Goal: Task Accomplishment & Management: Use online tool/utility

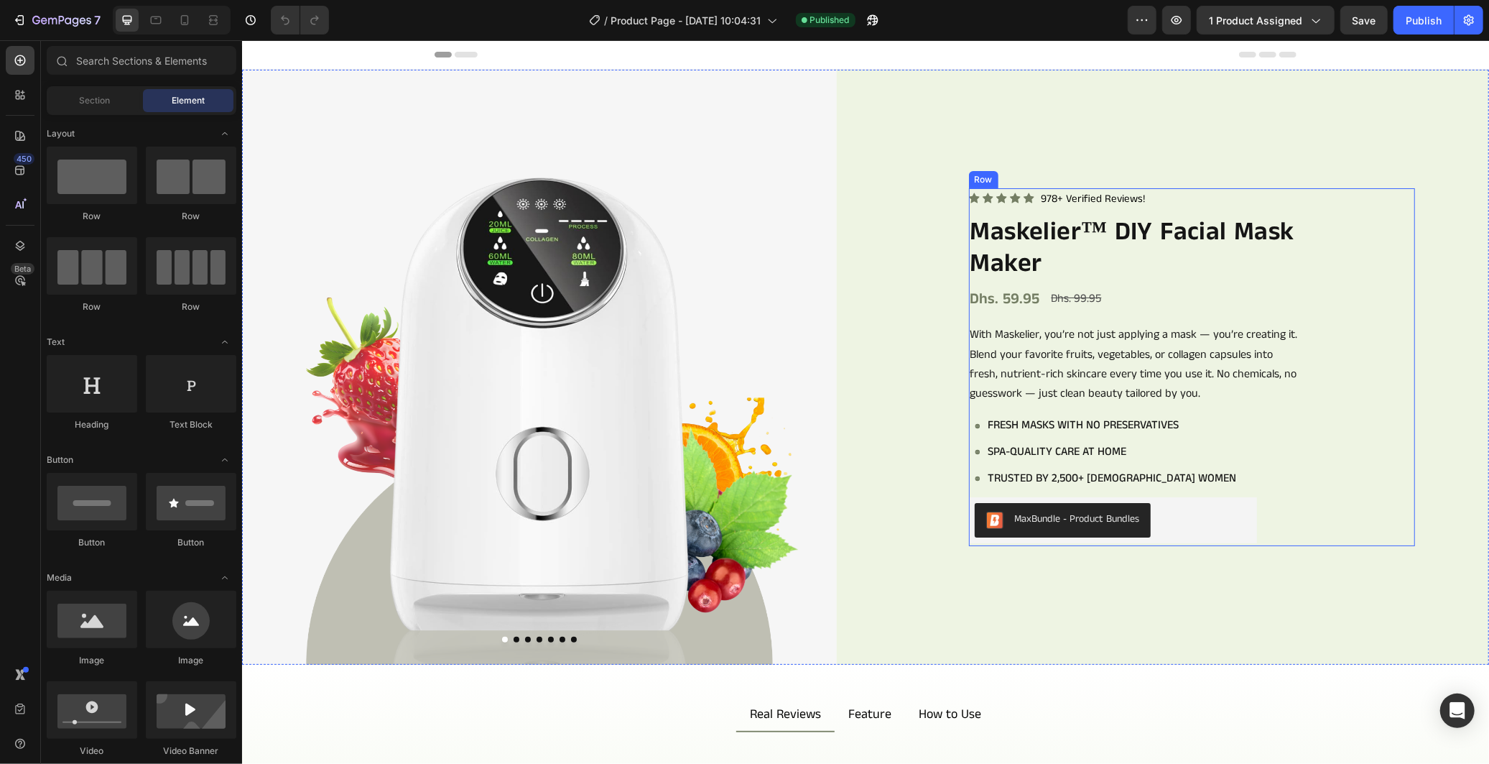
click at [1366, 327] on div "Icon Icon Icon Icon Icon Icon List 978+ Verified Reviews! Text Block Row Maskel…" at bounding box center [1191, 366] width 446 height 357
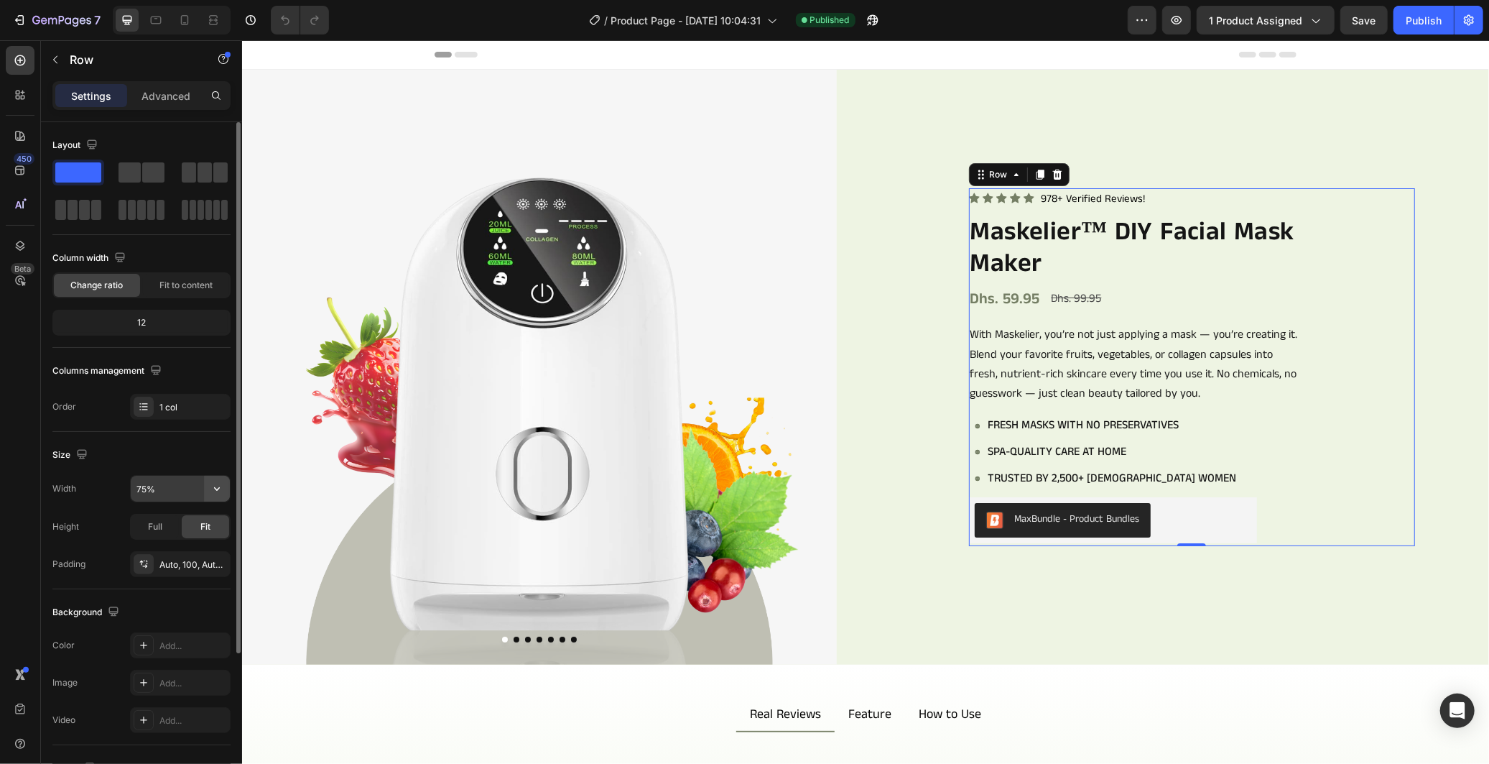
click at [210, 480] on button "button" at bounding box center [217, 489] width 26 height 26
click at [188, 541] on div "Full 100%" at bounding box center [165, 552] width 118 height 27
type input "100%"
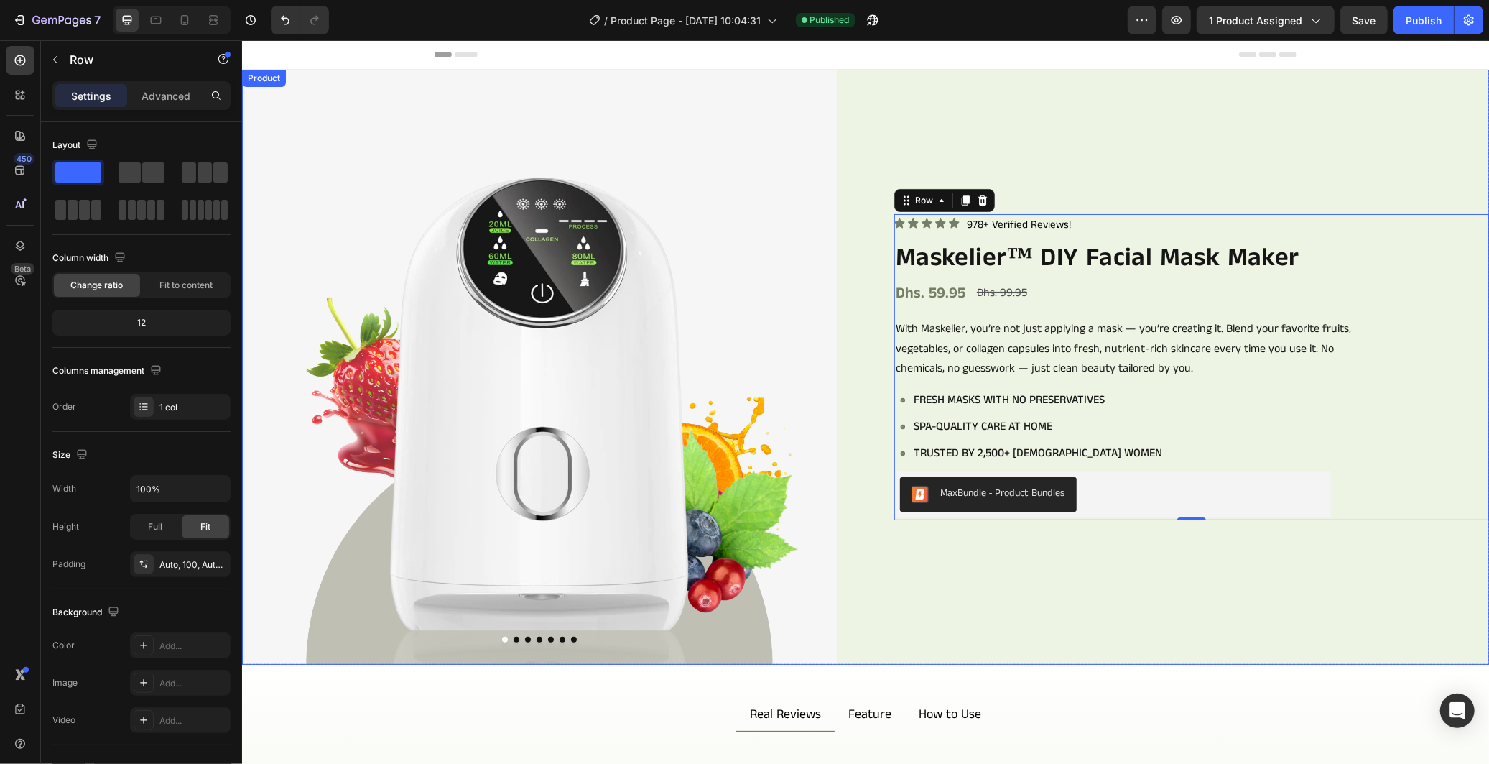
click at [1269, 100] on div "Icon Icon Icon Icon Icon Icon List 978+ Verified Reviews! Text Block Row Maskel…" at bounding box center [1191, 366] width 595 height 595
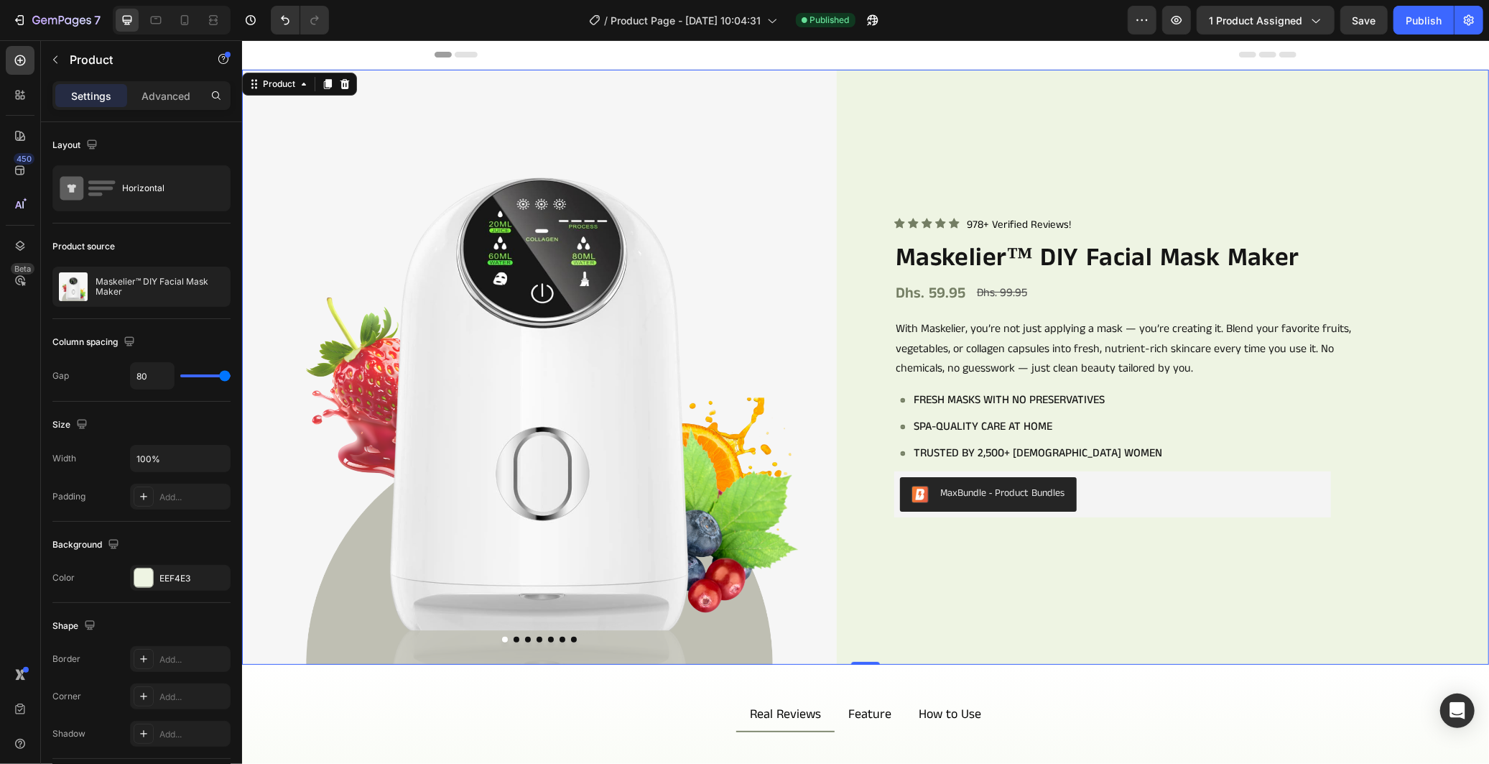
click at [1283, 163] on div "Icon Icon Icon Icon Icon Icon List 978+ Verified Reviews! Text Block Row Maskel…" at bounding box center [1191, 366] width 595 height 595
click at [1282, 159] on div "Icon Icon Icon Icon Icon Icon List 978+ Verified Reviews! Text Block Row Maskel…" at bounding box center [1191, 366] width 595 height 595
click at [1366, 19] on span "Save" at bounding box center [1365, 20] width 24 height 12
click at [209, 17] on icon at bounding box center [213, 20] width 14 height 14
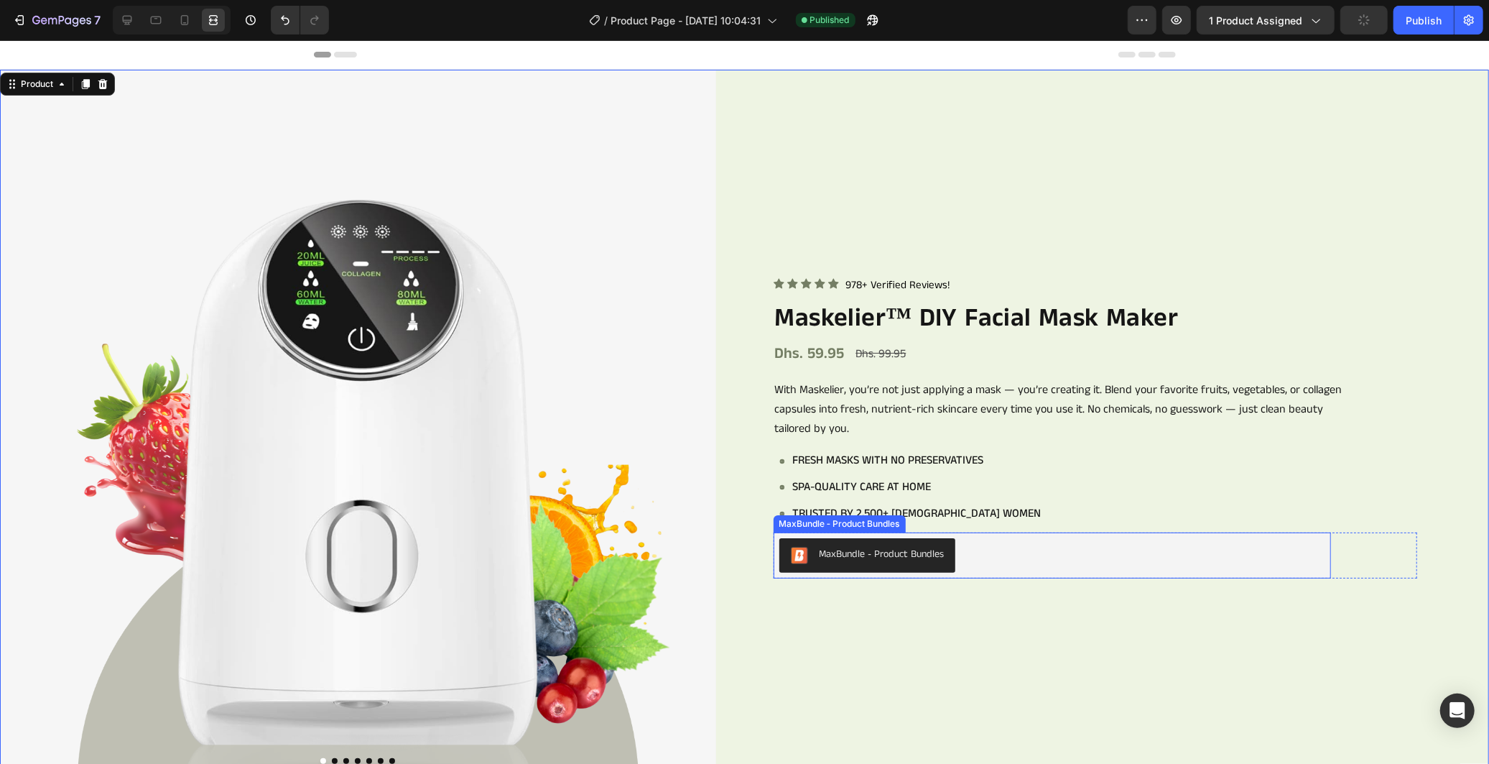
click at [1229, 572] on div "MaxBundle ‑ Product Bundles" at bounding box center [1053, 555] width 558 height 46
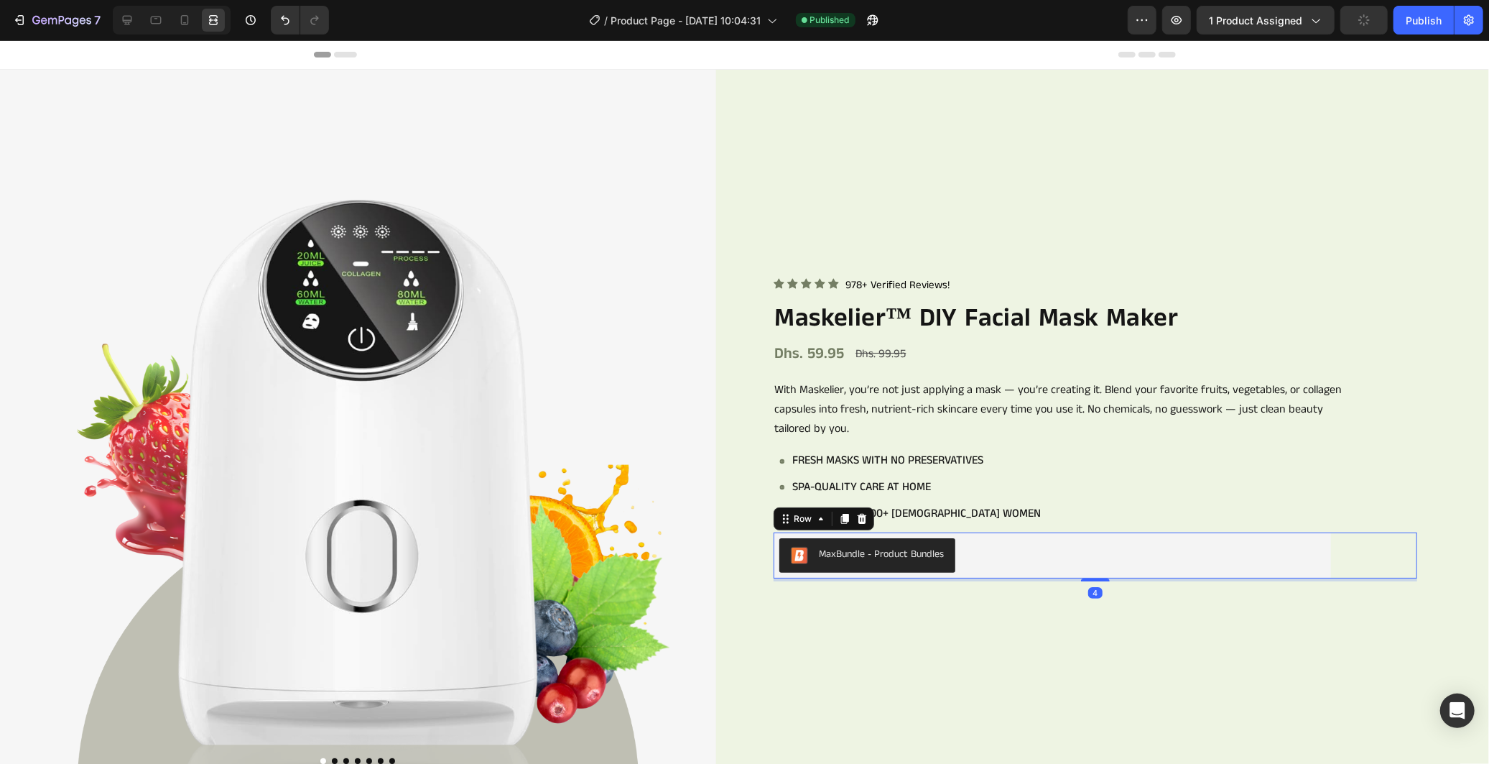
click at [1338, 551] on div "MaxBundle ‑ Product Bundles MaxBundle ‑ Product Bundles Row 4" at bounding box center [1096, 555] width 644 height 46
click at [729, 152] on div "Product Images Icon Icon Icon Icon Icon Icon List 978+ Verified Reviews! Text B…" at bounding box center [744, 427] width 1489 height 716
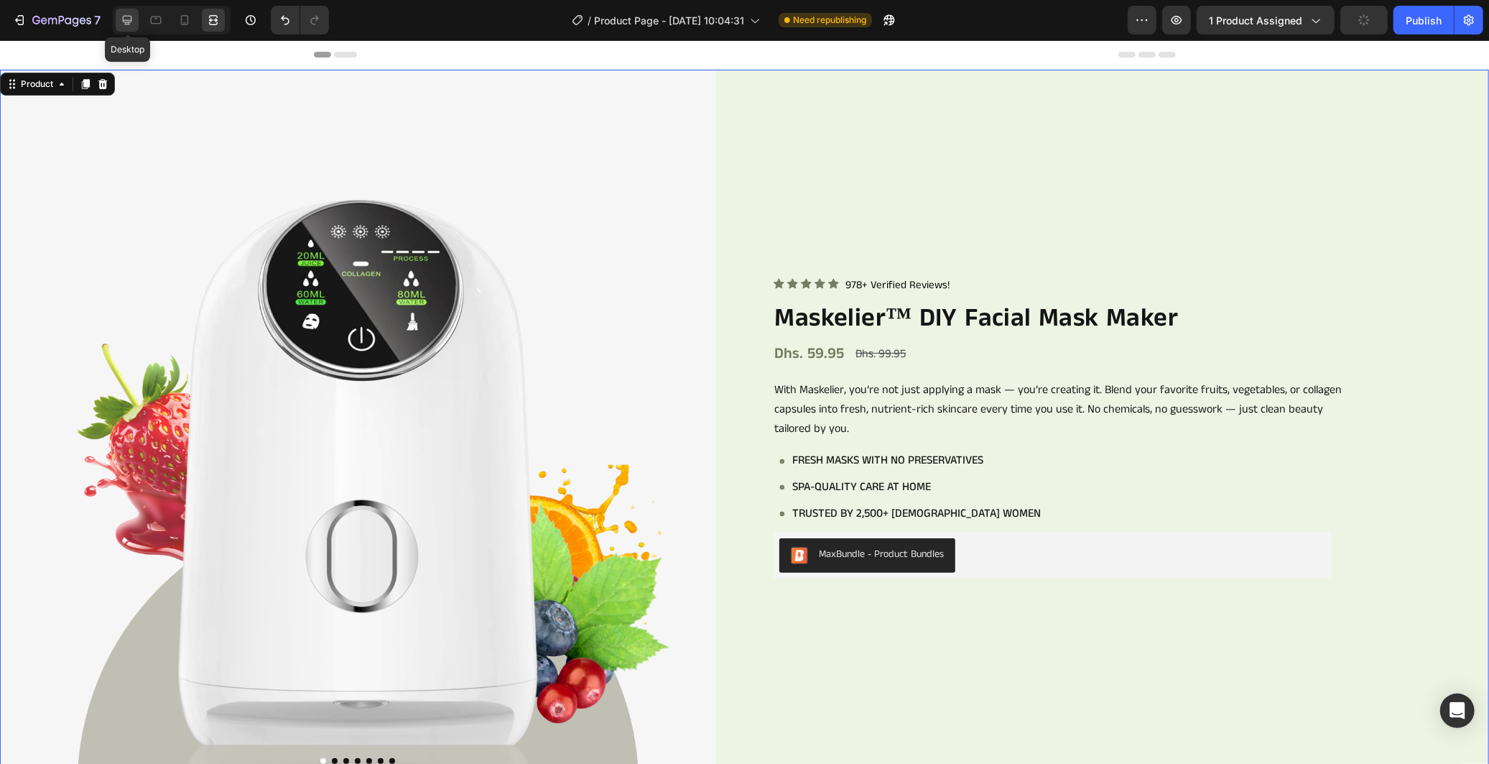
click at [126, 24] on icon at bounding box center [127, 20] width 9 height 9
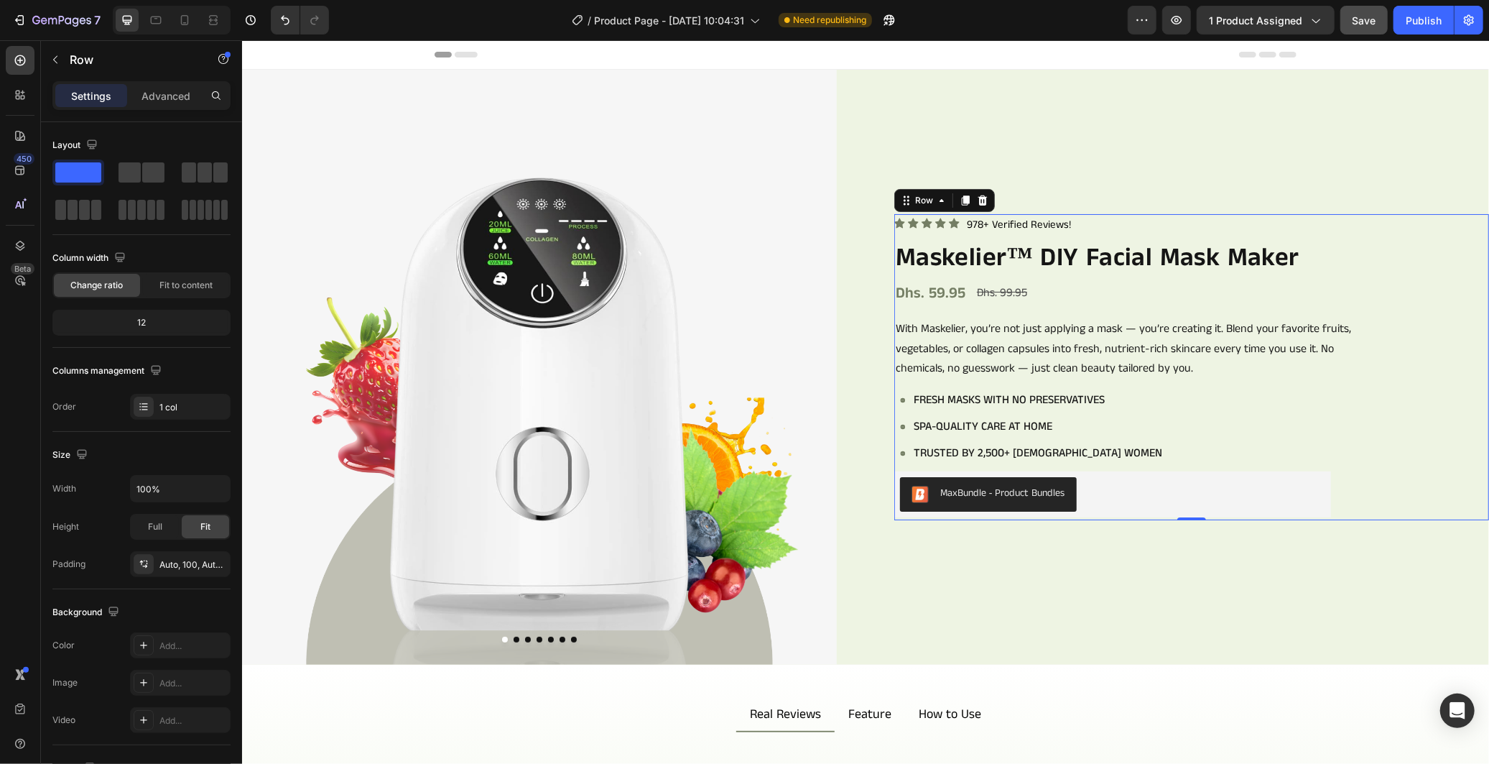
click at [1417, 287] on div "Icon Icon Icon Icon Icon Icon List 978+ Verified Reviews! Text Block Row Maskel…" at bounding box center [1191, 366] width 595 height 307
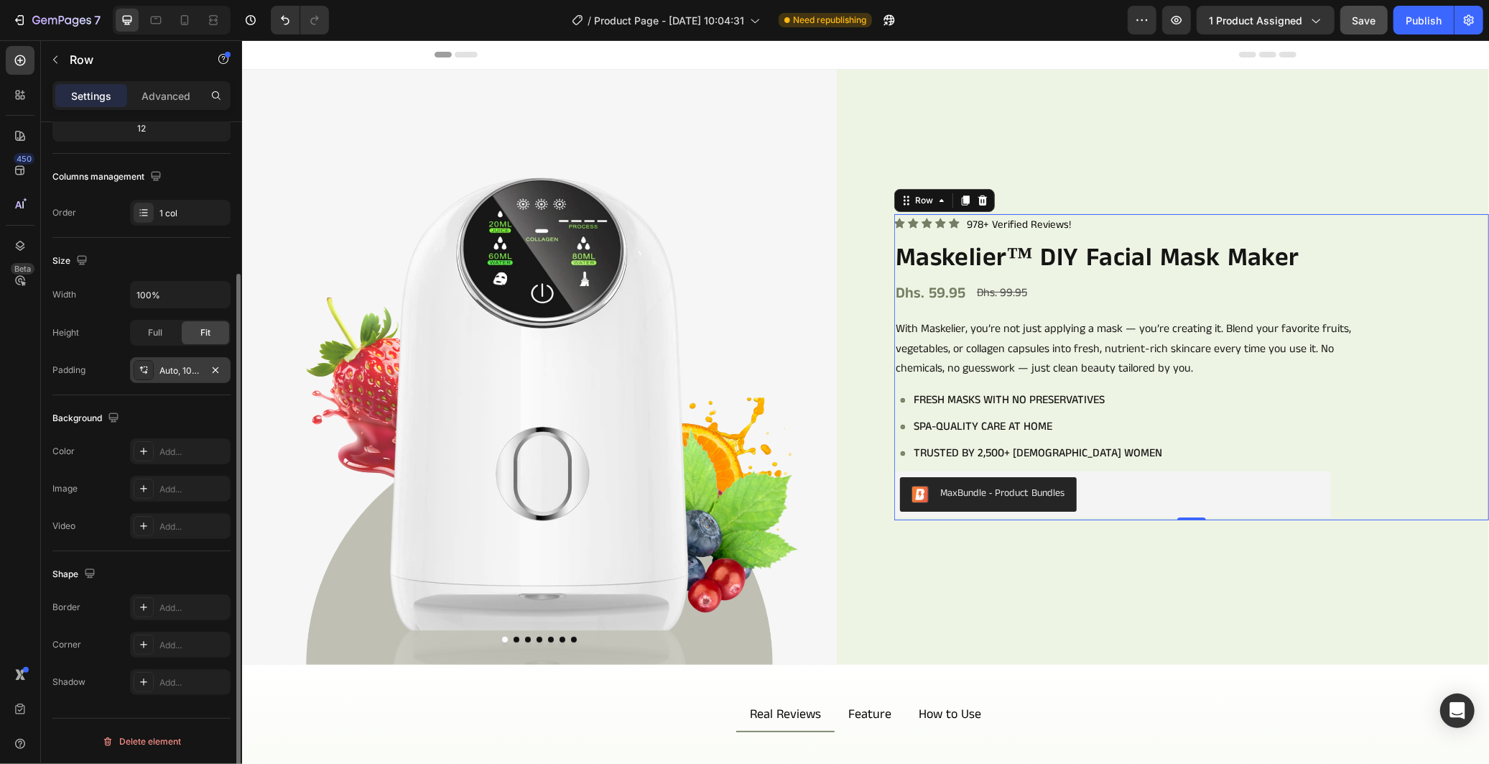
click at [182, 368] on div "Auto, 100, Auto, 0" at bounding box center [180, 370] width 42 height 13
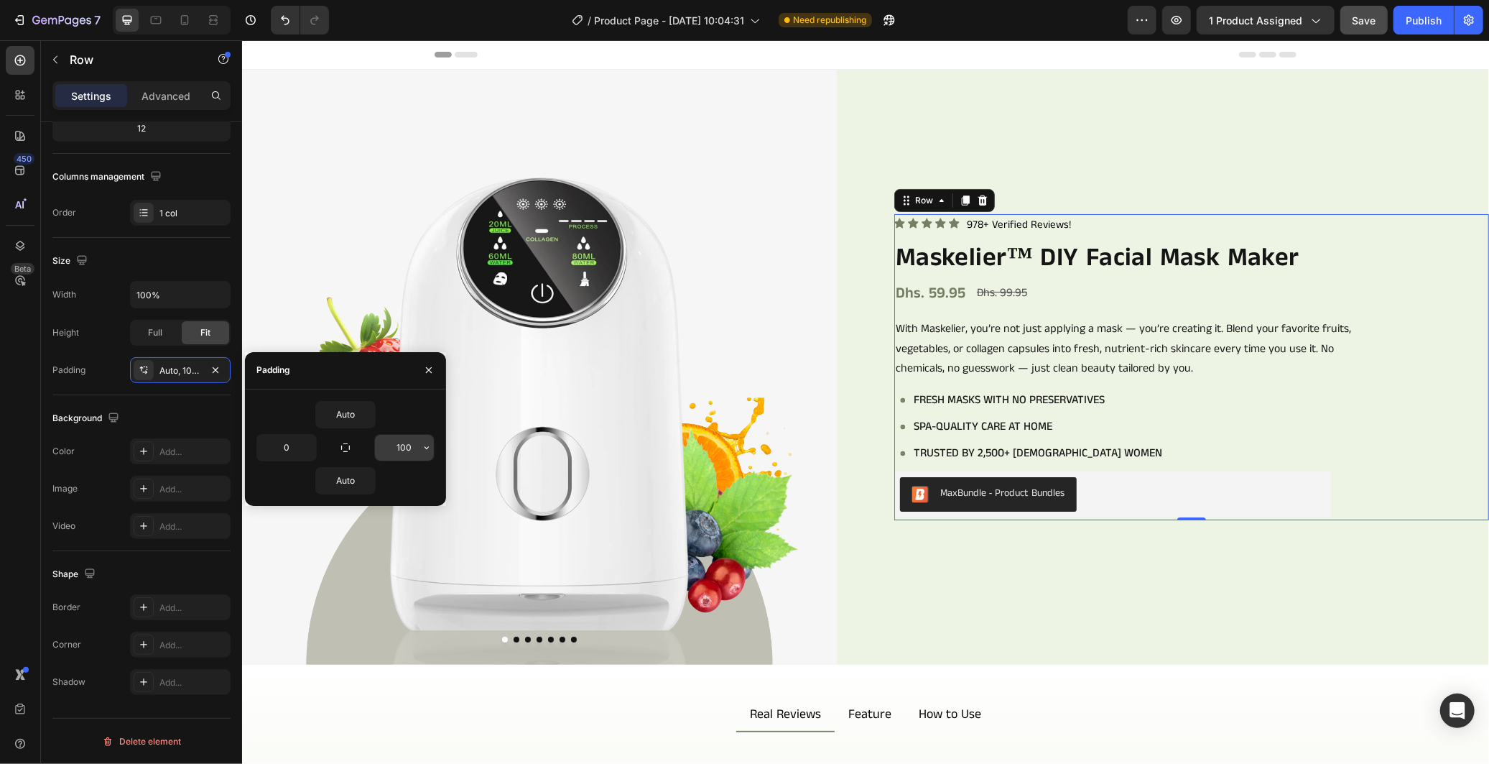
drag, startPoint x: 425, startPoint y: 450, endPoint x: 434, endPoint y: 446, distance: 9.3
click at [430, 444] on icon "button" at bounding box center [426, 447] width 11 height 11
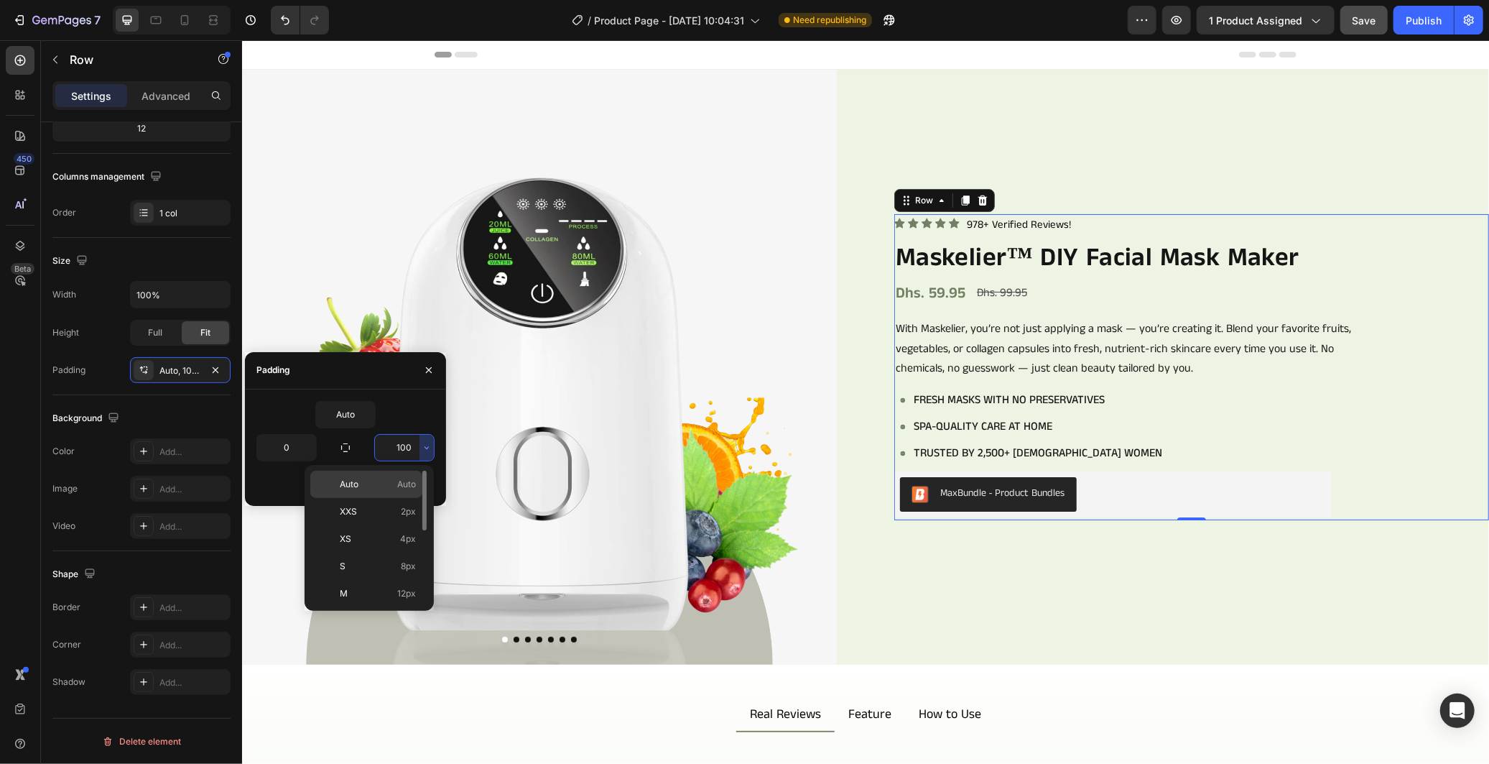
click at [379, 478] on p "Auto Auto" at bounding box center [378, 484] width 76 height 13
type input "Auto"
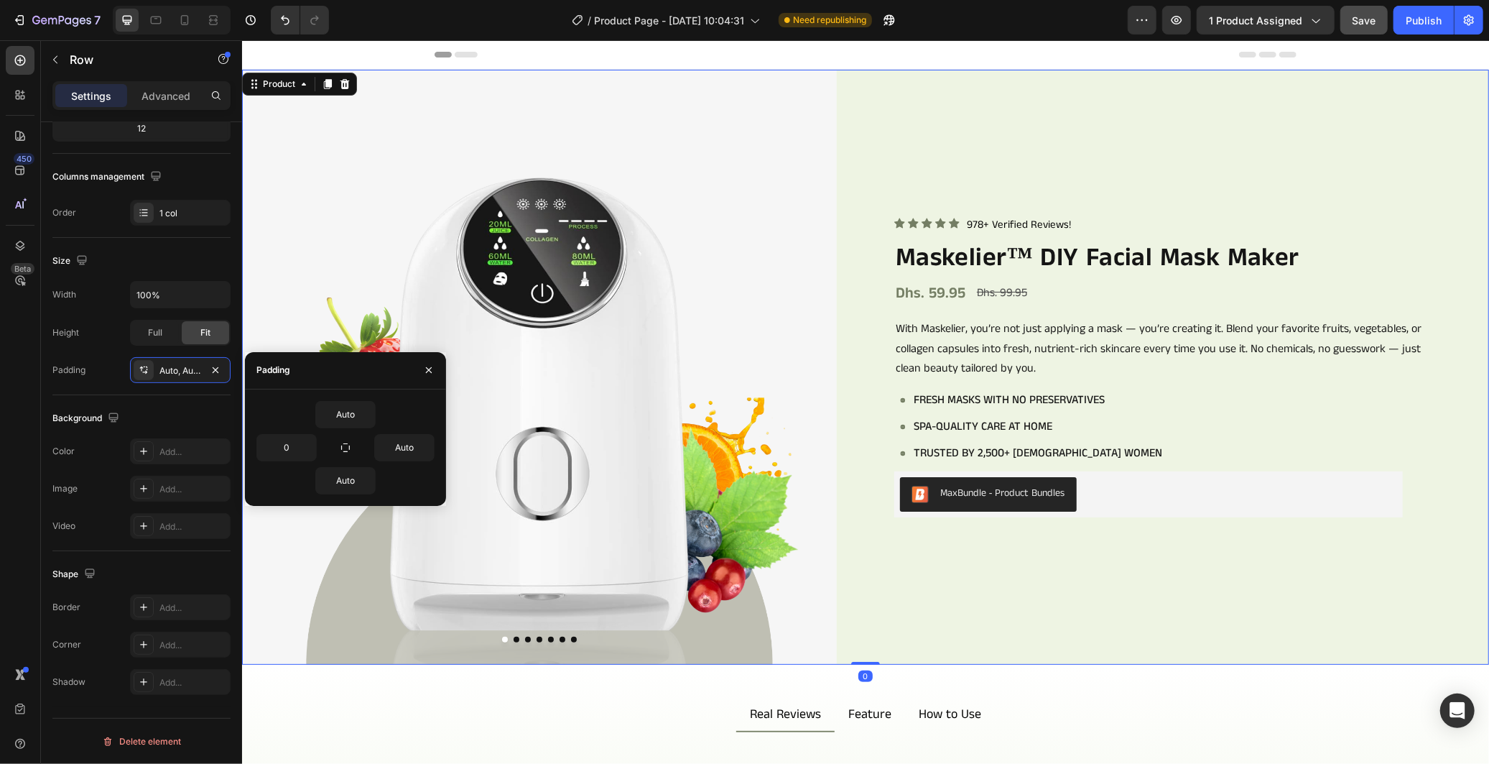
click at [1212, 591] on div "Icon Icon Icon Icon Icon Icon List 978+ Verified Reviews! Text Block Row Maskel…" at bounding box center [1191, 366] width 595 height 595
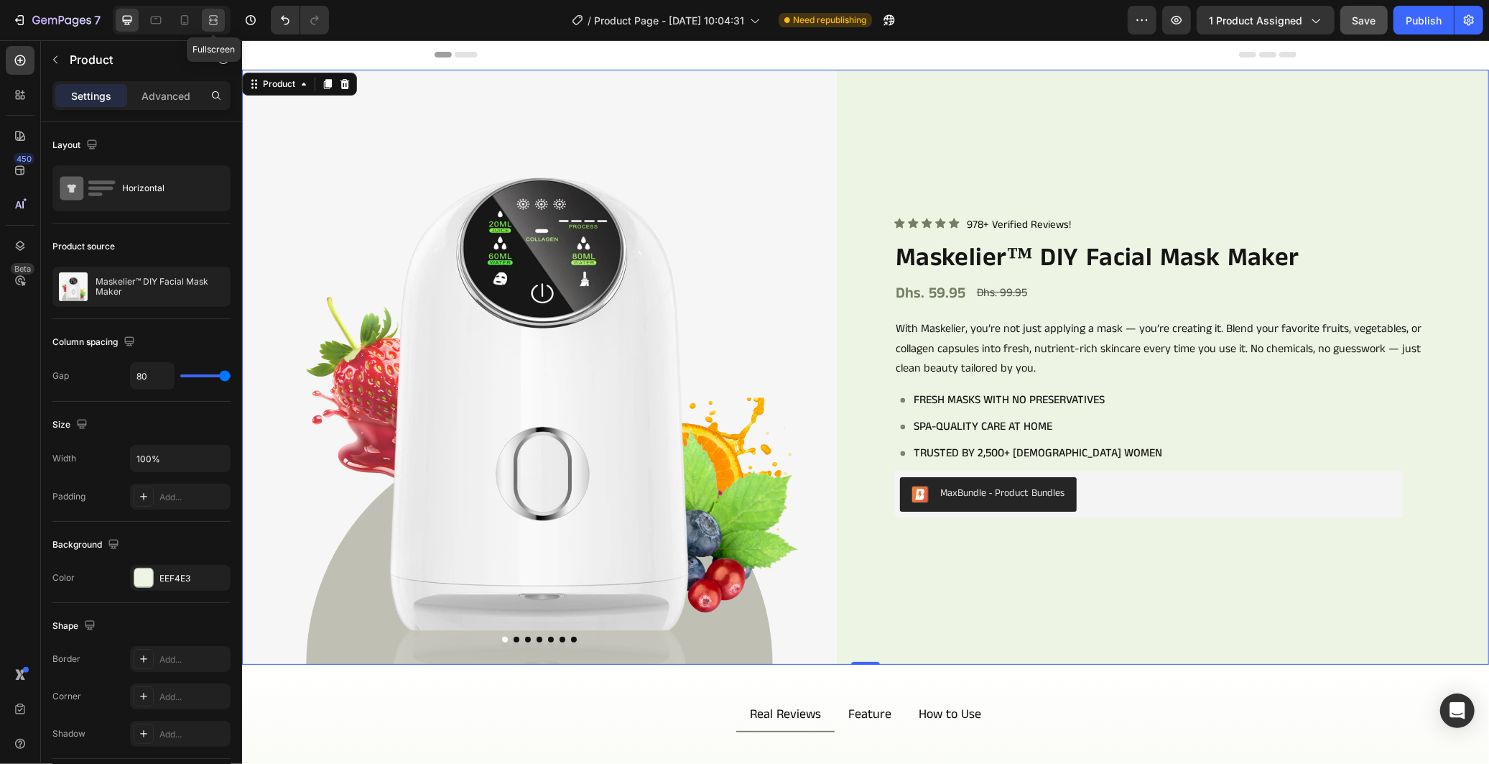
click at [217, 19] on icon at bounding box center [215, 20] width 4 height 4
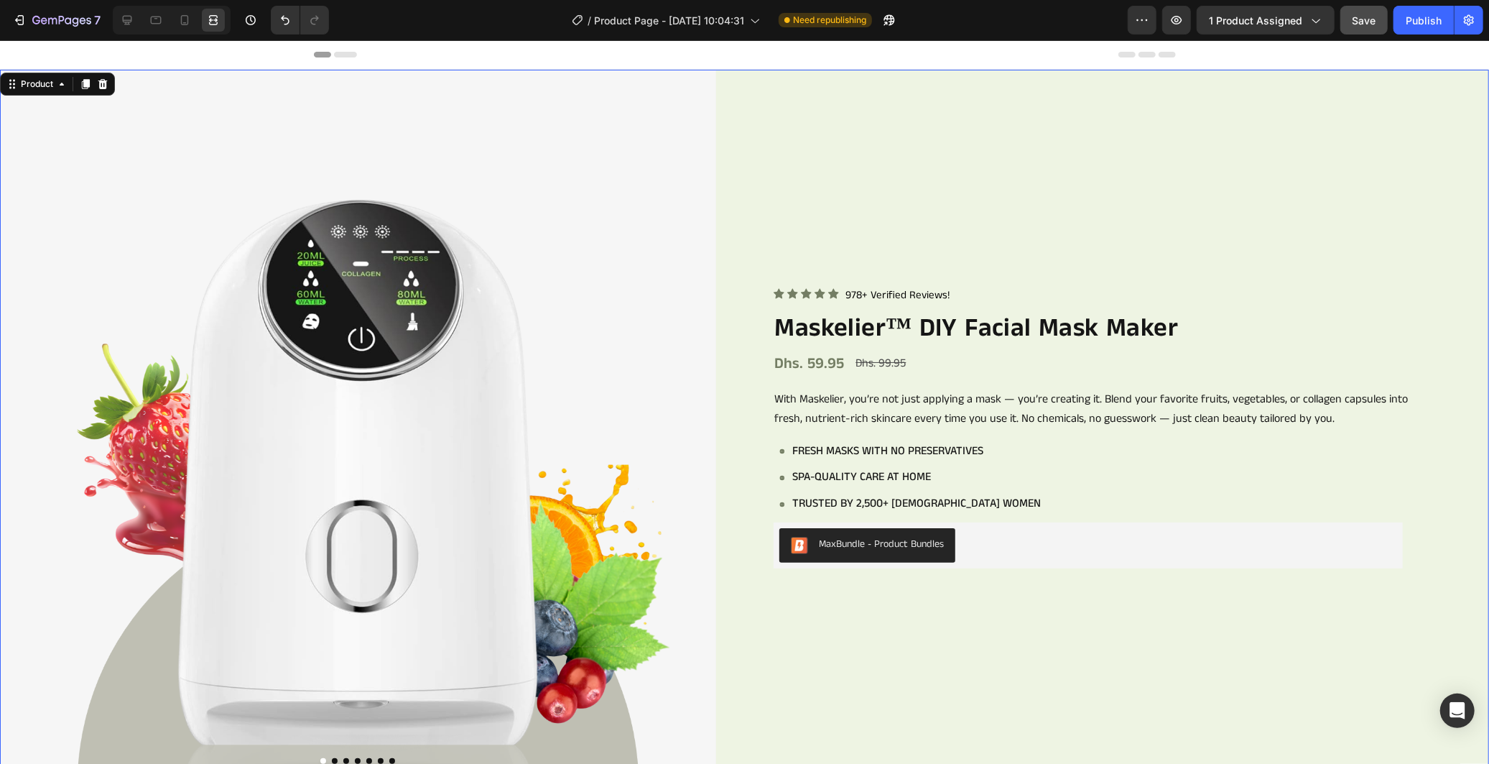
click at [1149, 221] on div "Icon Icon Icon Icon Icon Icon List 978+ Verified Reviews! Text Block Row Maskel…" at bounding box center [1132, 427] width 716 height 716
click at [1366, 14] on span "Save" at bounding box center [1365, 20] width 24 height 12
click at [1181, 22] on icon "button" at bounding box center [1177, 20] width 14 height 14
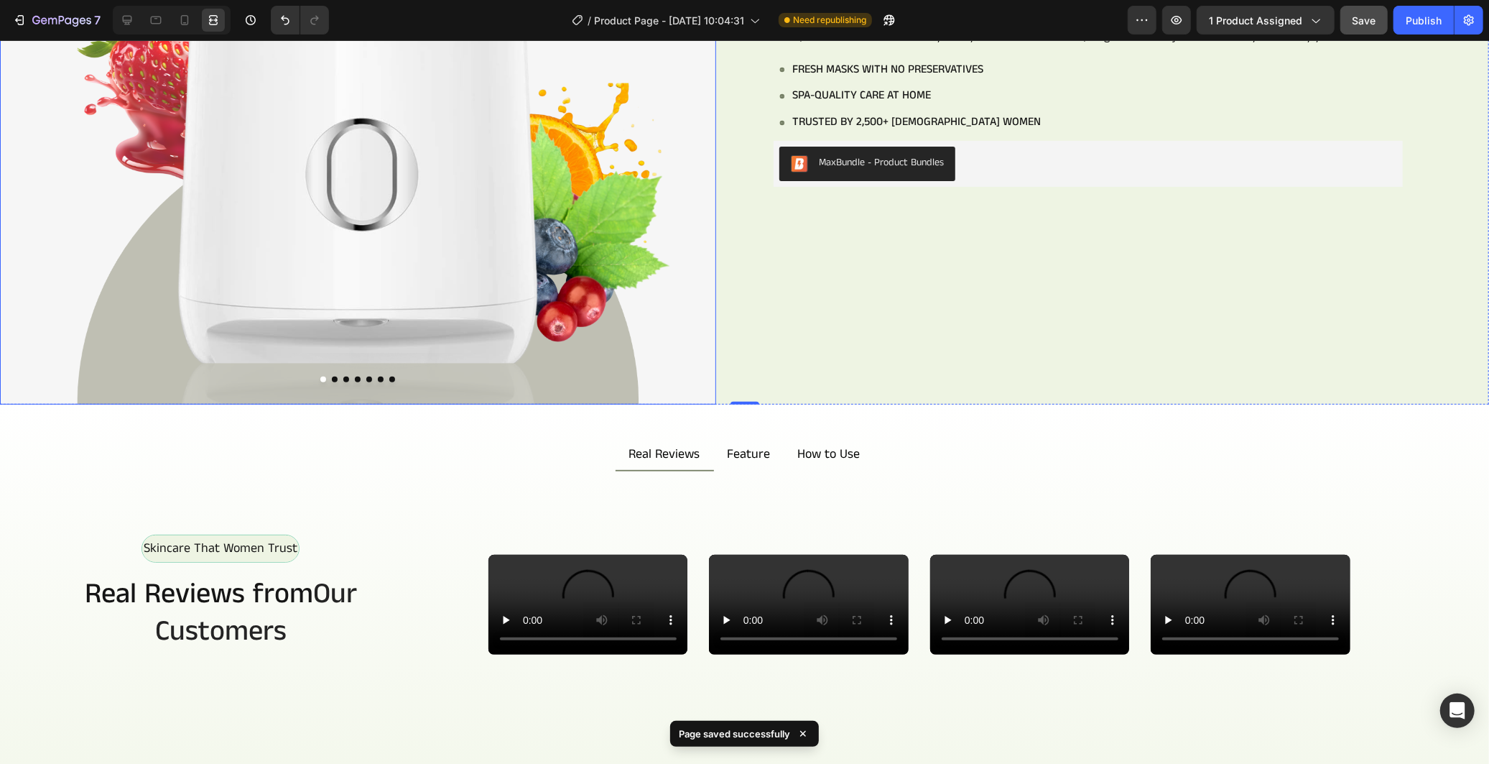
scroll to position [159, 0]
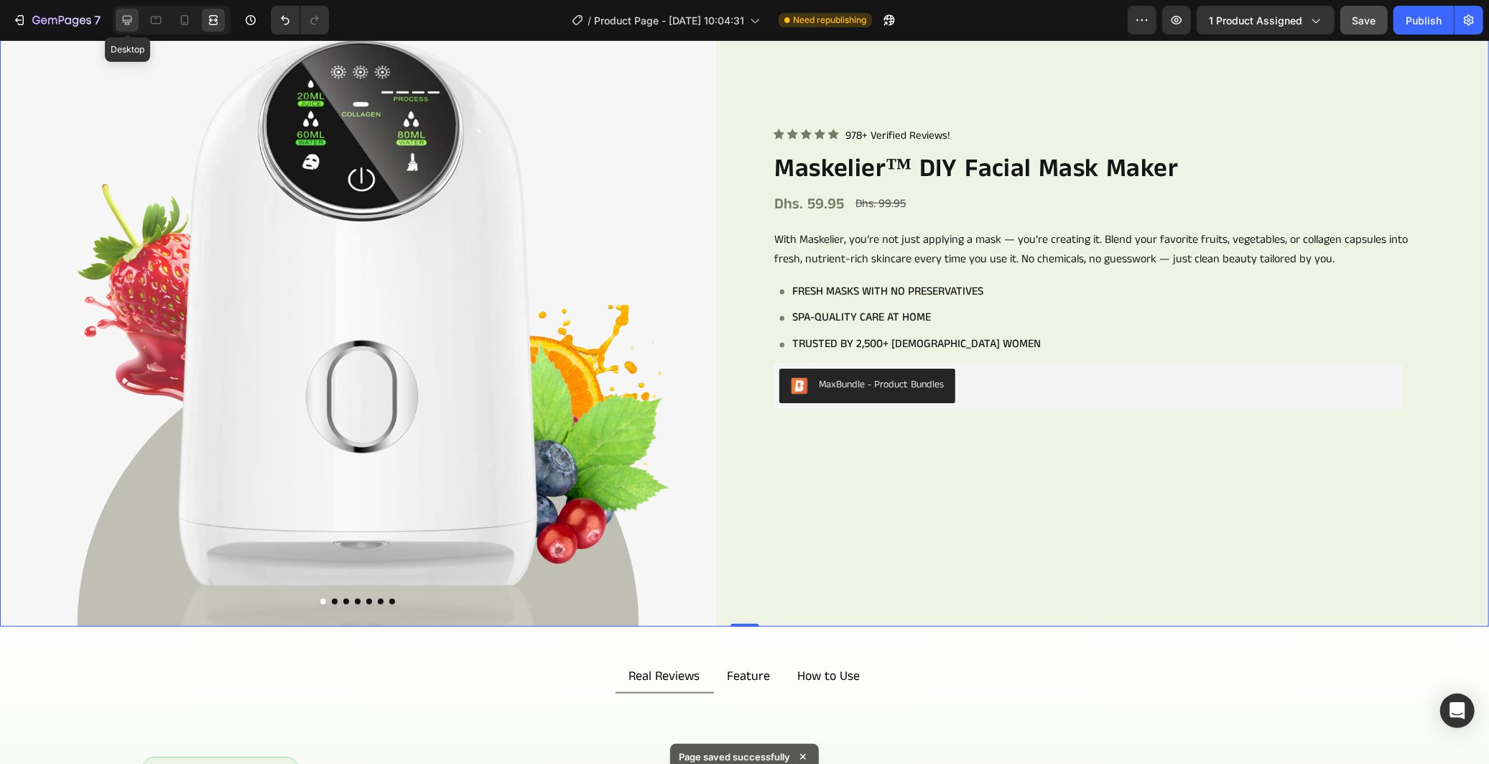
click at [131, 20] on icon at bounding box center [127, 20] width 9 height 9
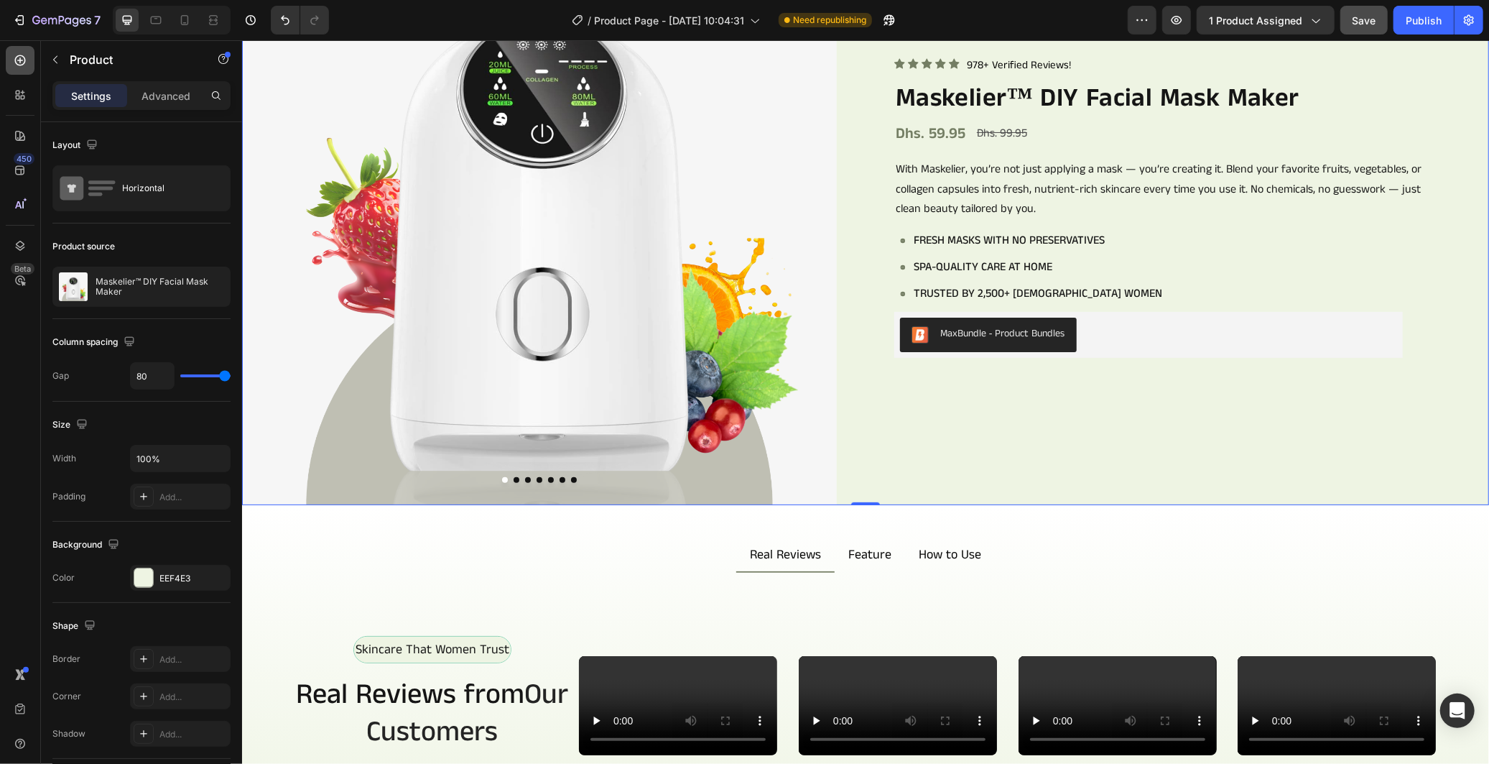
click at [22, 62] on icon at bounding box center [20, 60] width 14 height 14
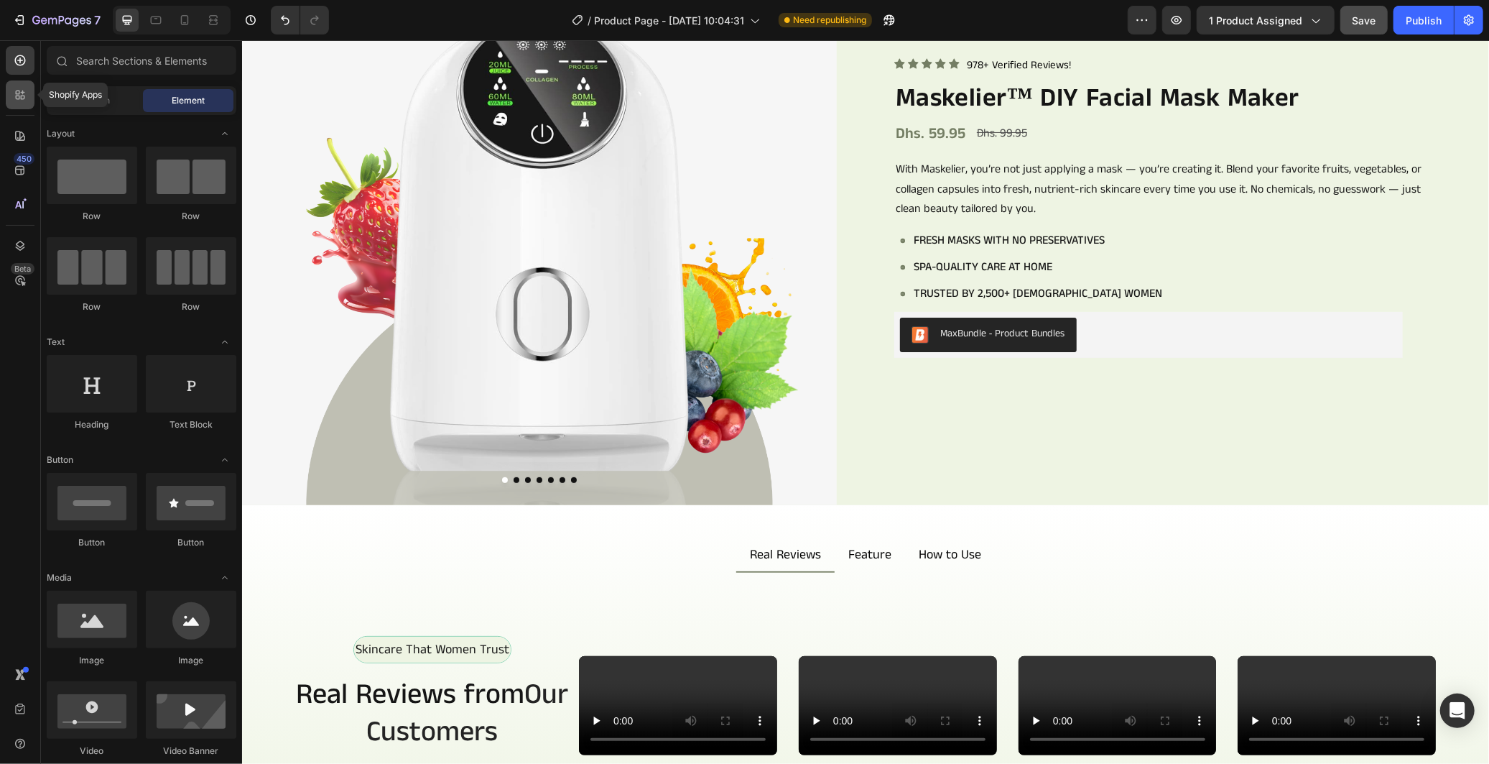
click at [20, 101] on icon at bounding box center [20, 95] width 14 height 14
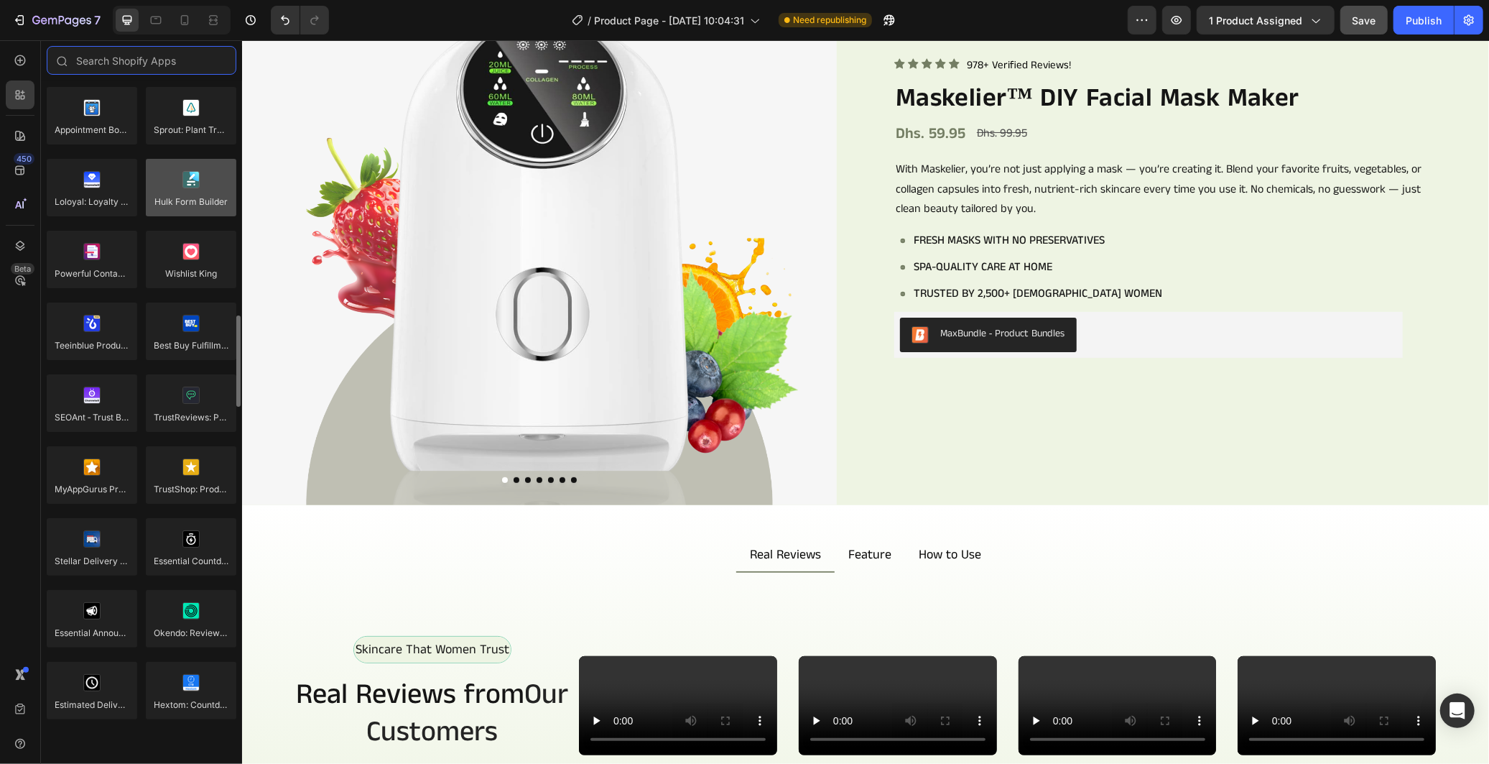
scroll to position [3257, 0]
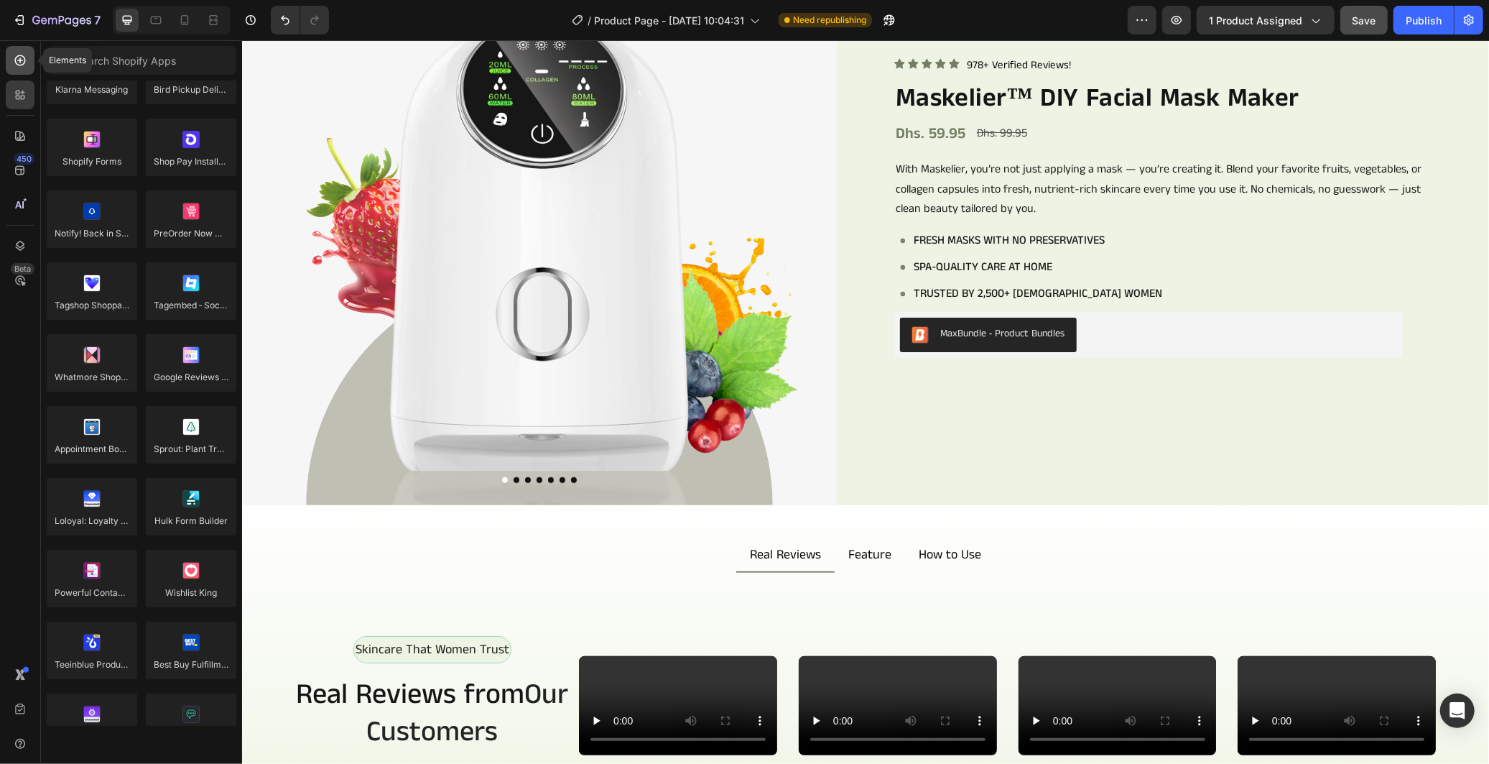
click at [20, 67] on icon at bounding box center [20, 60] width 14 height 14
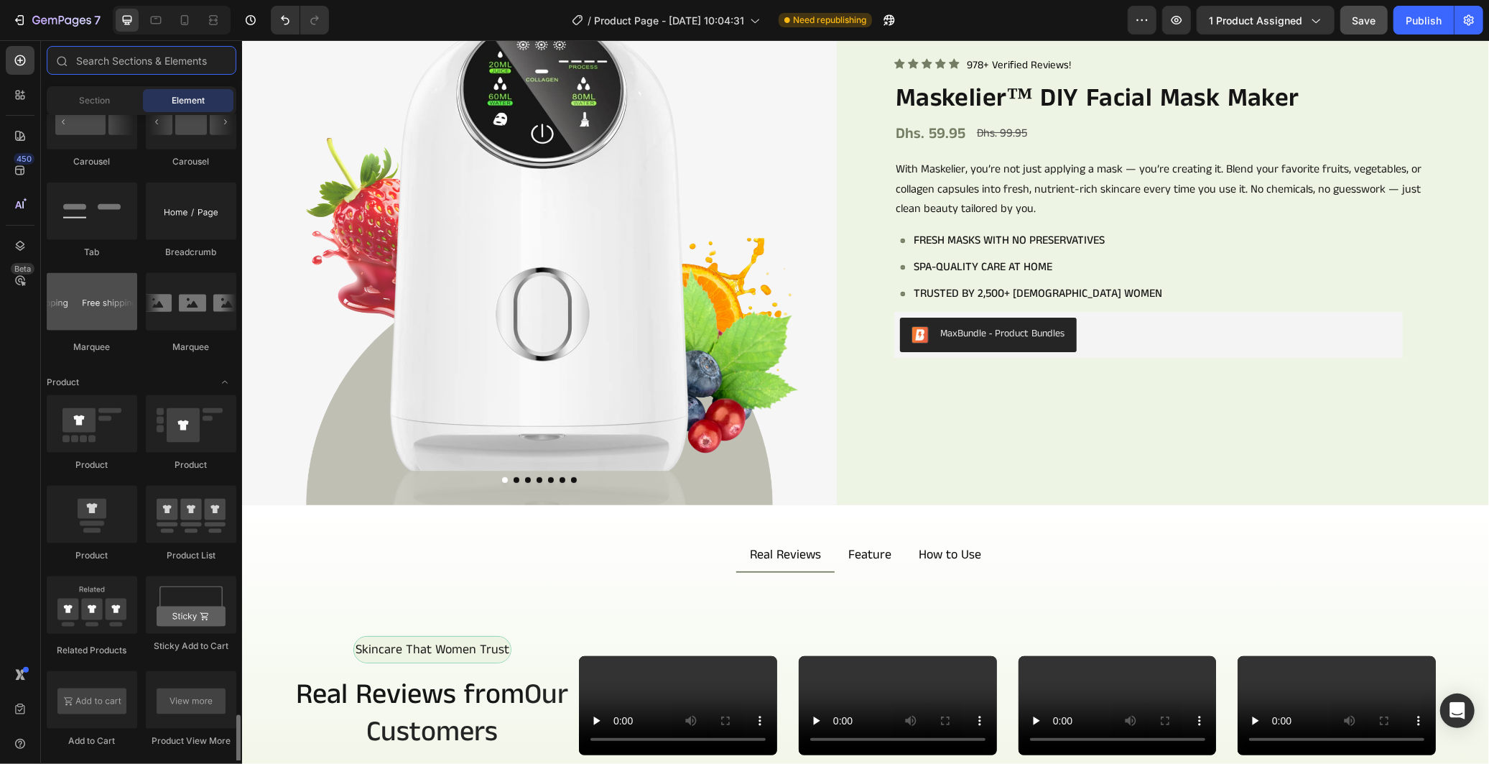
scroll to position [1979, 0]
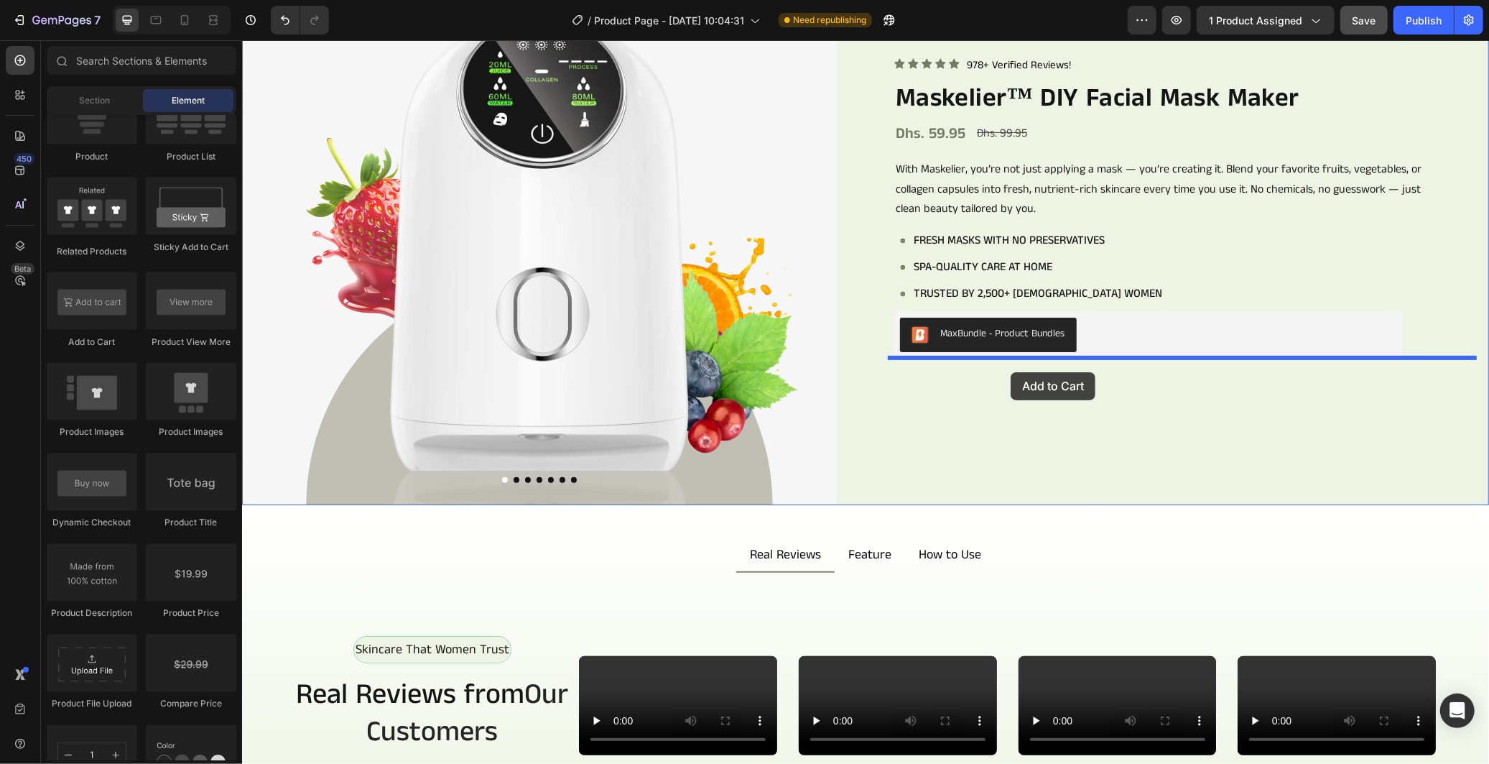
drag, startPoint x: 325, startPoint y: 343, endPoint x: 1221, endPoint y: 381, distance: 896.7
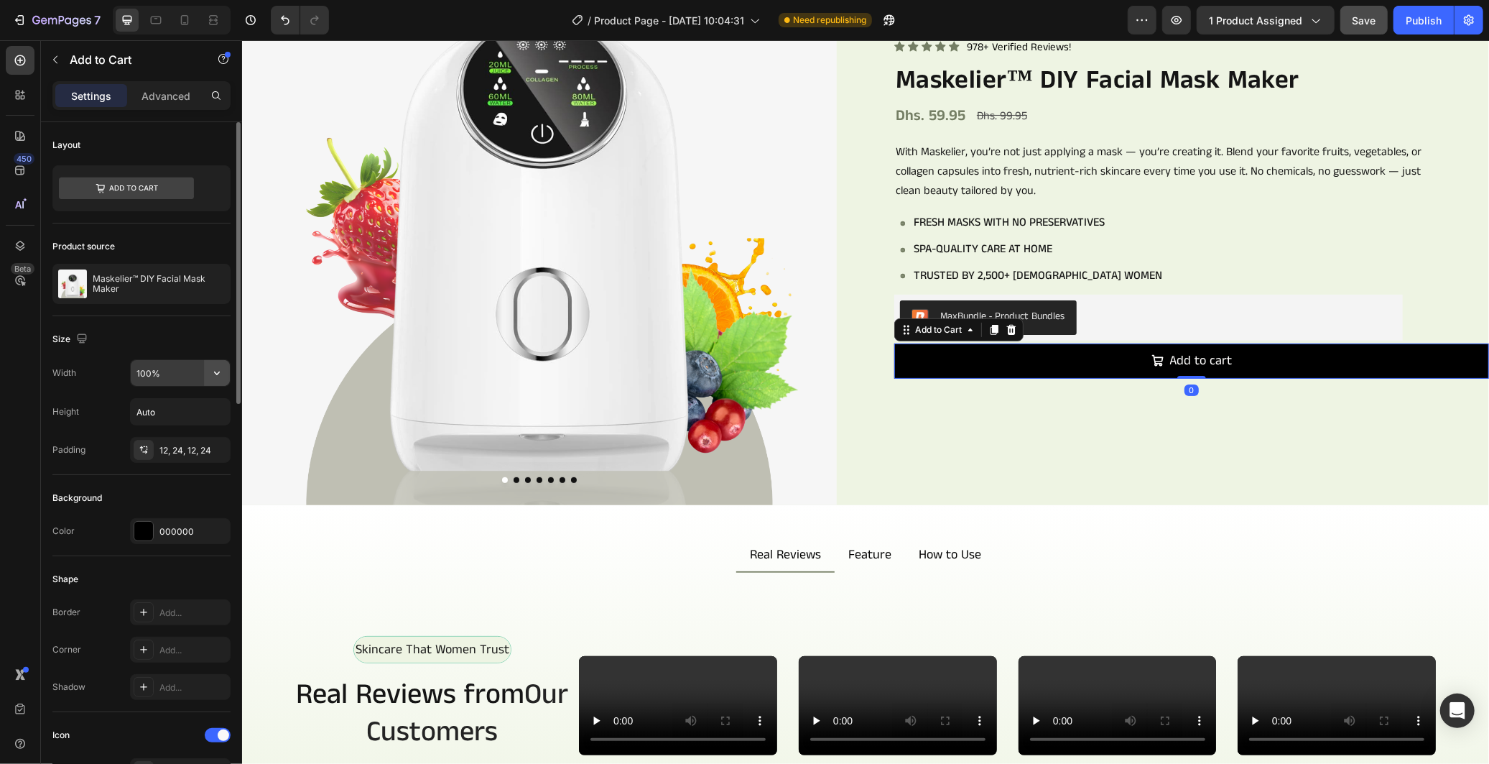
click at [211, 369] on icon "button" at bounding box center [217, 373] width 14 height 14
click at [187, 400] on div "Fit content Auto" at bounding box center [165, 409] width 118 height 27
type input "Auto"
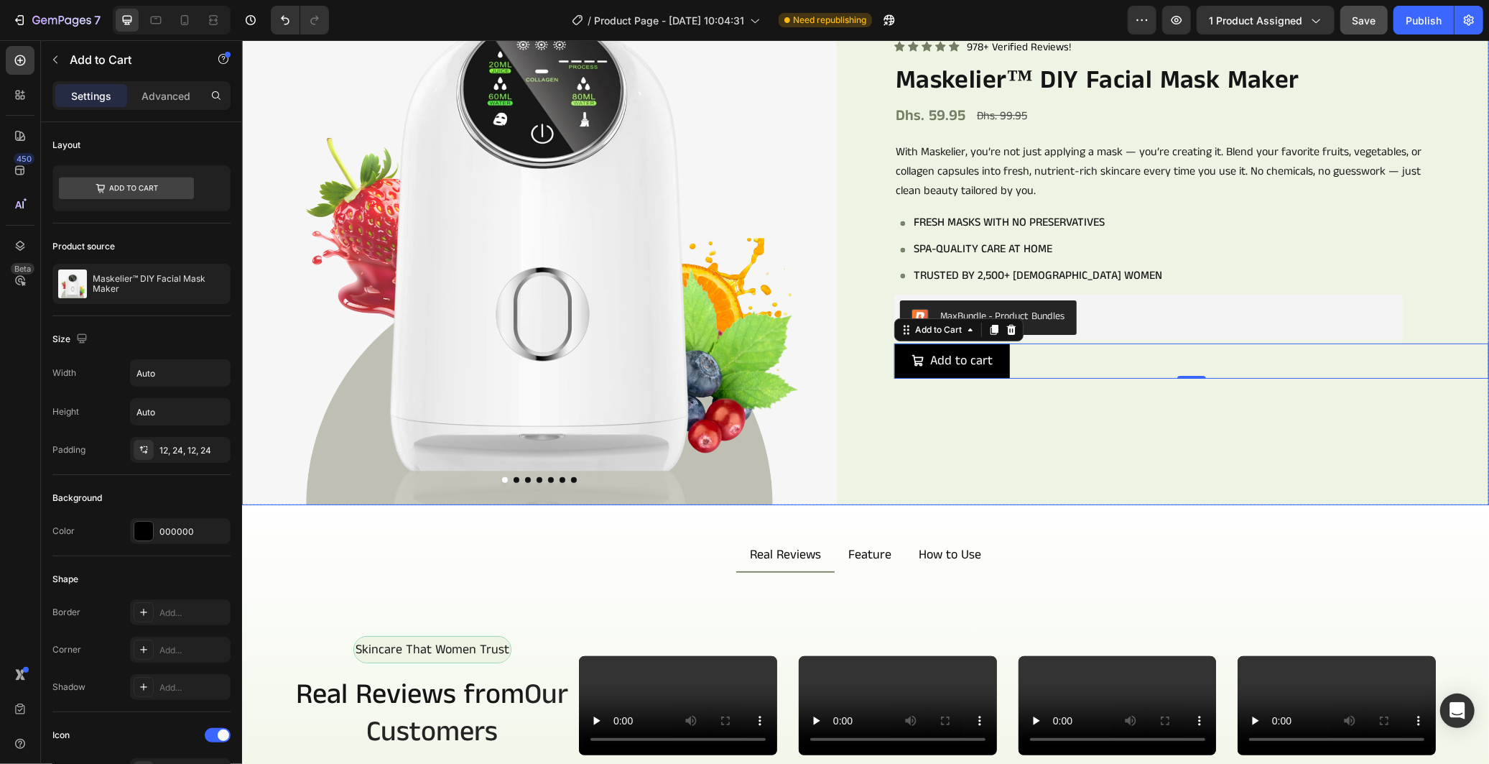
click at [1010, 402] on div "Icon Icon Icon Icon Icon Icon List 978+ Verified Reviews! Text Block Row Maskel…" at bounding box center [1191, 206] width 595 height 595
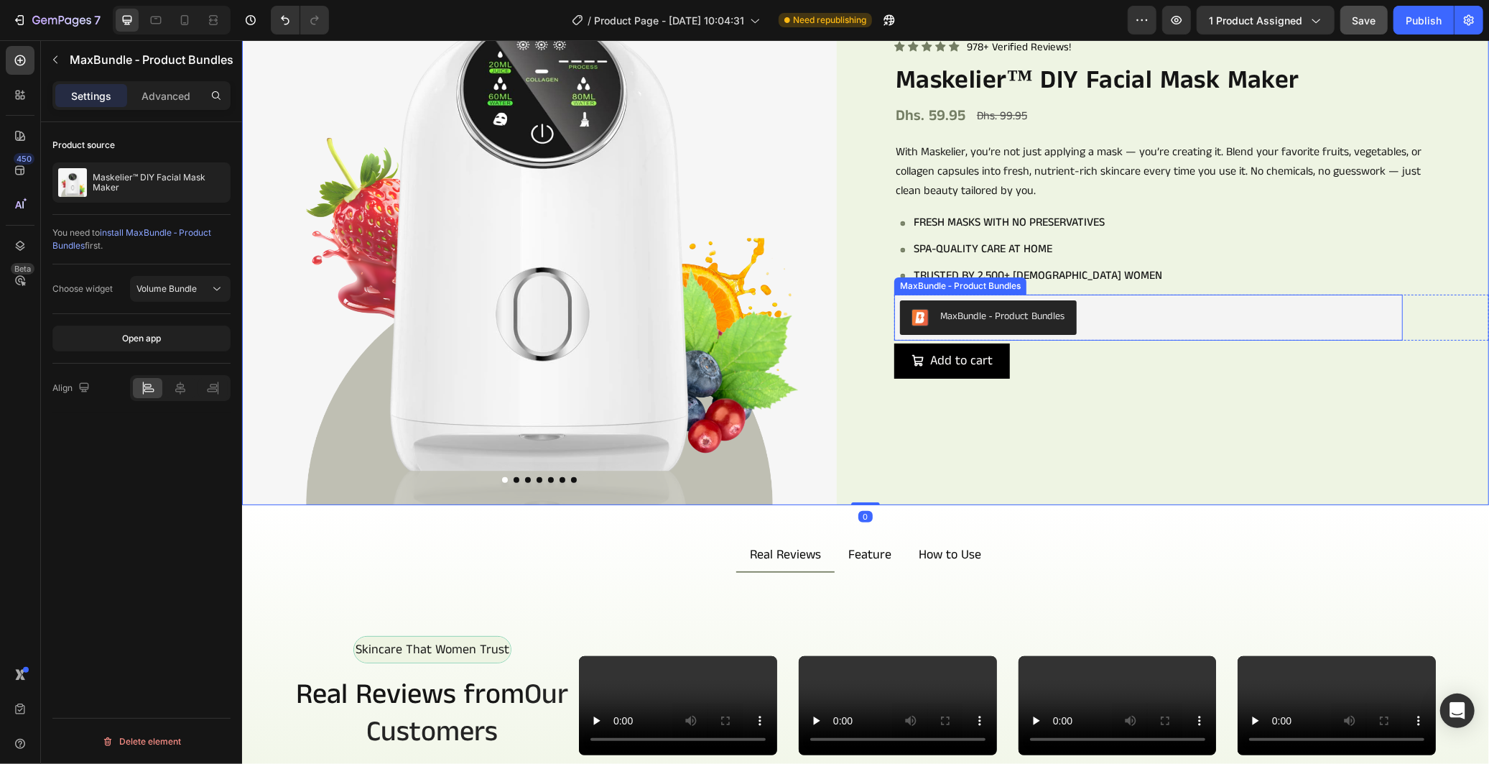
click at [1224, 310] on div "MaxBundle ‑ Product Bundles" at bounding box center [1147, 317] width 497 height 34
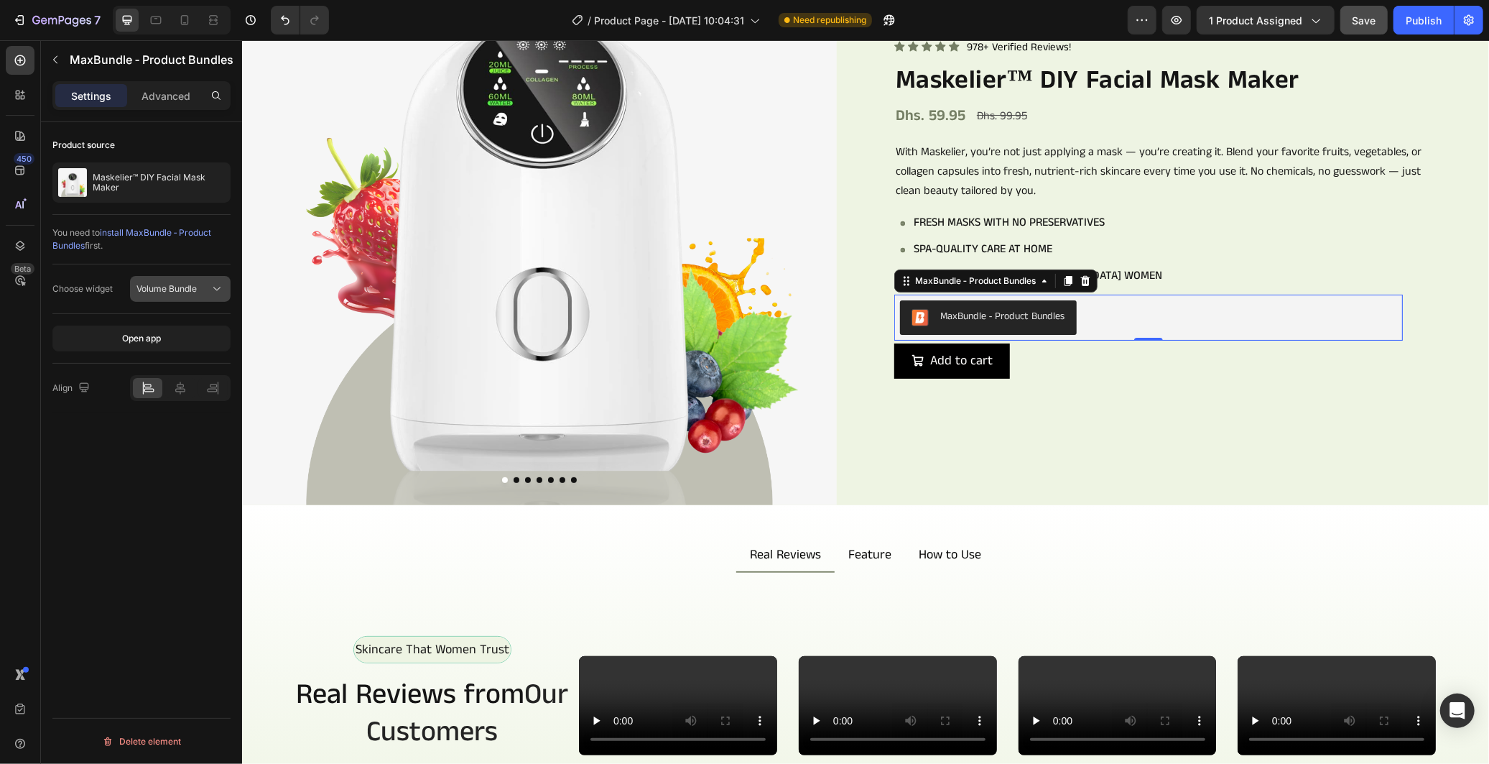
click at [207, 292] on div "Volume Bundle" at bounding box center [173, 288] width 73 height 13
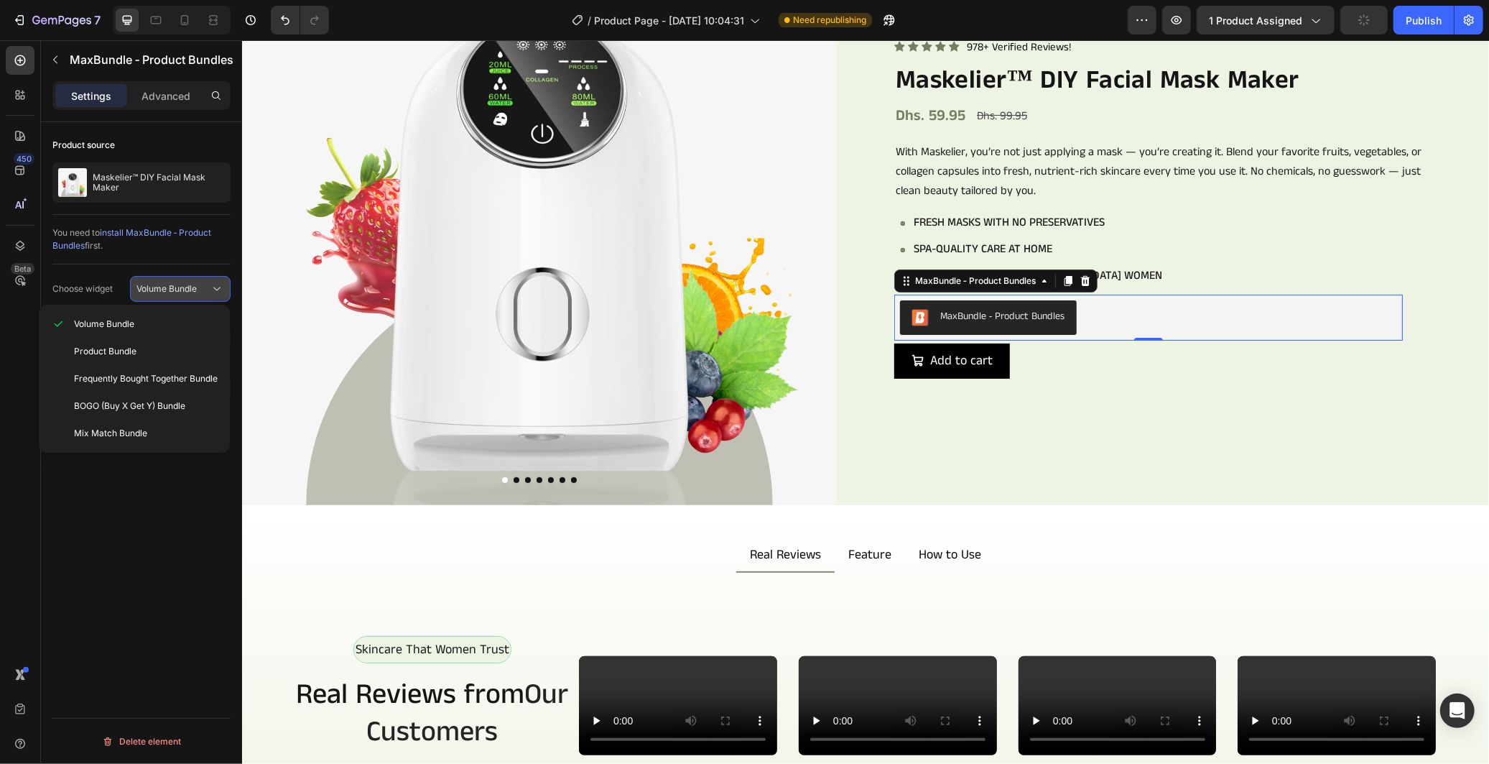
click at [207, 292] on div "Volume Bundle" at bounding box center [173, 288] width 73 height 13
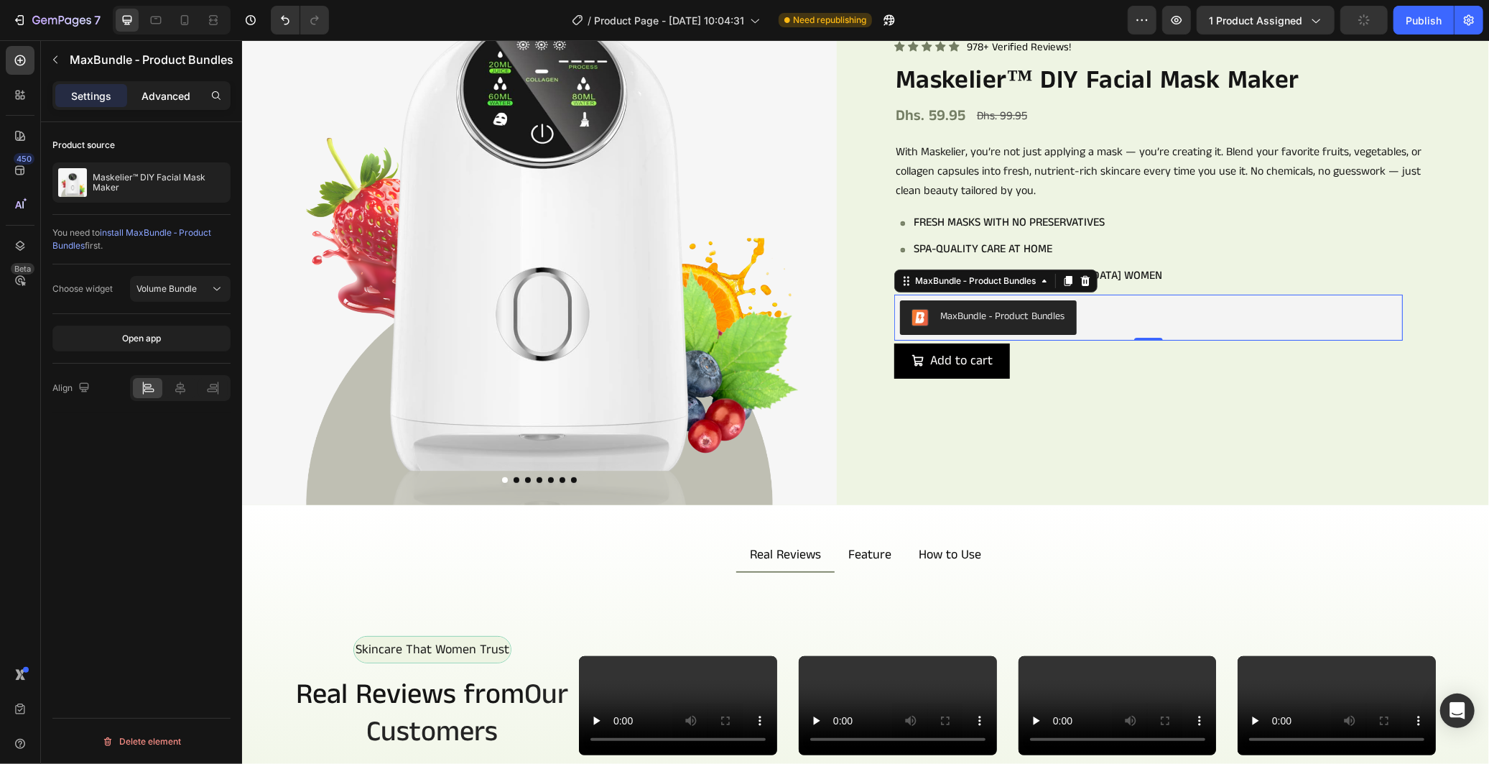
click at [169, 102] on p "Advanced" at bounding box center [166, 95] width 49 height 15
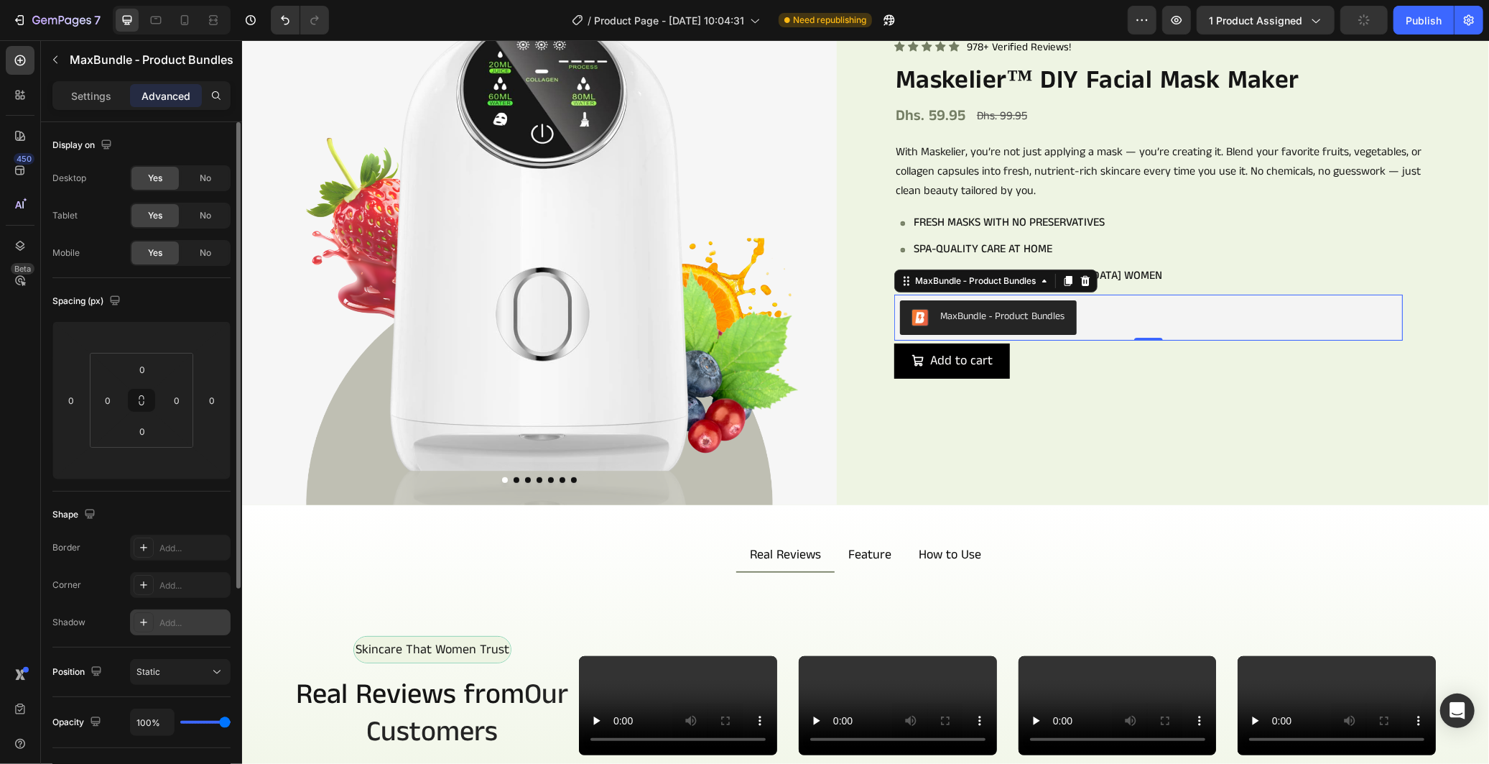
scroll to position [315, 0]
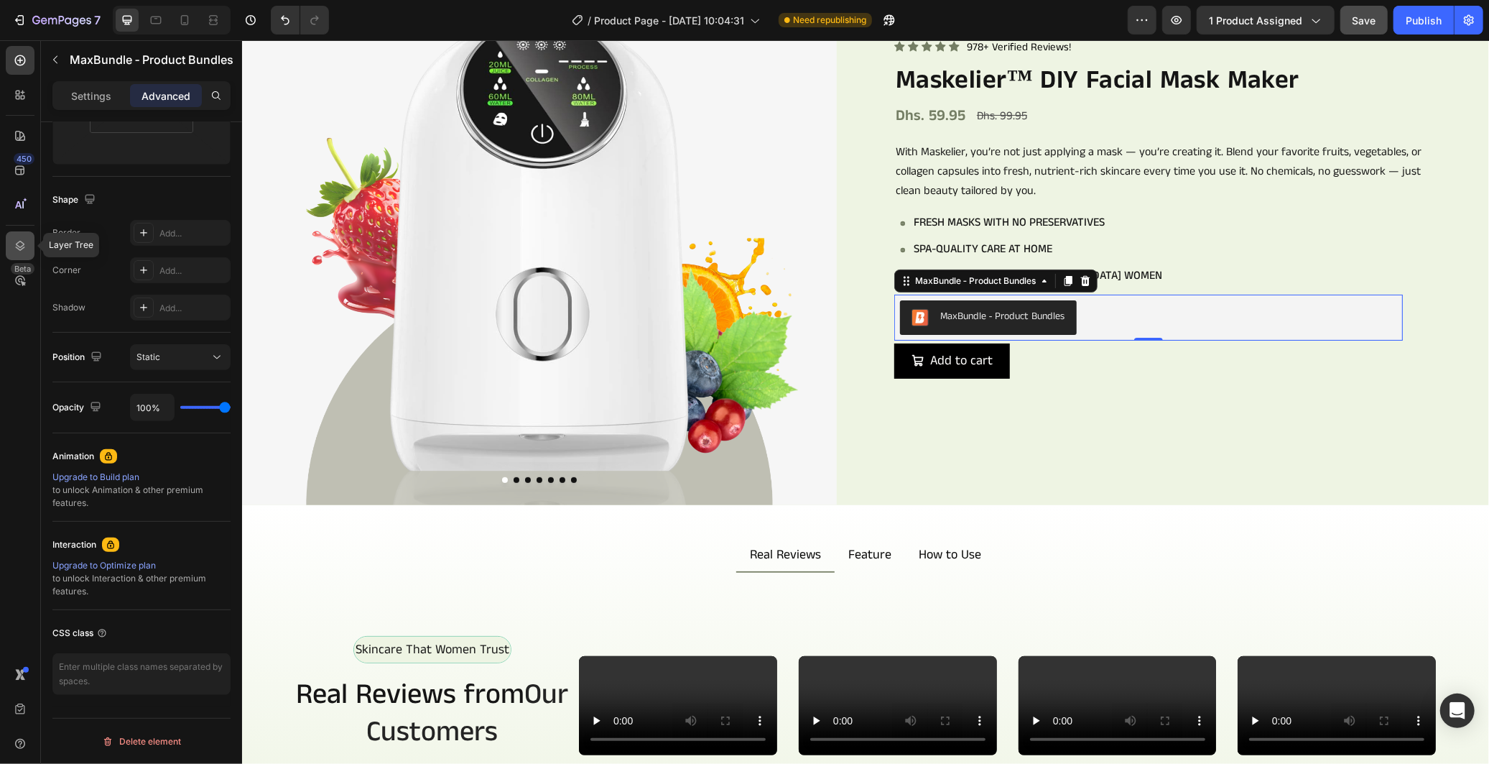
click at [30, 243] on div at bounding box center [20, 245] width 29 height 29
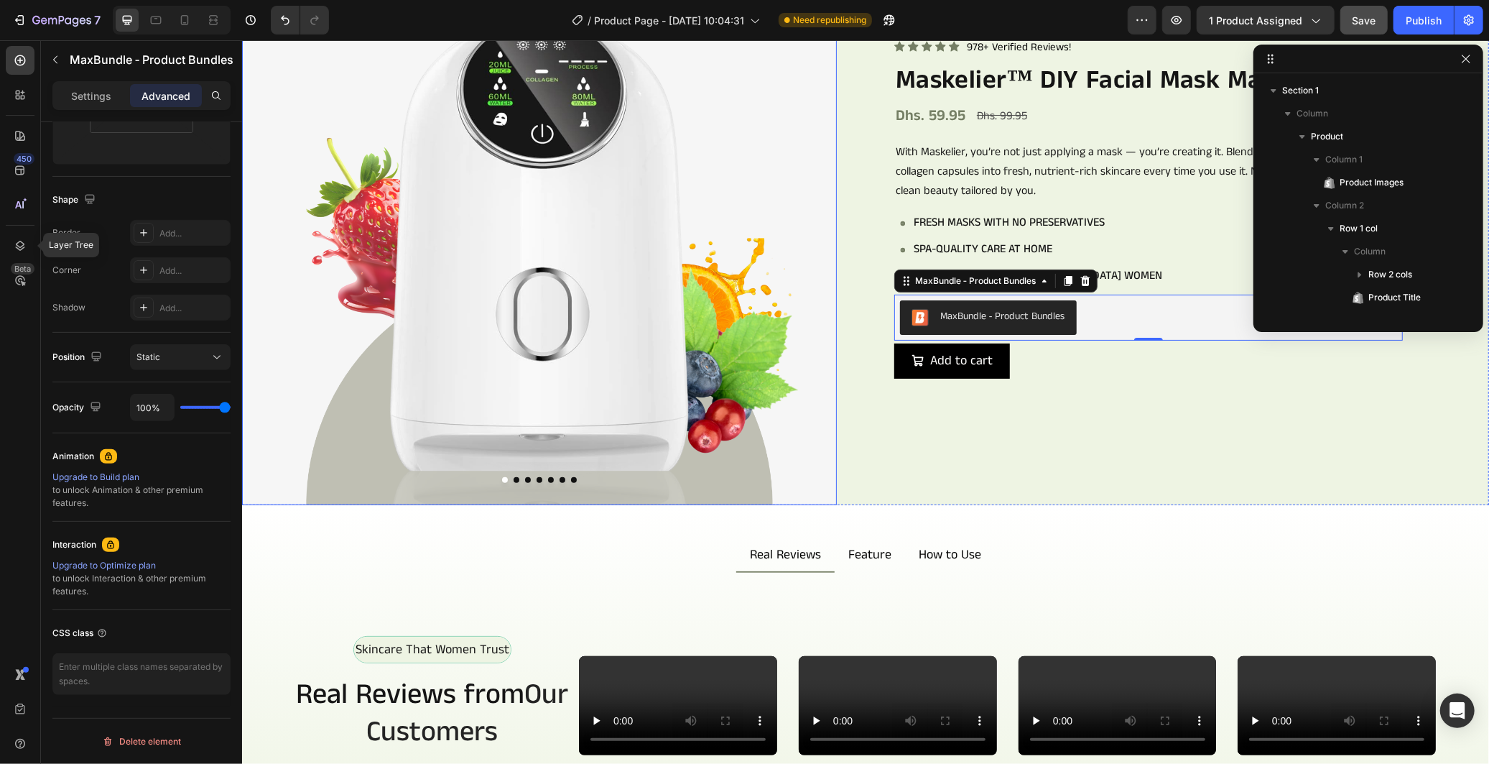
scroll to position [249, 0]
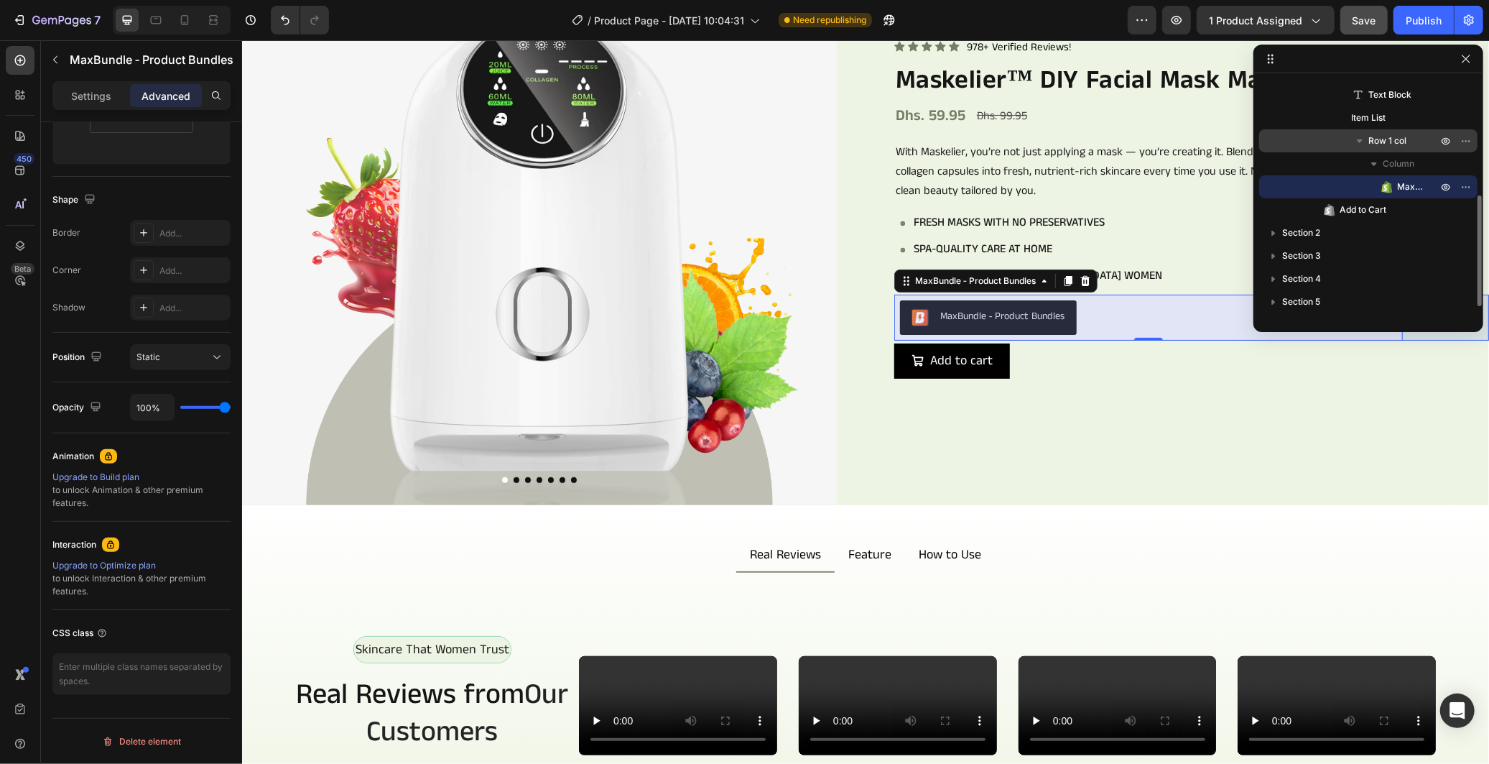
click at [1323, 137] on div "Row 1 col" at bounding box center [1368, 140] width 207 height 23
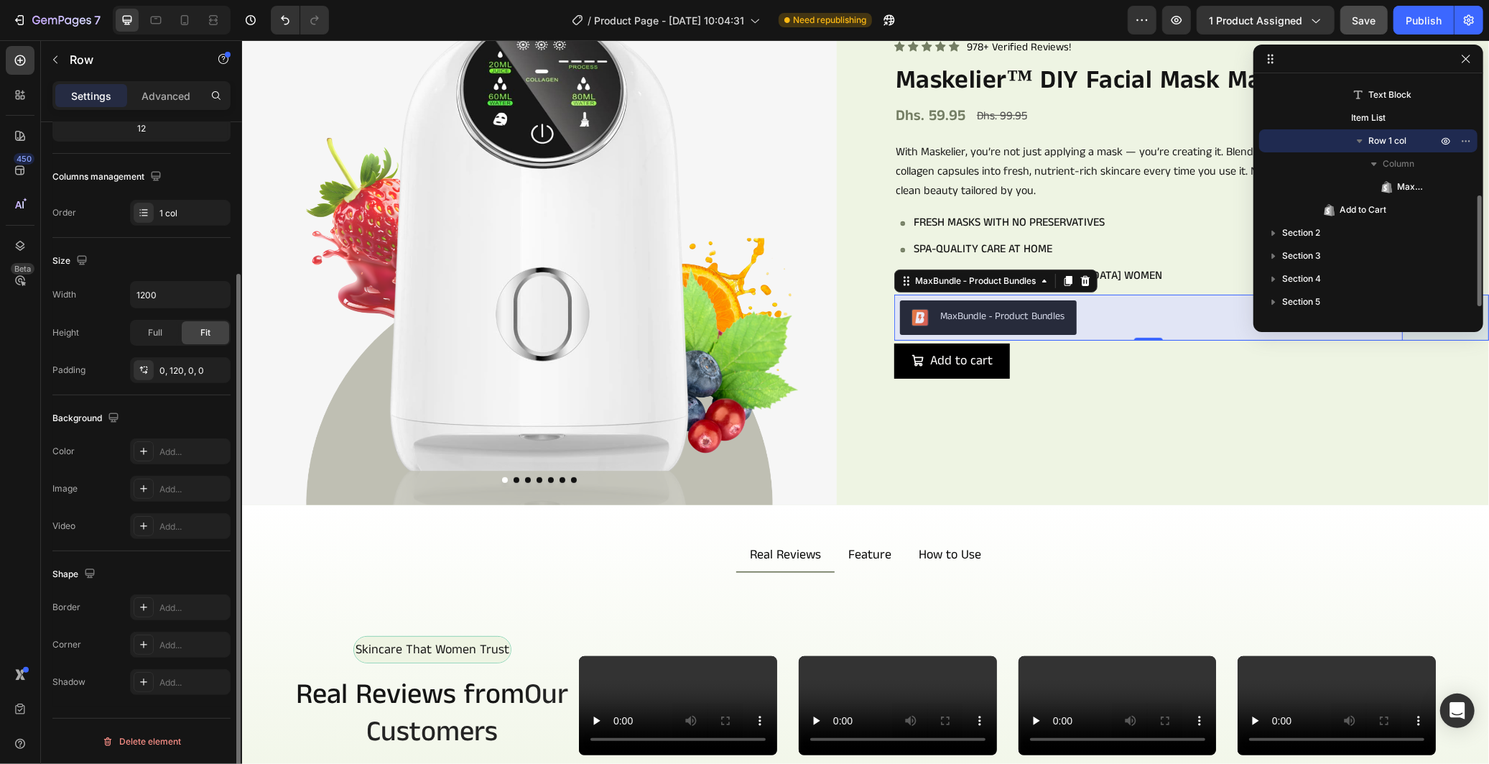
scroll to position [0, 0]
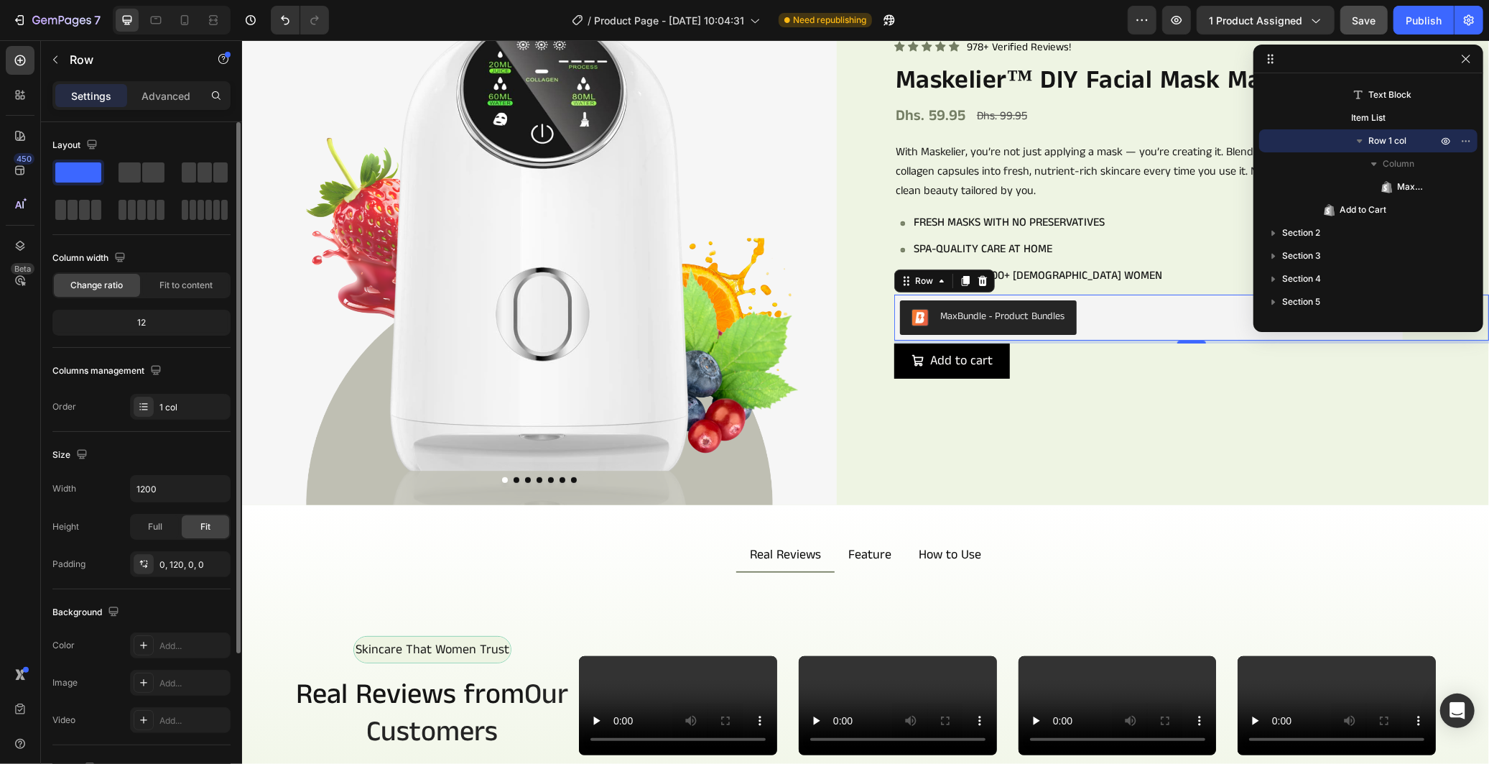
click at [110, 342] on div "Column width Change ratio Fit to content 12" at bounding box center [141, 296] width 178 height 101
click at [164, 406] on div "1 col" at bounding box center [193, 407] width 68 height 13
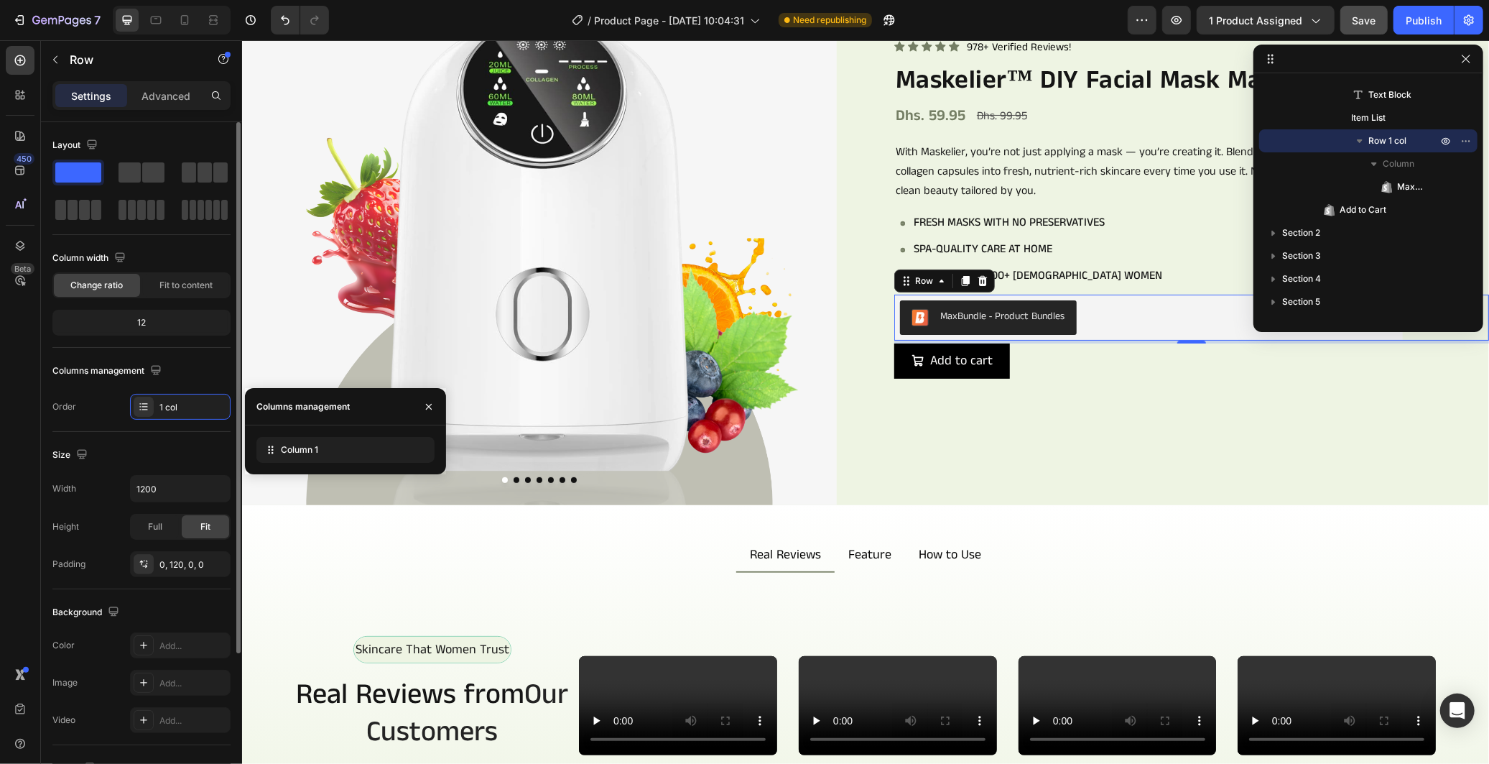
click at [131, 450] on div "Size" at bounding box center [141, 454] width 178 height 23
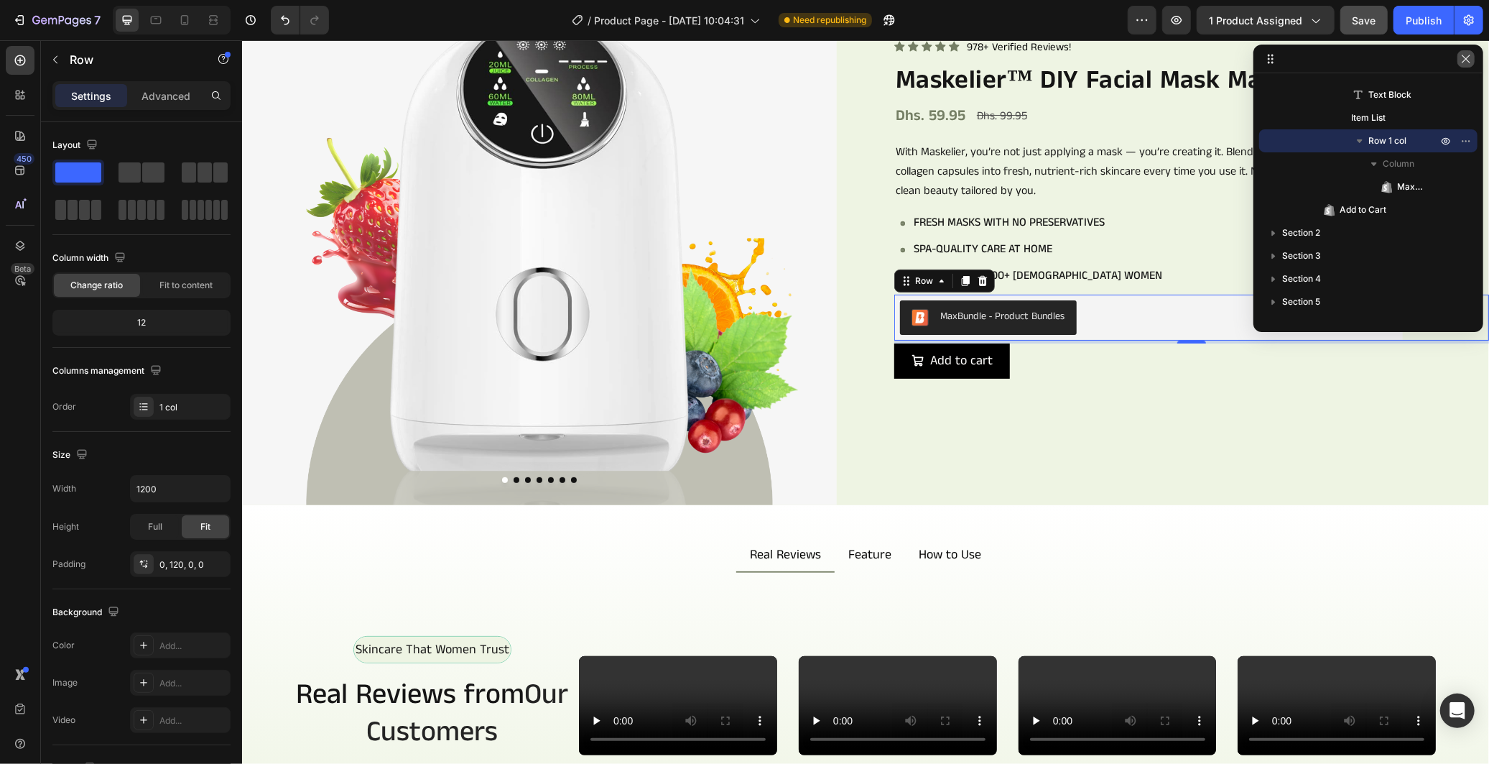
click at [1459, 60] on button "button" at bounding box center [1466, 58] width 17 height 17
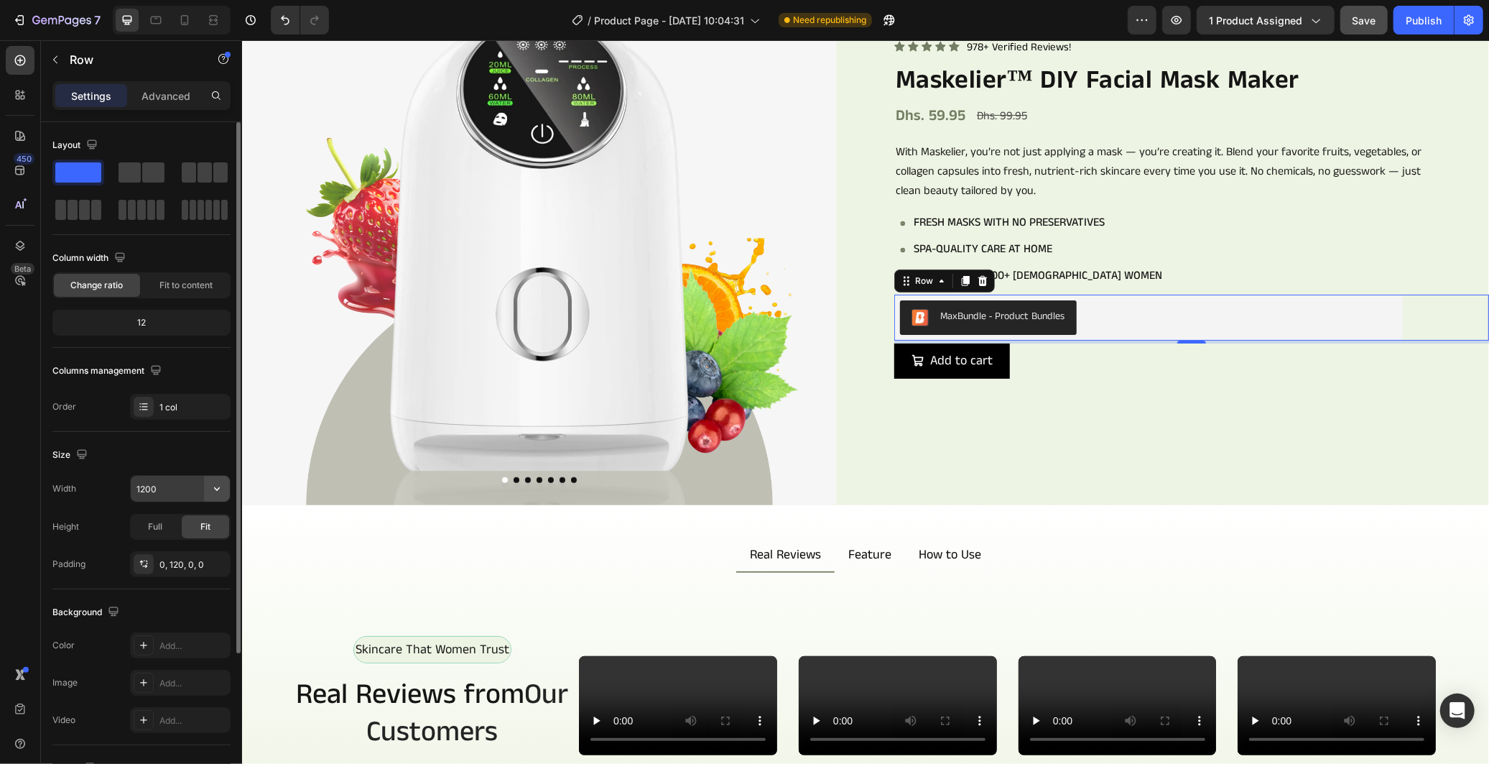
click at [217, 489] on icon "button" at bounding box center [217, 488] width 14 height 14
click at [173, 491] on input "1200" at bounding box center [180, 489] width 99 height 26
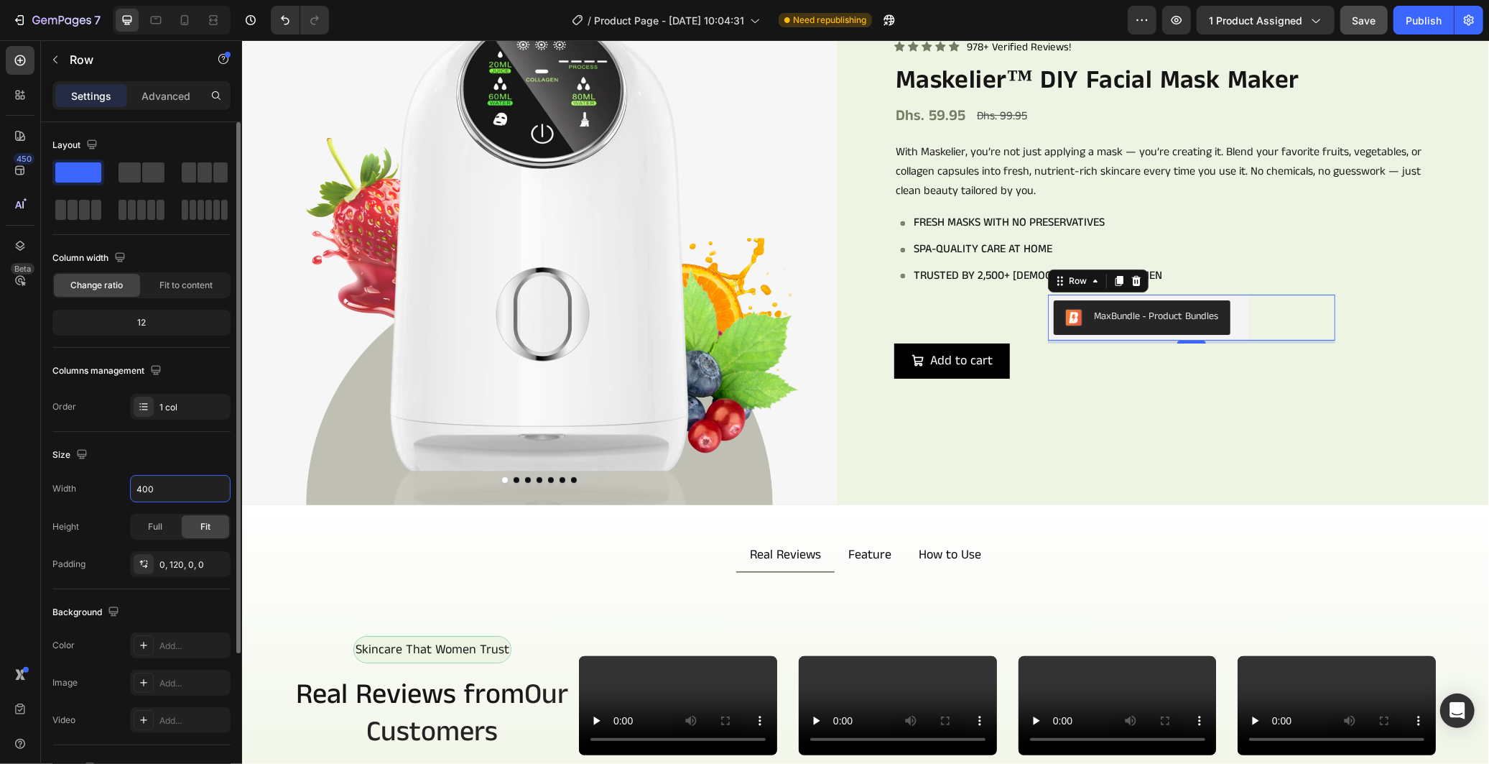
scroll to position [80, 0]
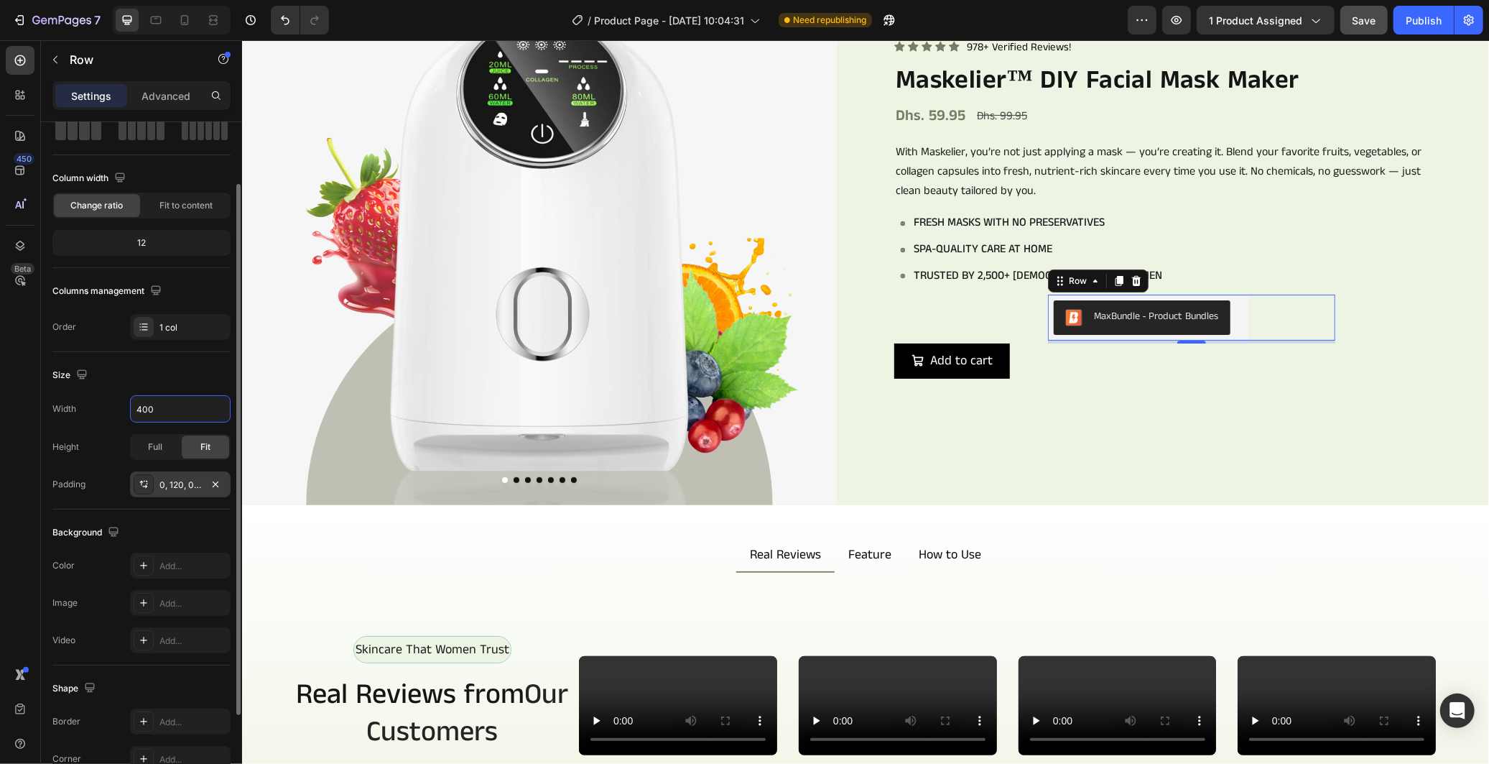
type input "400"
click at [180, 496] on div "0, 120, 0, 0" at bounding box center [180, 484] width 101 height 26
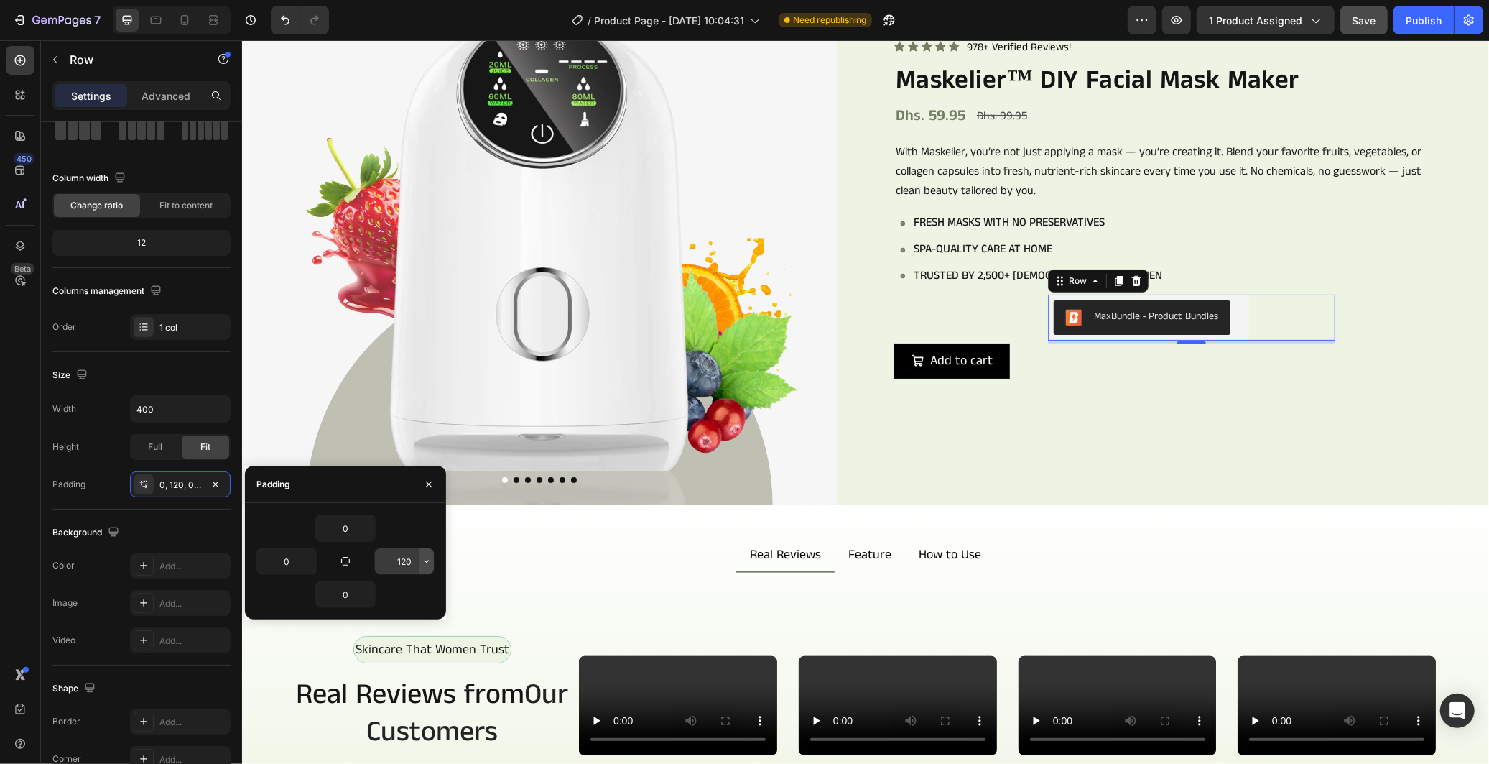
click at [427, 560] on icon "button" at bounding box center [426, 560] width 11 height 11
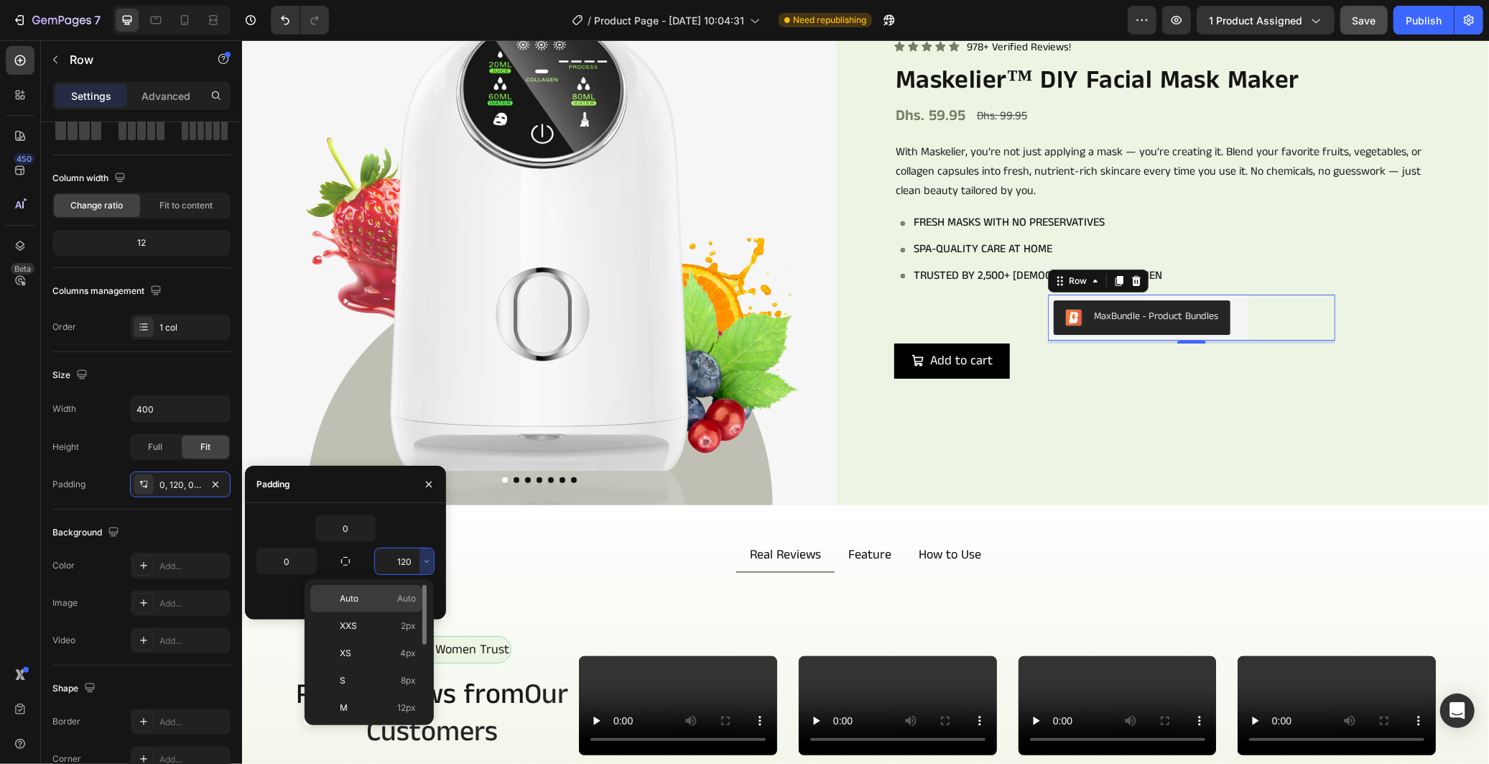
click at [392, 590] on div "Auto Auto" at bounding box center [366, 598] width 112 height 27
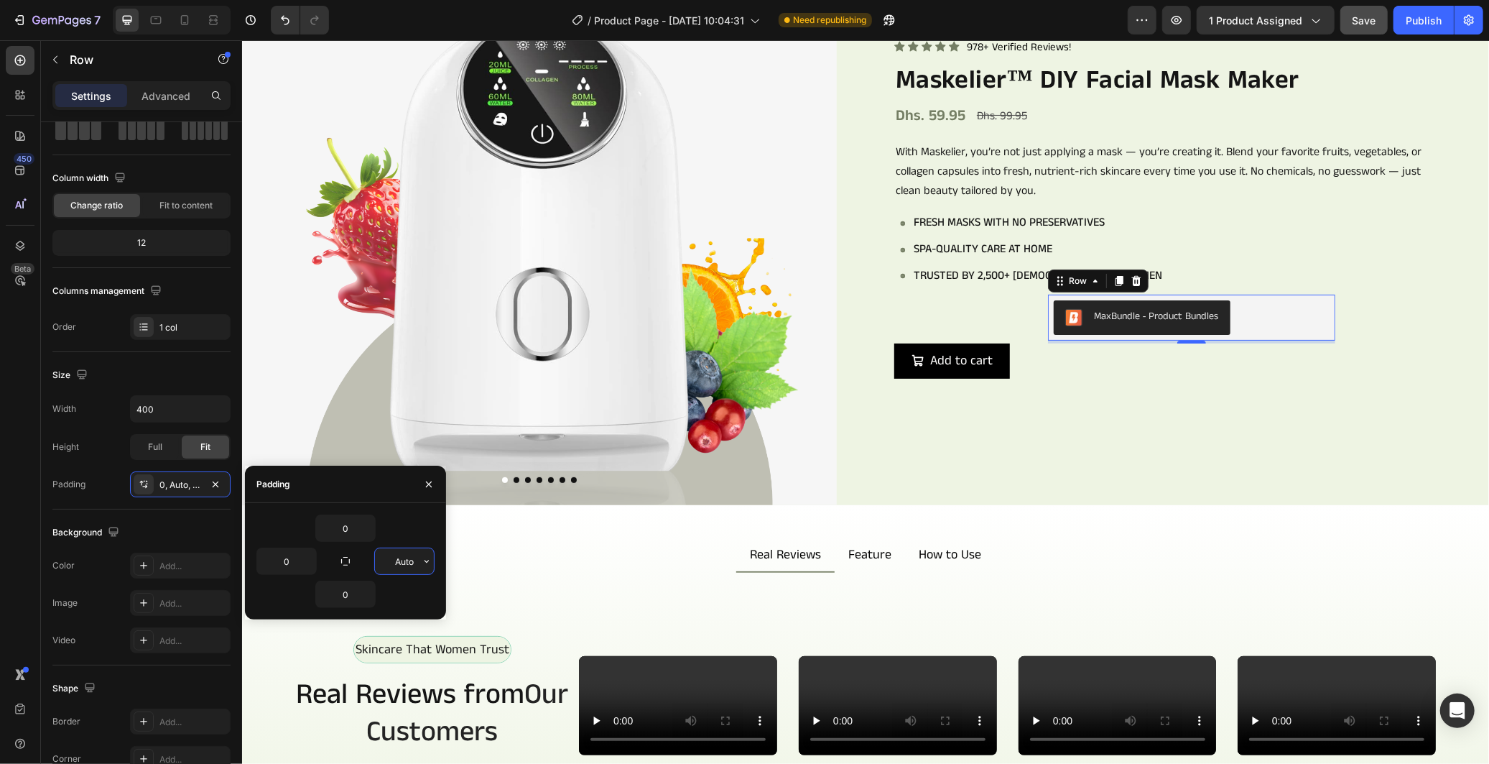
click at [403, 558] on input "Auto" at bounding box center [404, 561] width 59 height 26
type input "0"
click at [390, 522] on div "0" at bounding box center [345, 527] width 178 height 27
click at [177, 522] on div "Background" at bounding box center [141, 532] width 178 height 23
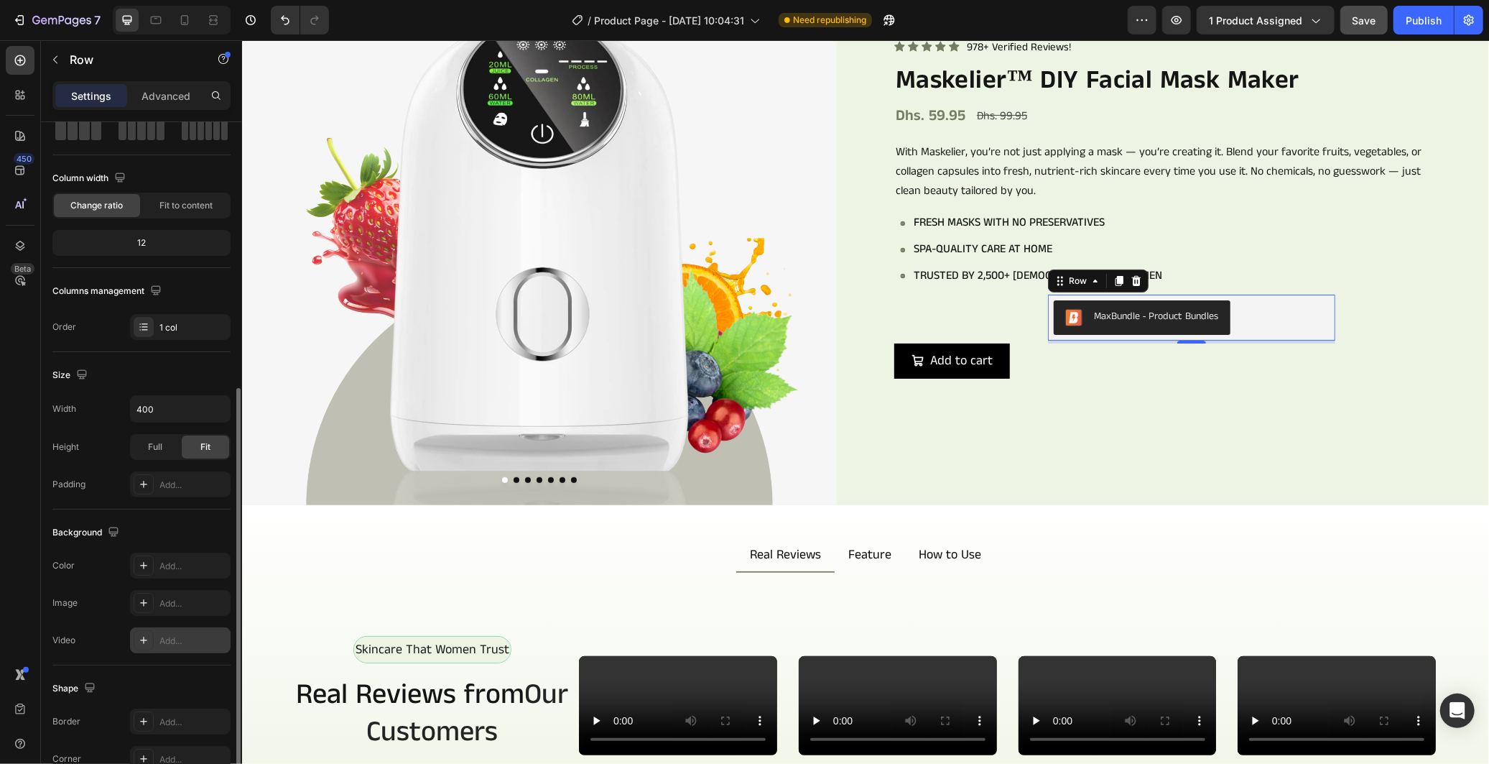
scroll to position [194, 0]
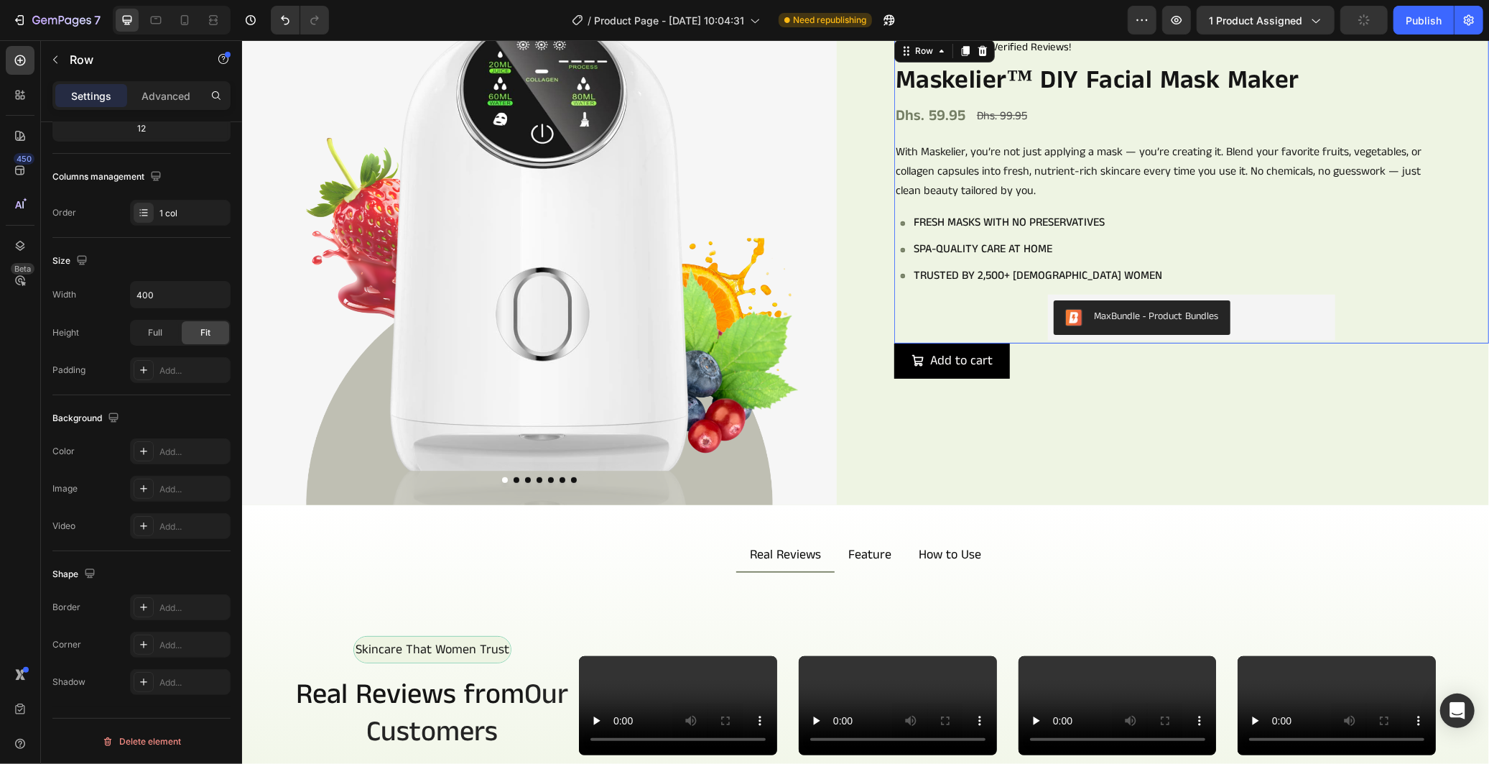
click at [1011, 317] on div "Icon Icon Icon Icon Icon Icon List 978+ Verified Reviews! Text Block Row Maskel…" at bounding box center [1191, 189] width 595 height 307
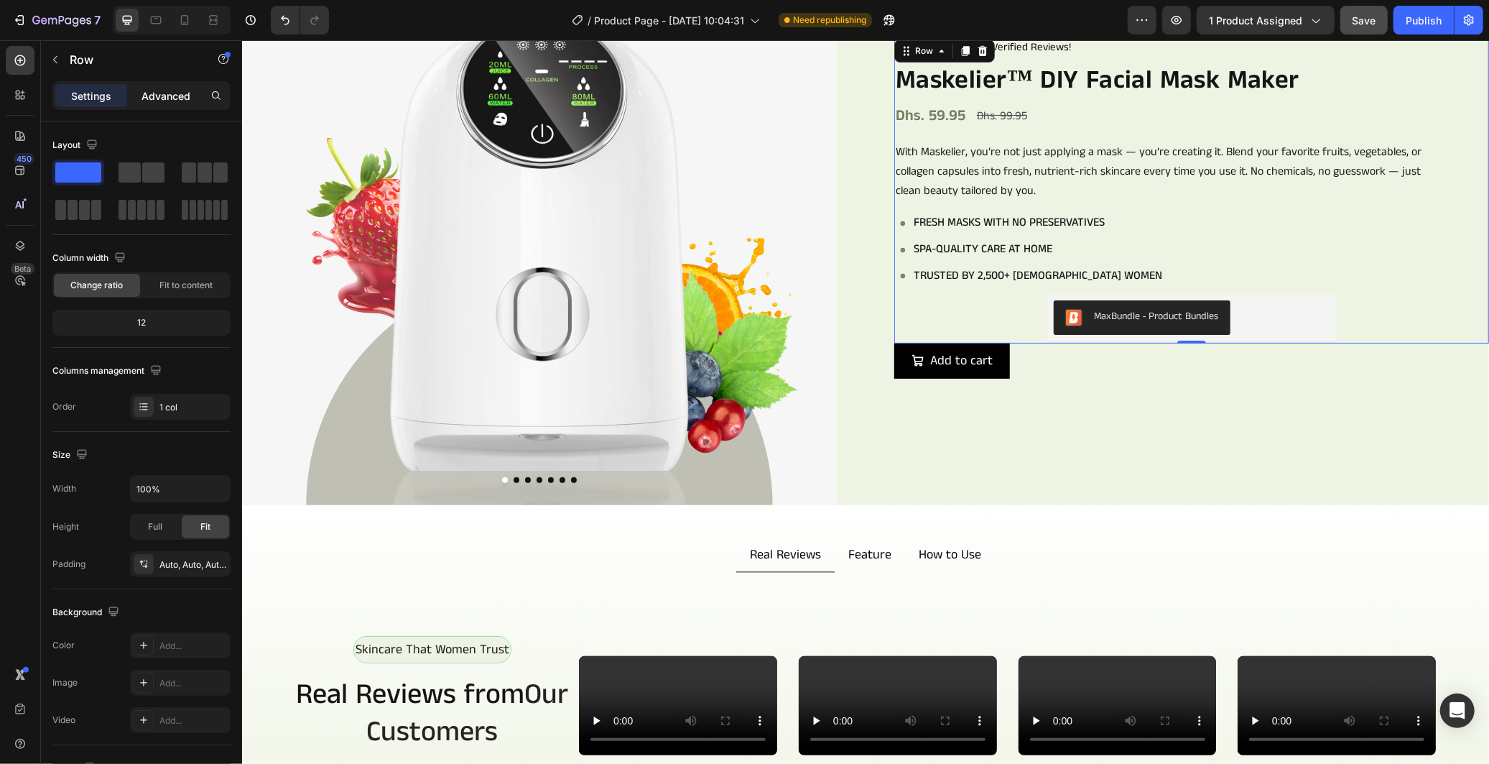
click at [165, 85] on div "Advanced" at bounding box center [166, 95] width 72 height 23
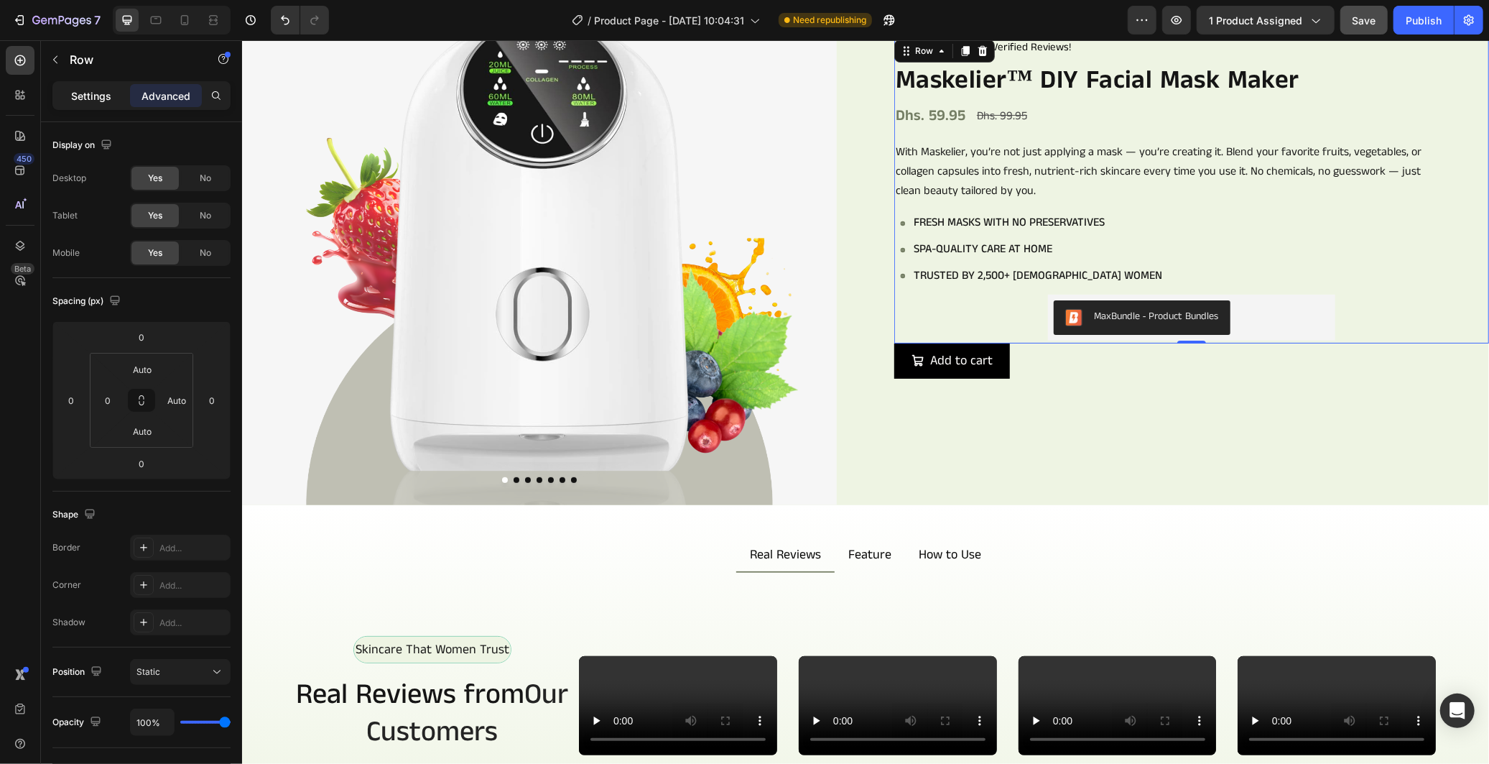
click at [88, 87] on div "Settings" at bounding box center [91, 95] width 72 height 23
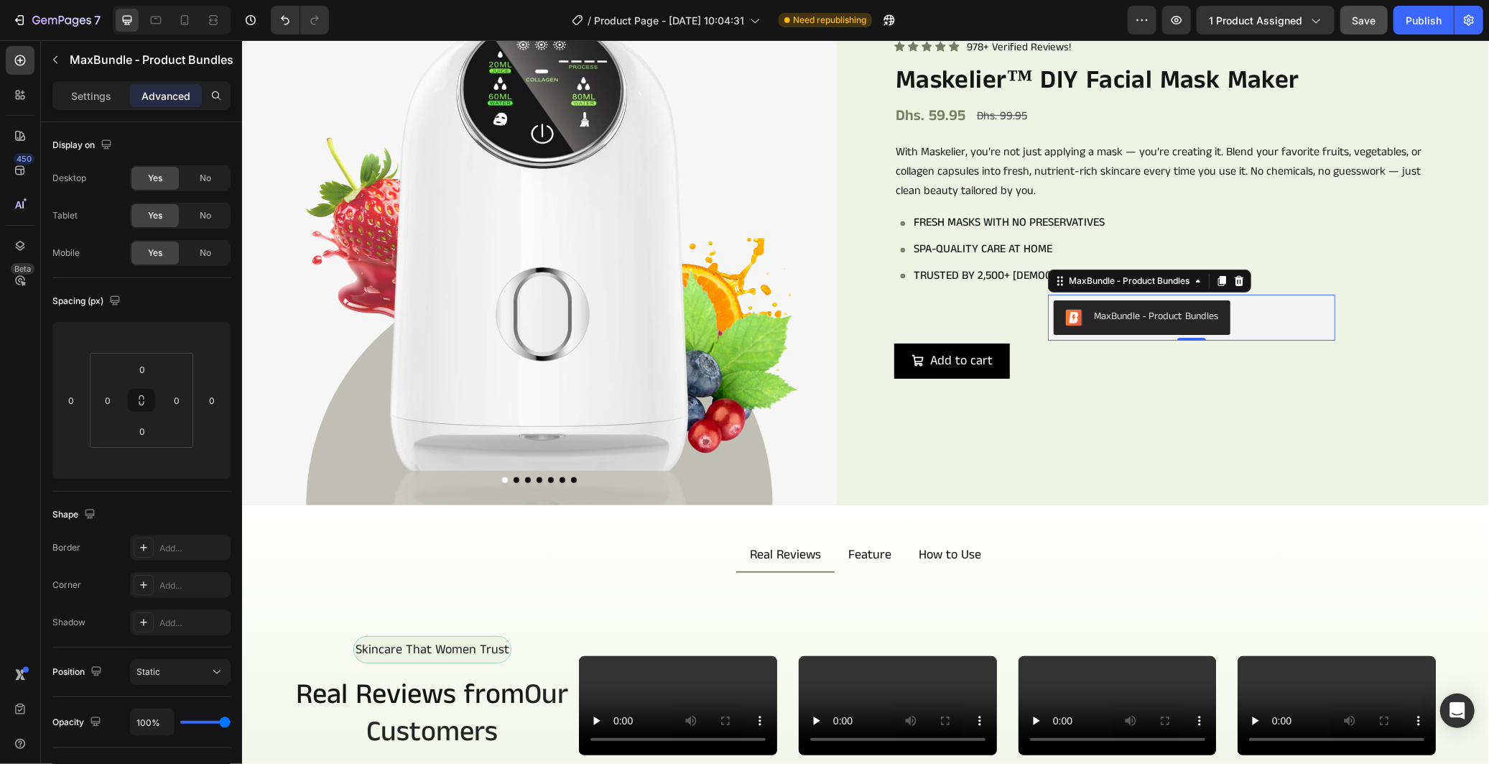
click at [1205, 294] on div "MaxBundle ‑ Product Bundles" at bounding box center [1190, 317] width 287 height 46
click at [80, 96] on p "Settings" at bounding box center [91, 95] width 40 height 15
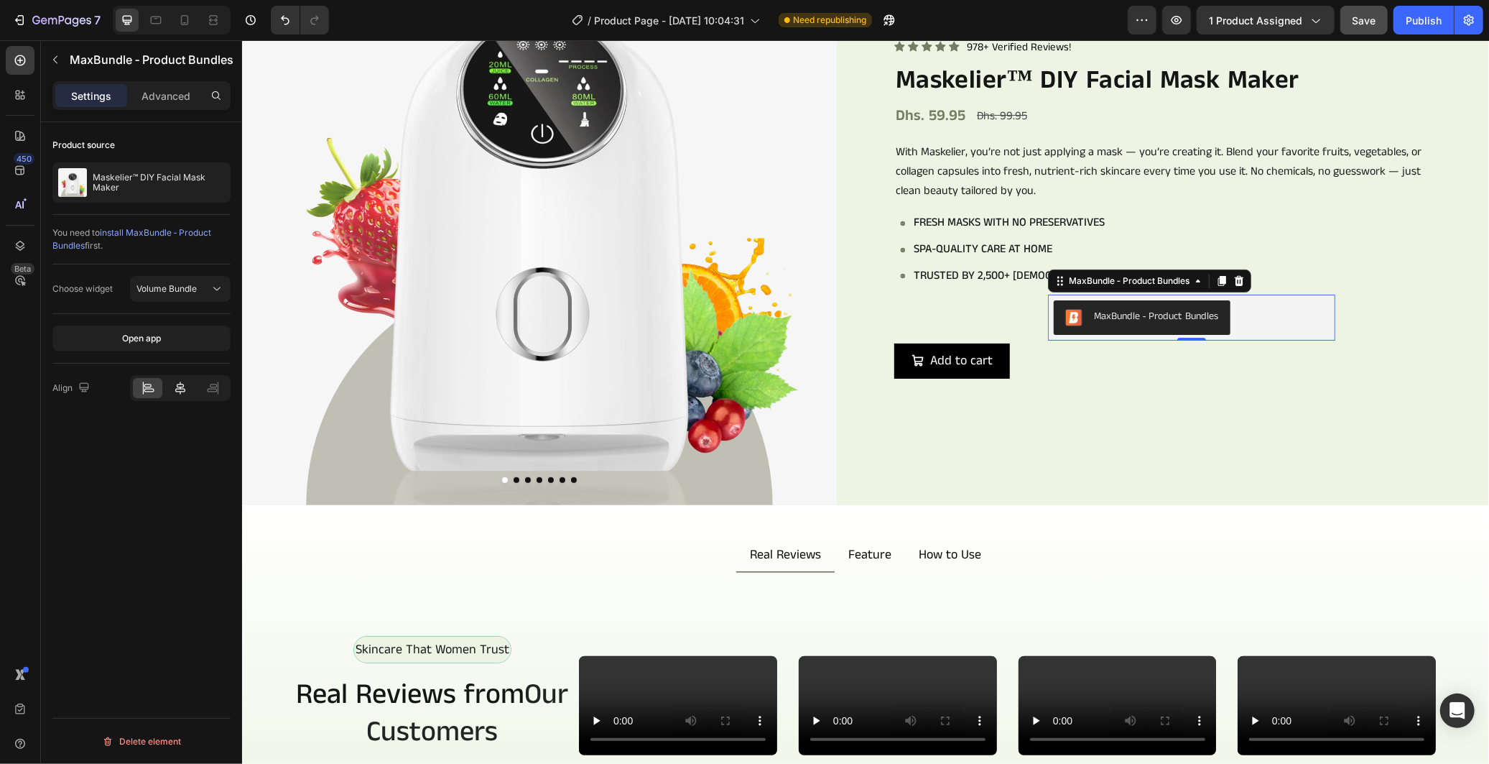
click at [183, 391] on icon at bounding box center [180, 388] width 14 height 14
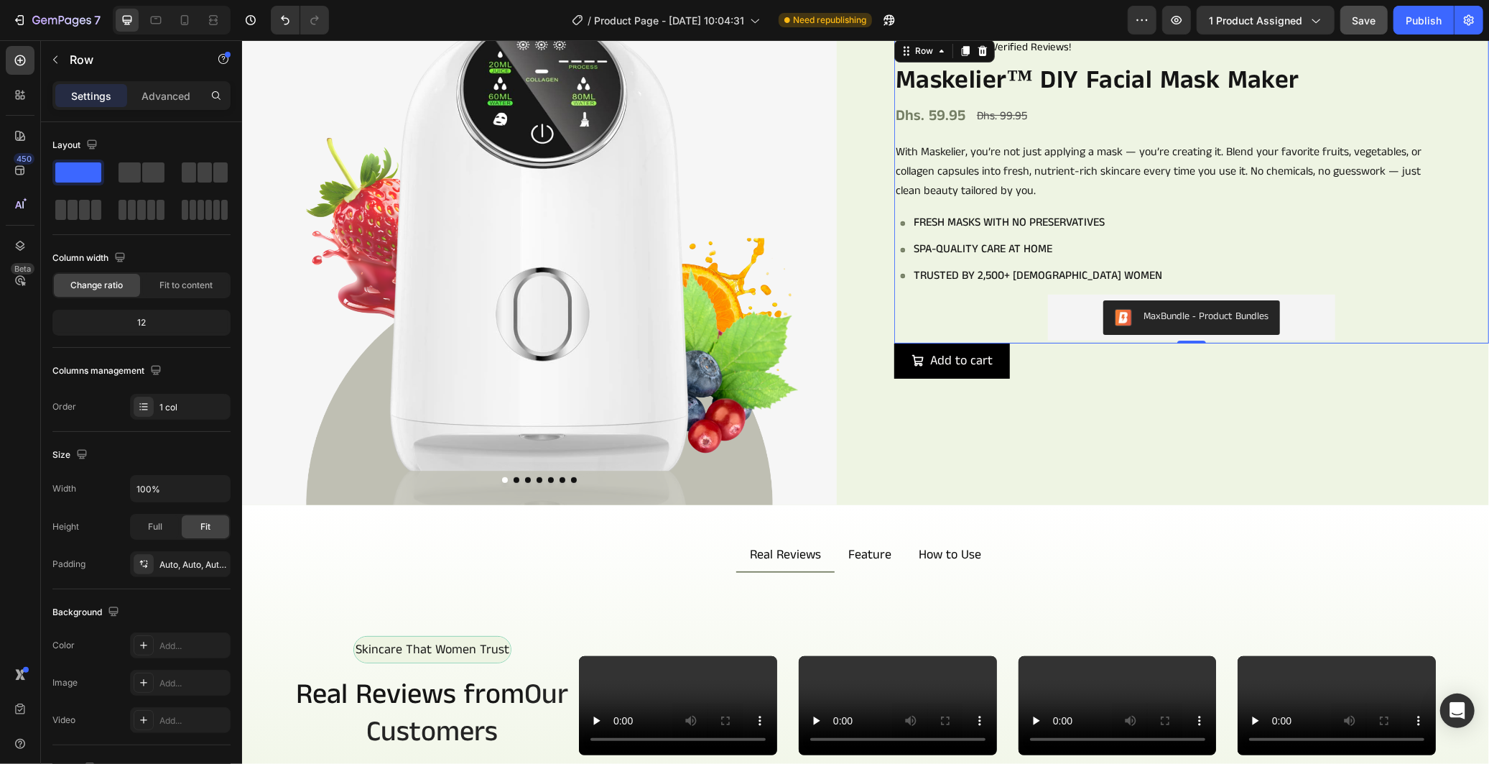
click at [1341, 309] on div "Icon Icon Icon Icon Icon Icon List 978+ Verified Reviews! Text Block Row Maskel…" at bounding box center [1191, 189] width 595 height 307
click at [24, 242] on icon at bounding box center [20, 246] width 14 height 14
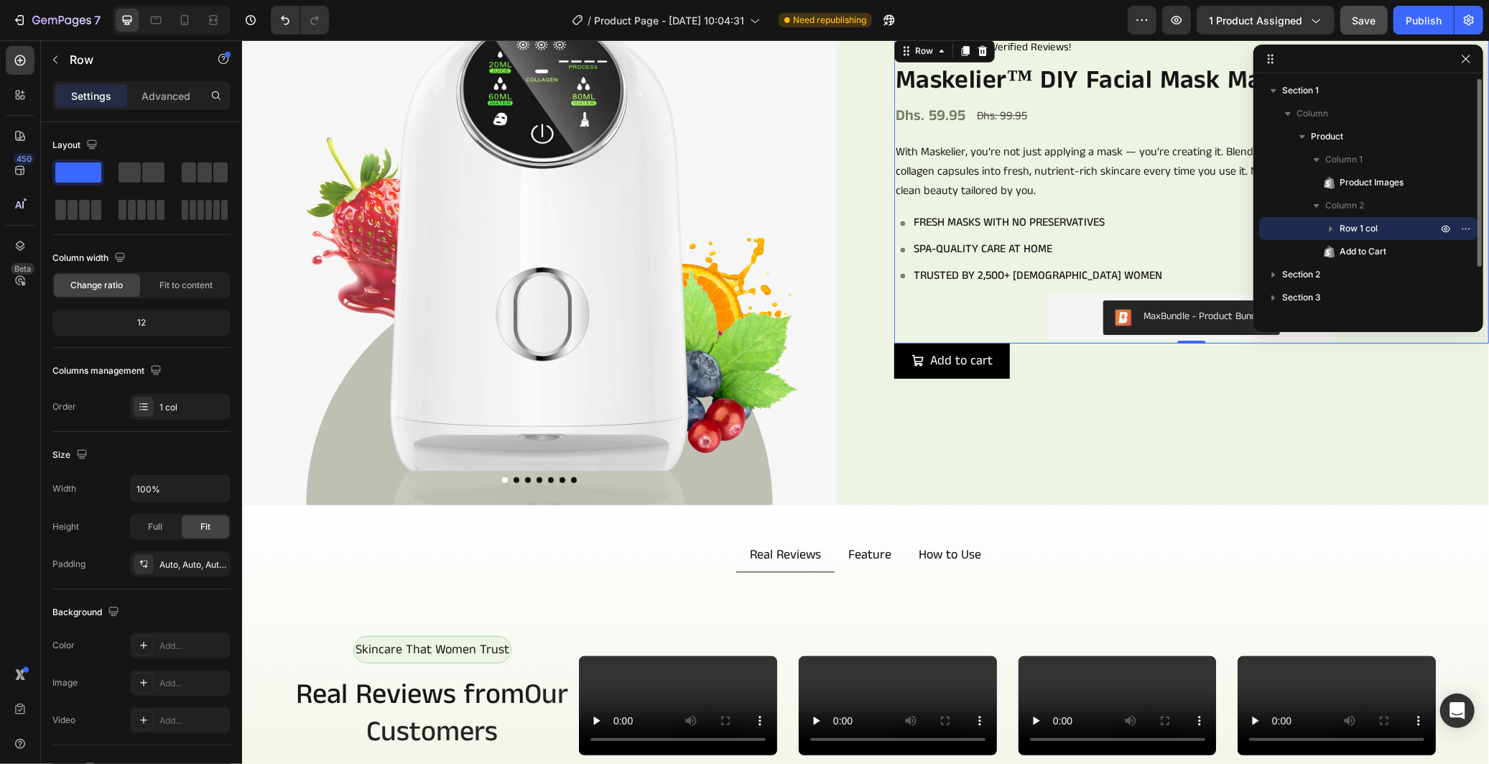
click at [1422, 218] on div "Row 1 col" at bounding box center [1368, 228] width 207 height 23
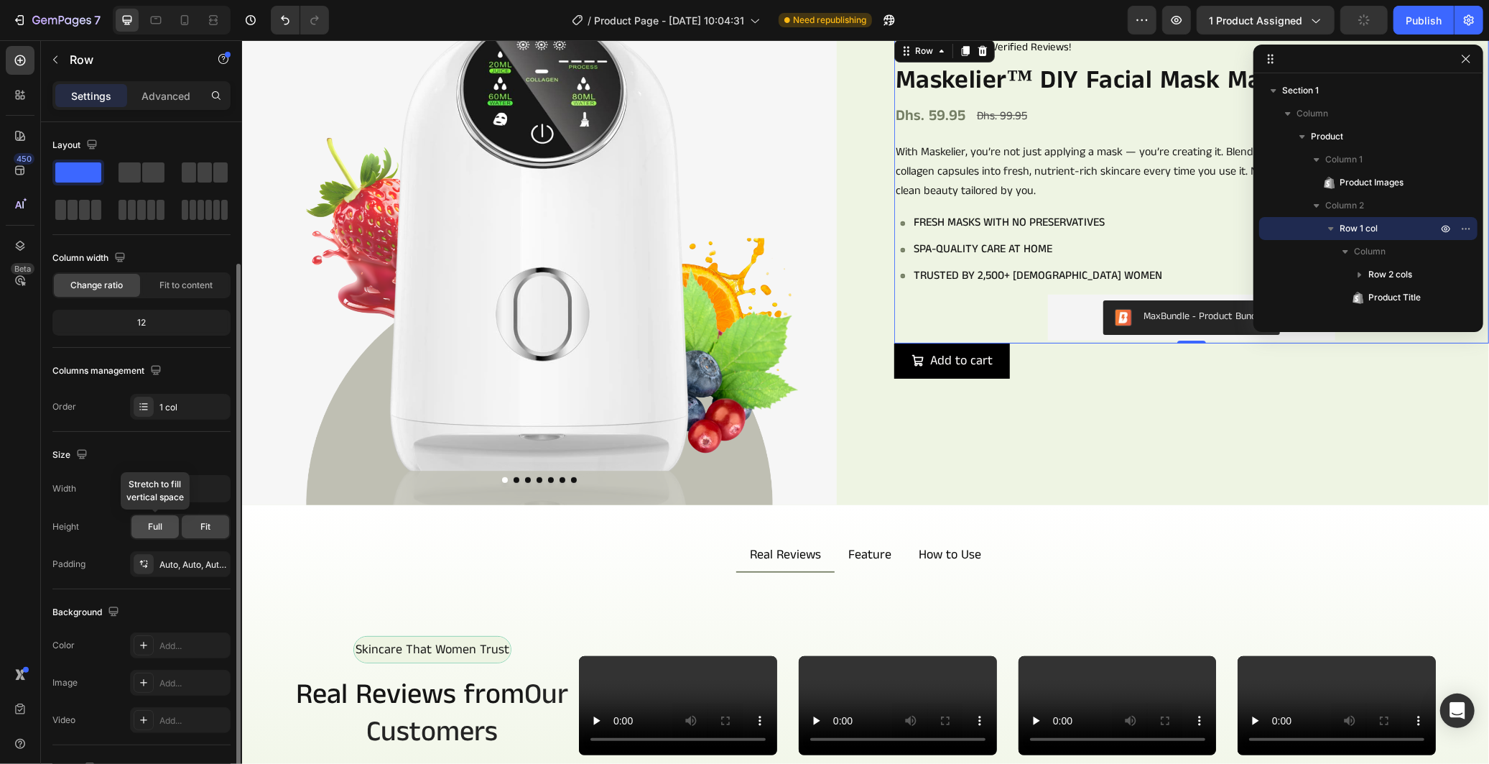
scroll to position [80, 0]
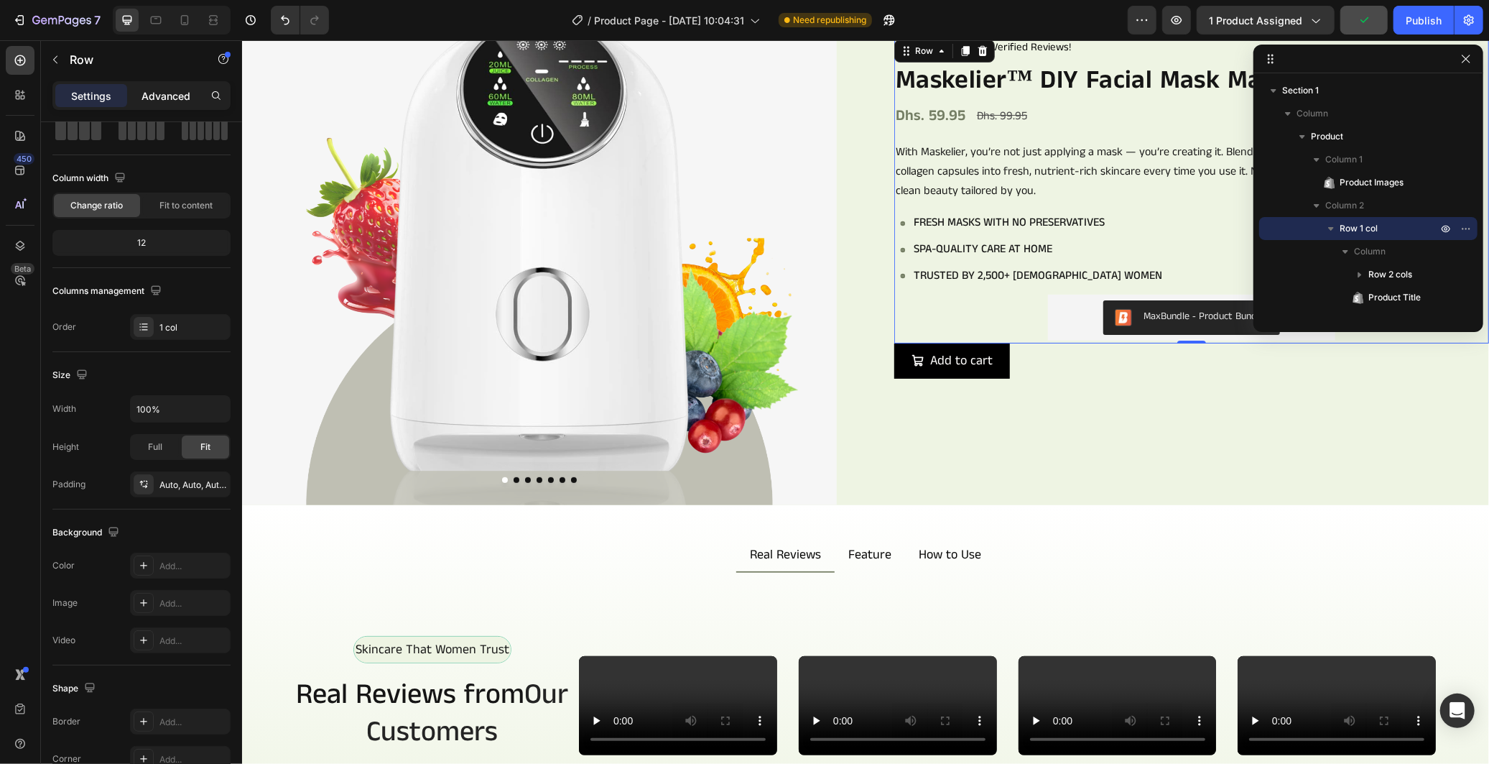
click at [174, 95] on p "Advanced" at bounding box center [166, 95] width 49 height 15
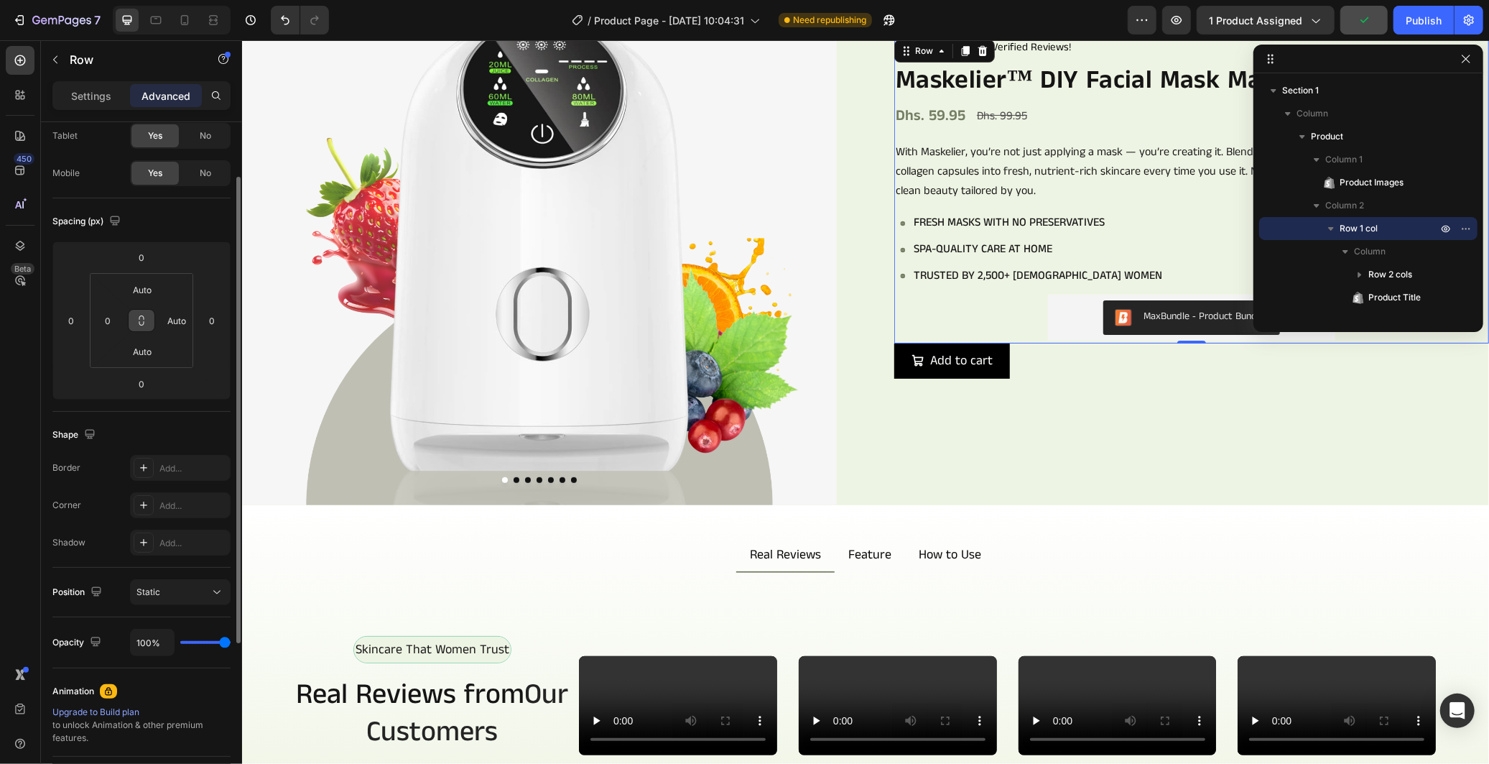
click at [141, 327] on button at bounding box center [141, 320] width 27 height 23
click at [146, 299] on input "Auto" at bounding box center [142, 290] width 29 height 22
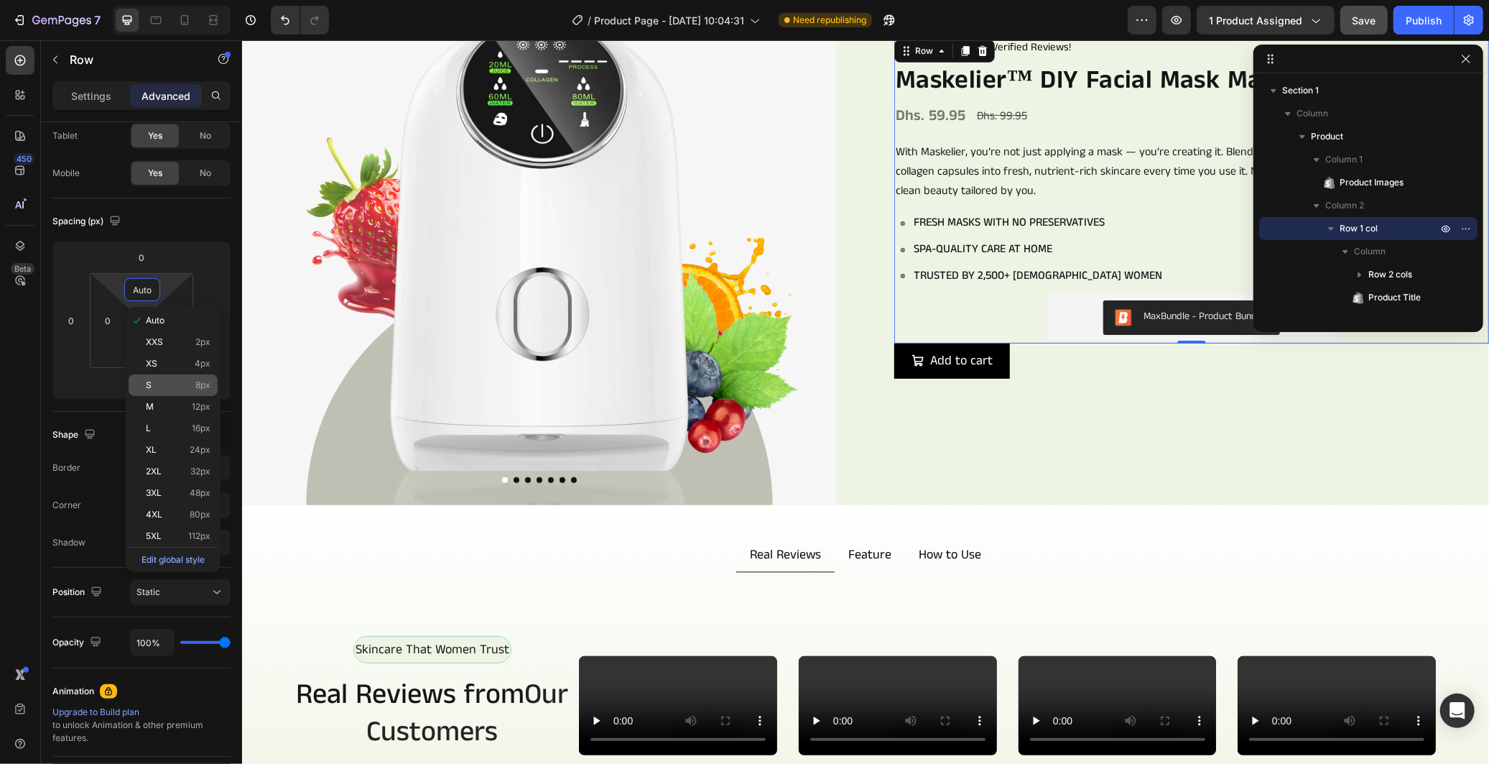
type input "Auto"
click at [178, 385] on p "S 8px" at bounding box center [178, 385] width 65 height 10
type input "8"
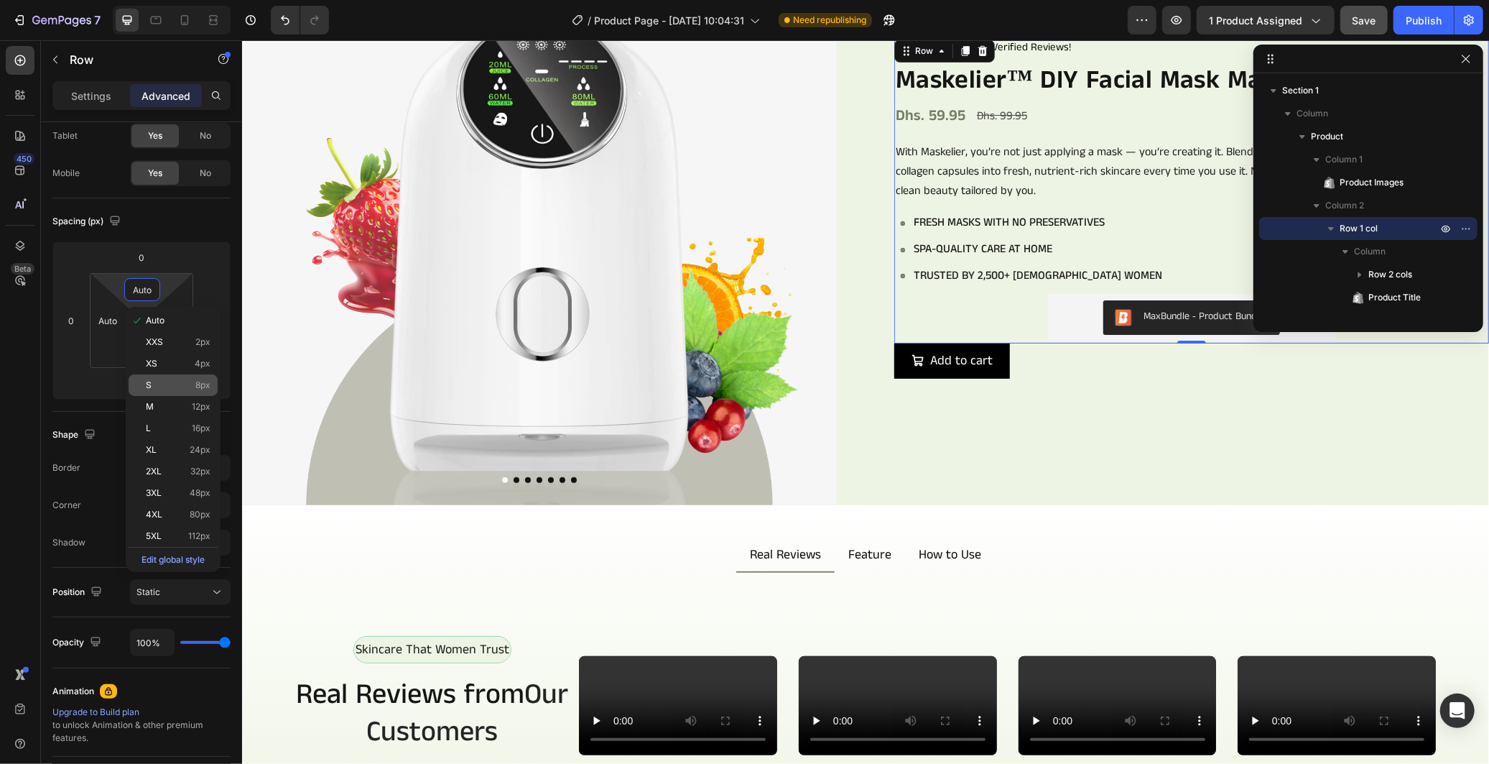
type input "8"
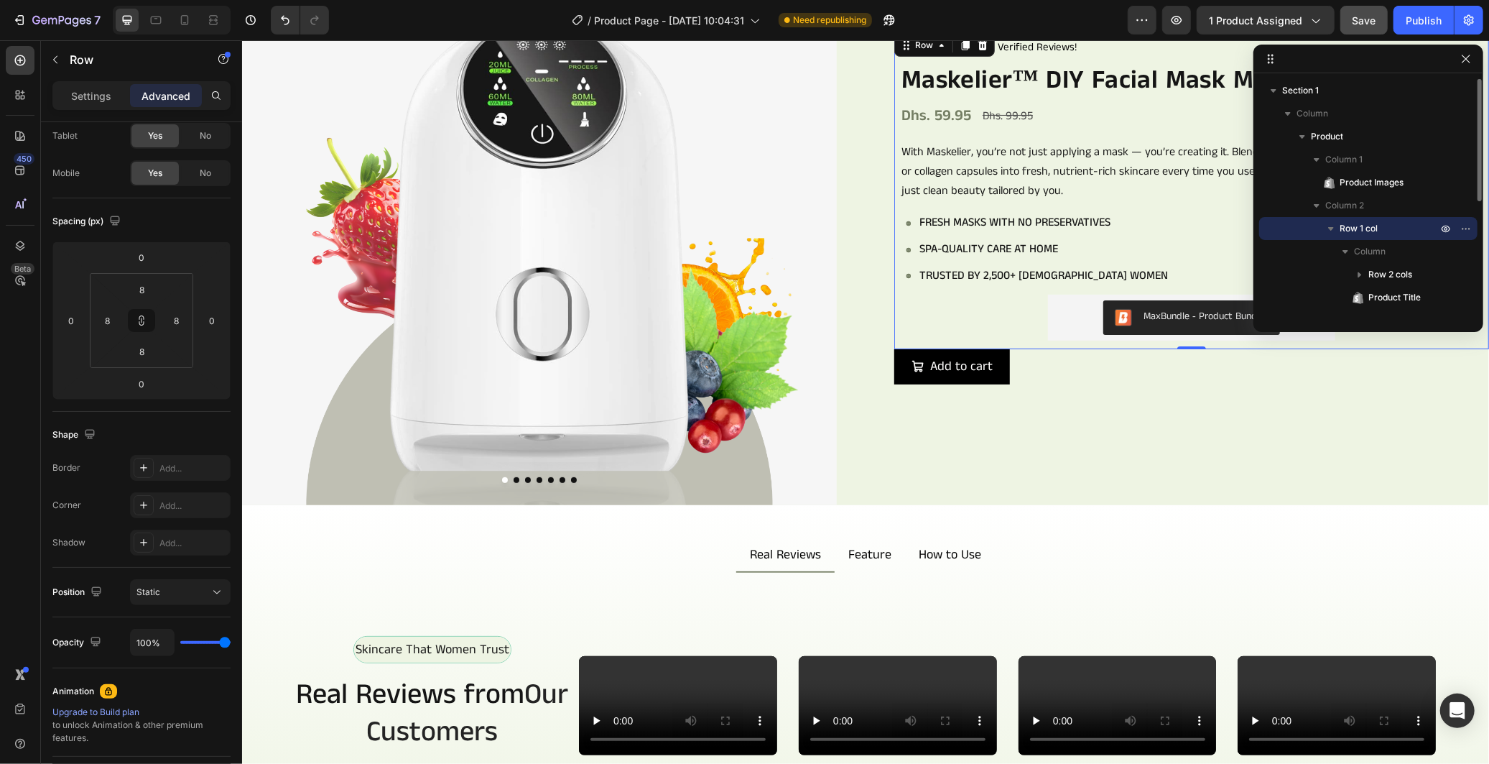
click at [1392, 221] on p "Row 1 col" at bounding box center [1390, 228] width 101 height 14
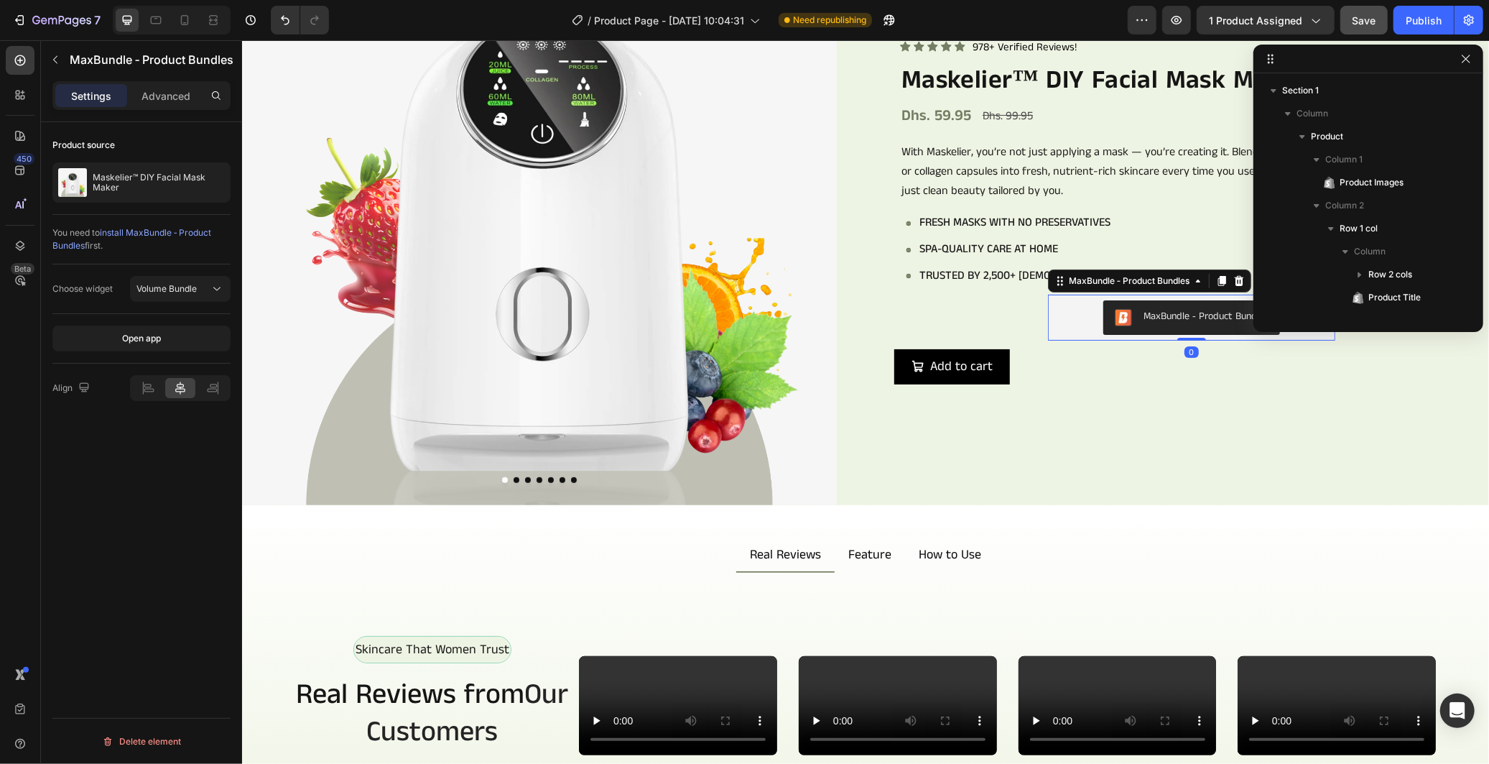
scroll to position [0, 0]
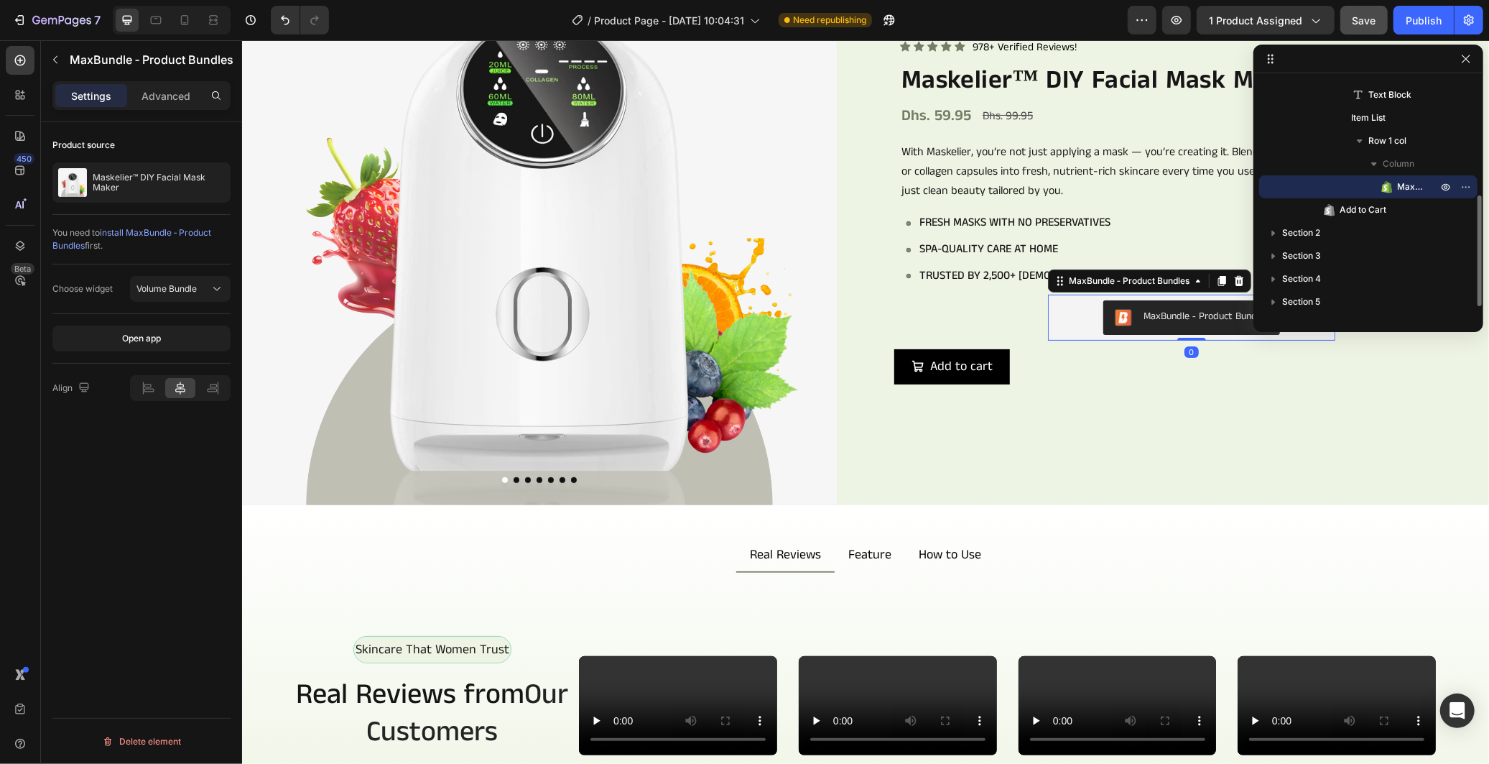
click at [1091, 308] on div "MaxBundle ‑ Product Bundles" at bounding box center [1191, 317] width 276 height 34
click at [1418, 145] on p "Row 1 col" at bounding box center [1405, 141] width 72 height 14
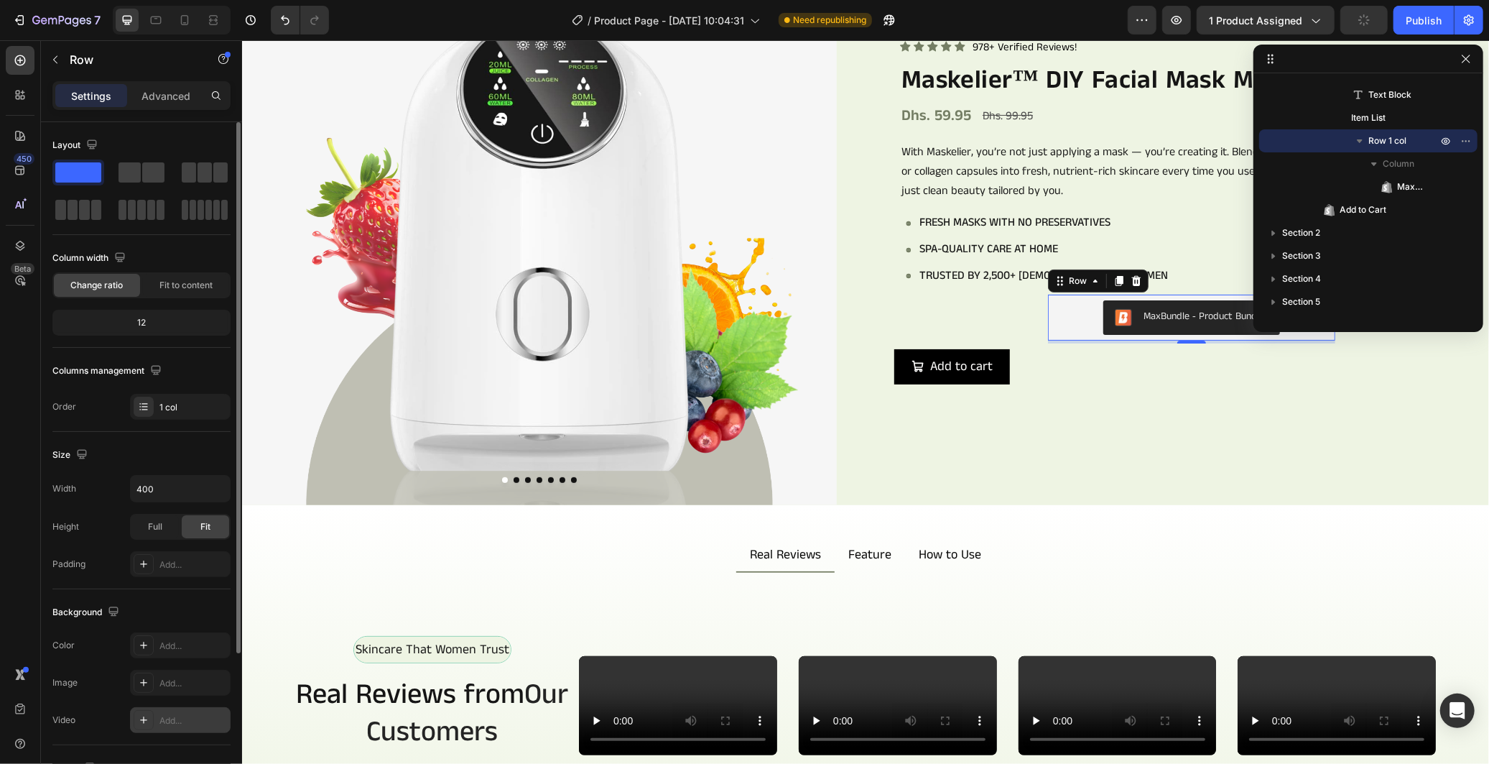
scroll to position [159, 0]
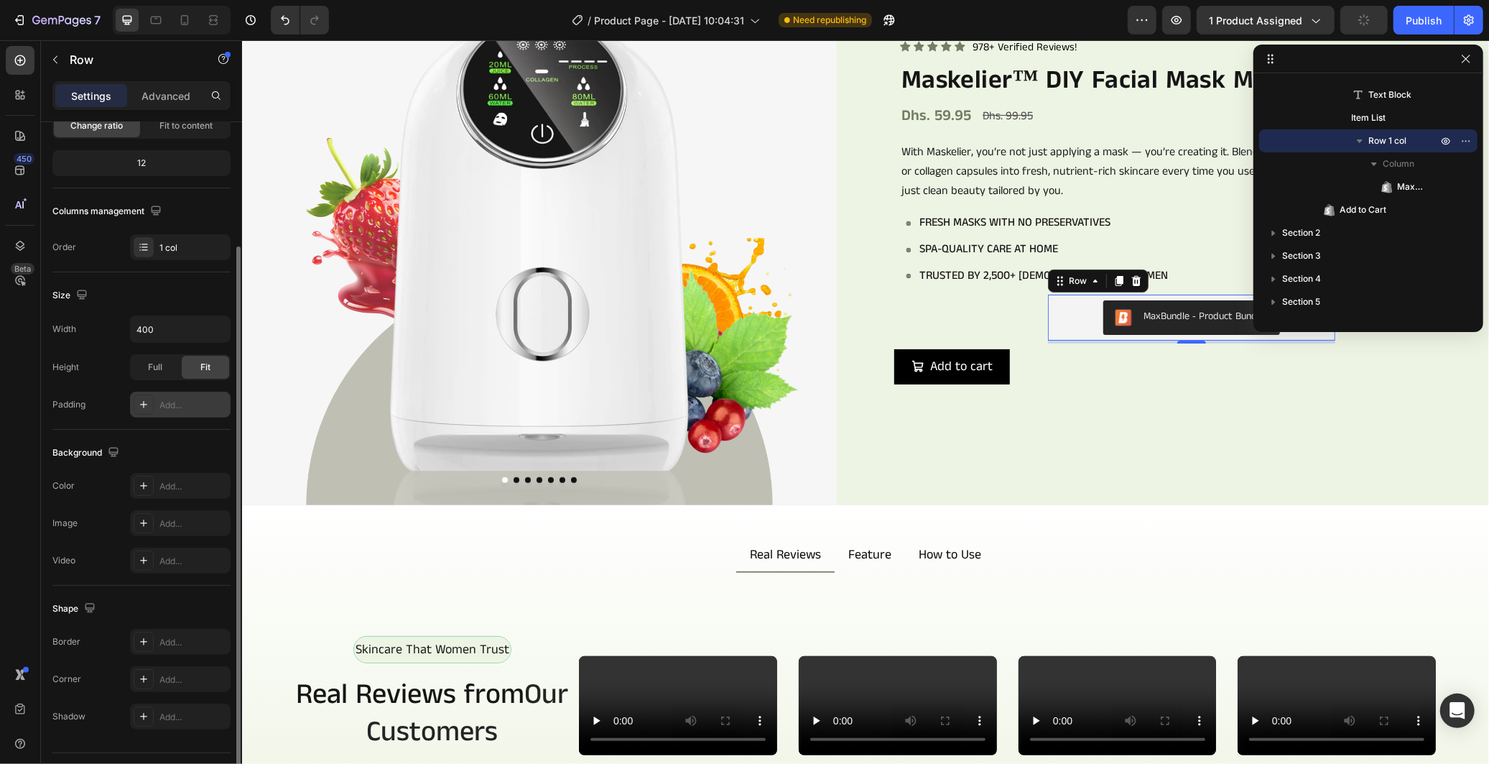
click at [167, 405] on div "Add..." at bounding box center [193, 405] width 68 height 13
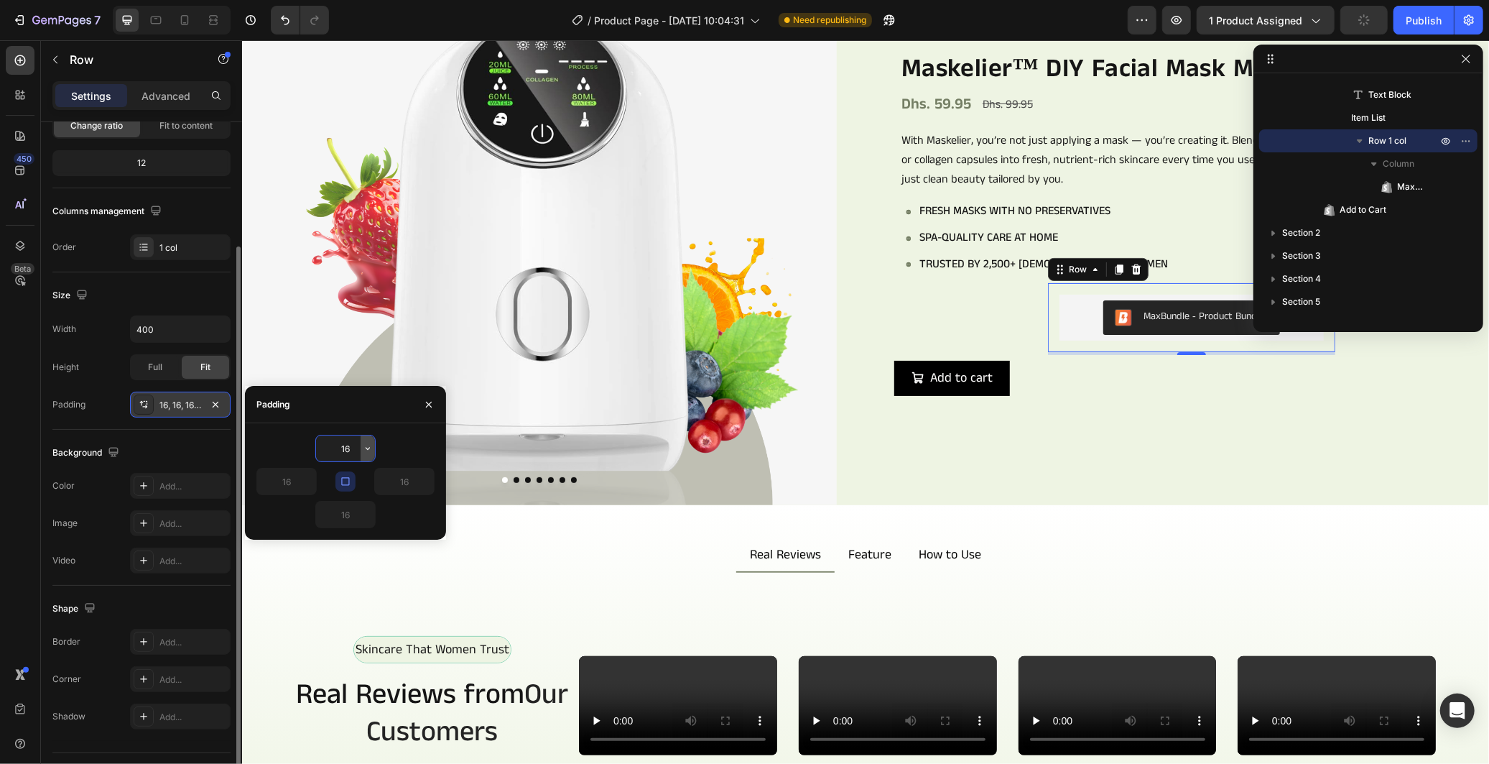
click at [368, 444] on icon "button" at bounding box center [367, 448] width 11 height 11
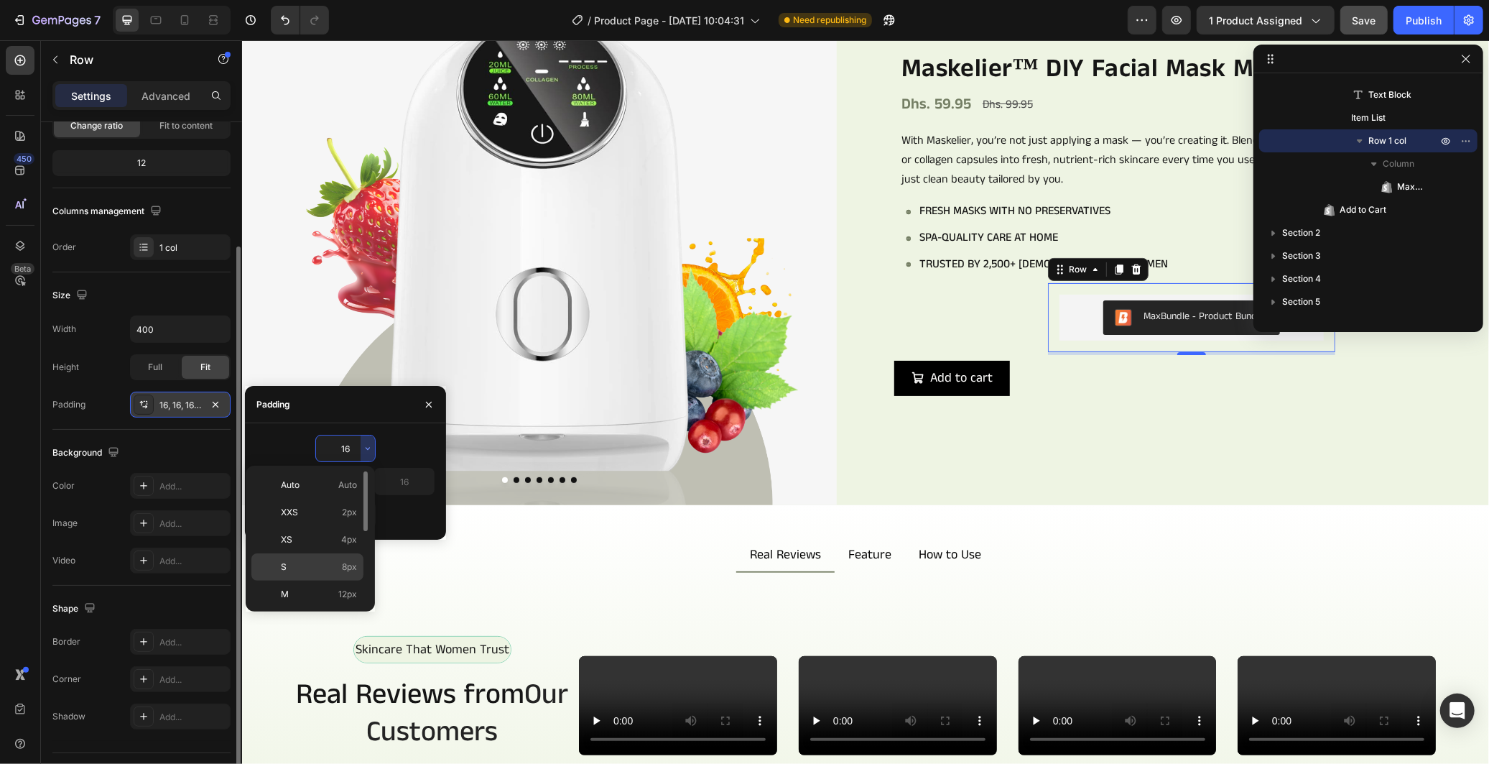
drag, startPoint x: 354, startPoint y: 565, endPoint x: 516, endPoint y: 443, distance: 203.0
click at [354, 565] on span "8px" at bounding box center [349, 566] width 15 height 13
type input "8"
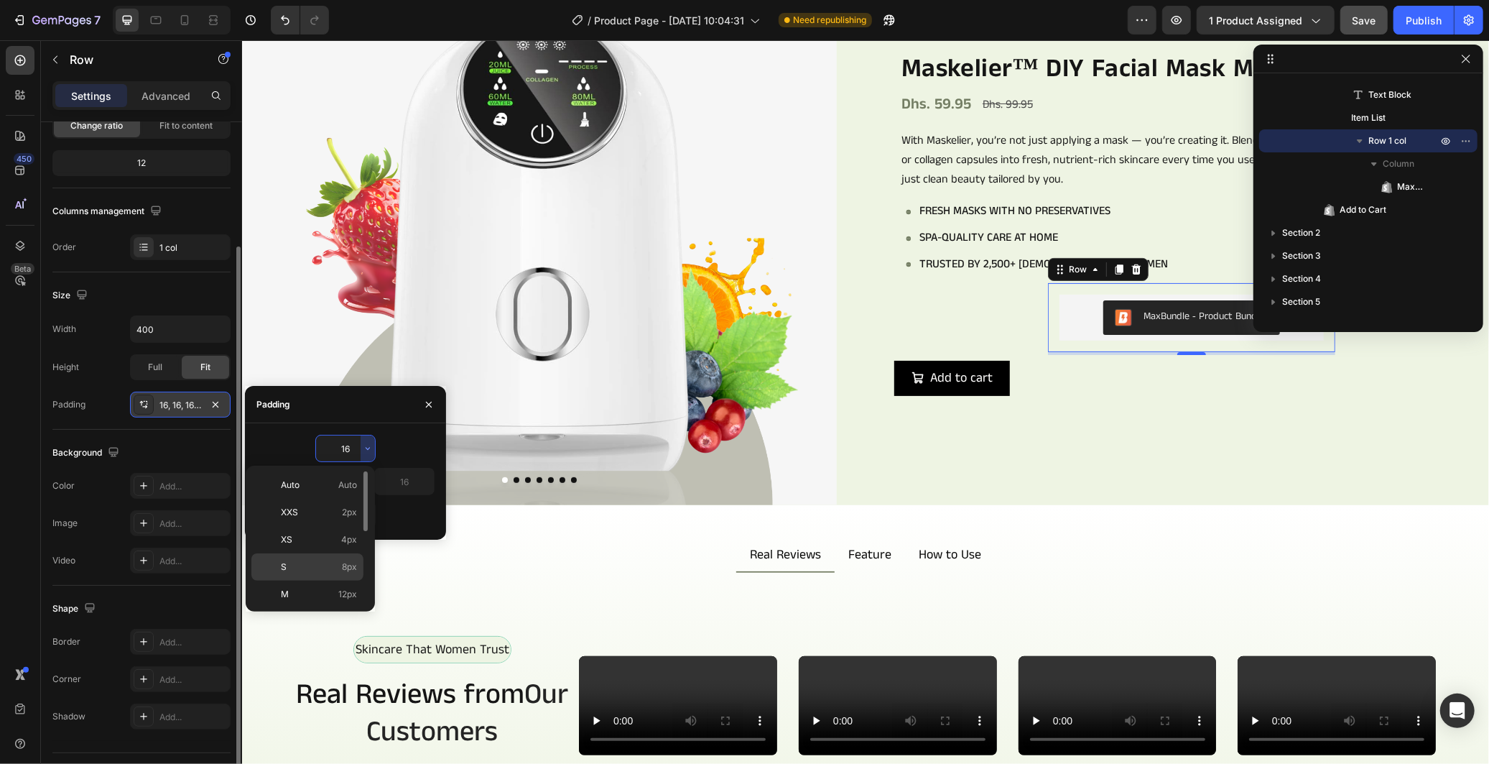
type input "8"
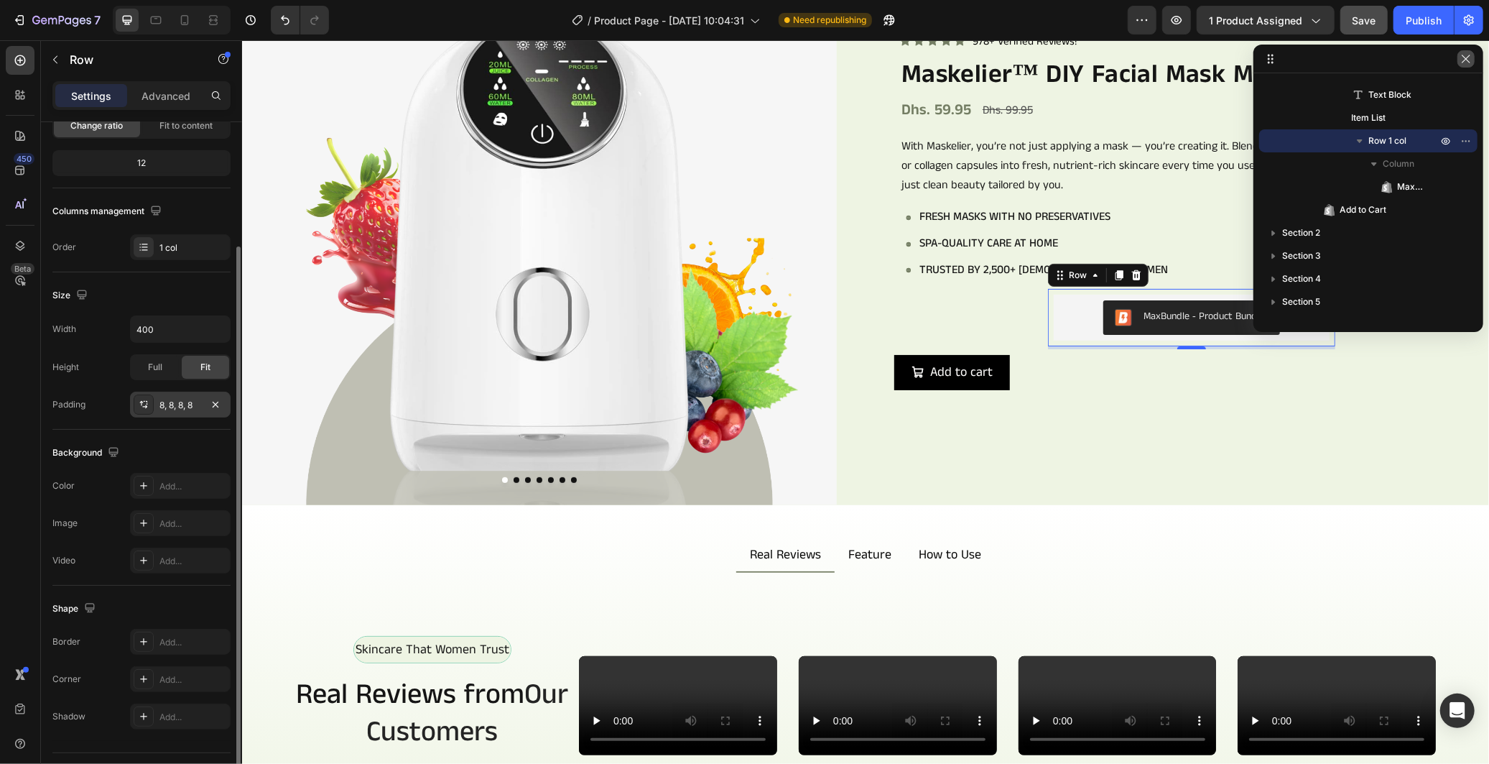
drag, startPoint x: 1471, startPoint y: 55, endPoint x: 890, endPoint y: 39, distance: 581.4
click at [1471, 55] on icon "button" at bounding box center [1466, 58] width 11 height 11
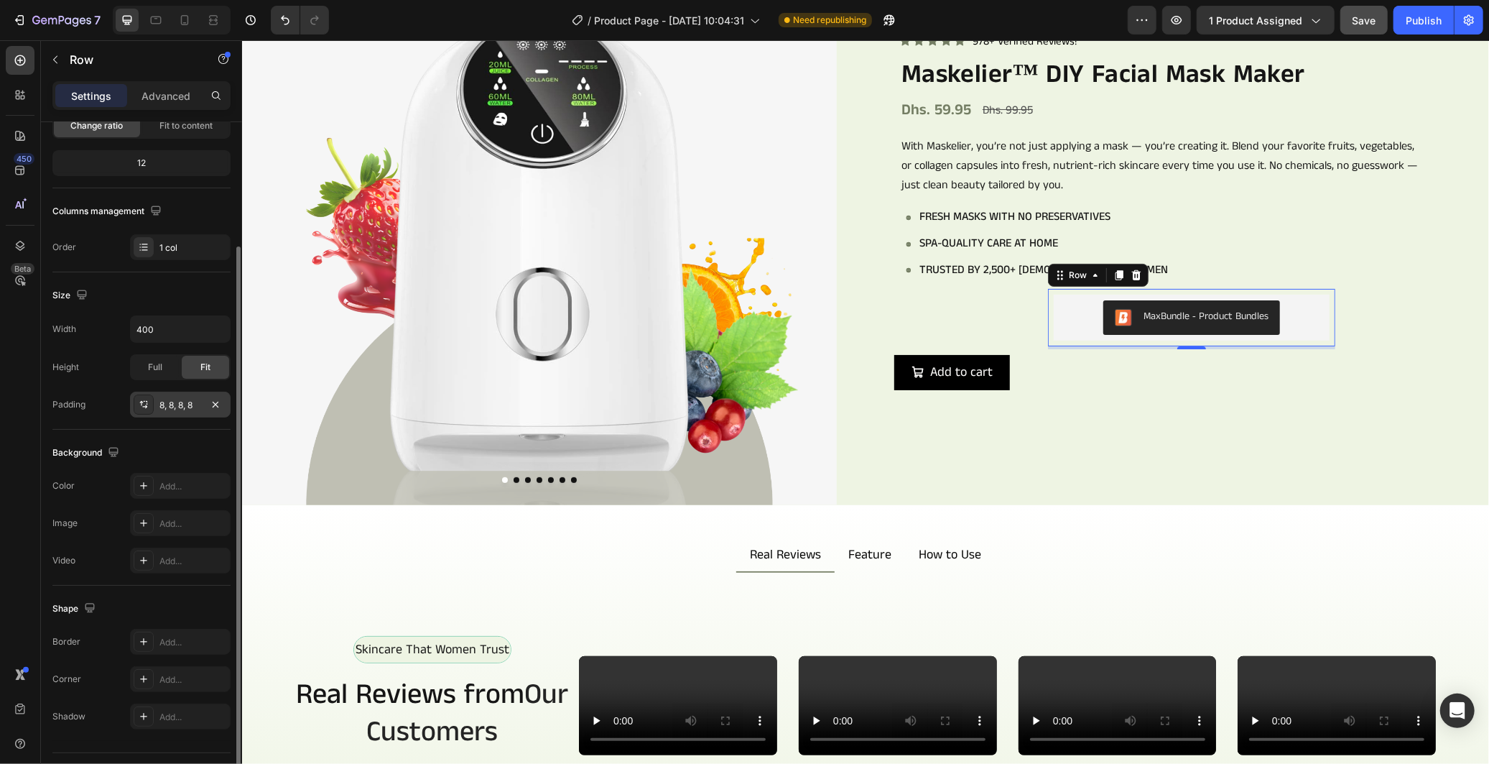
click at [1062, 338] on div "MaxBundle ‑ Product Bundles MaxBundle ‑ Product Bundles Row 4" at bounding box center [1190, 316] width 287 height 57
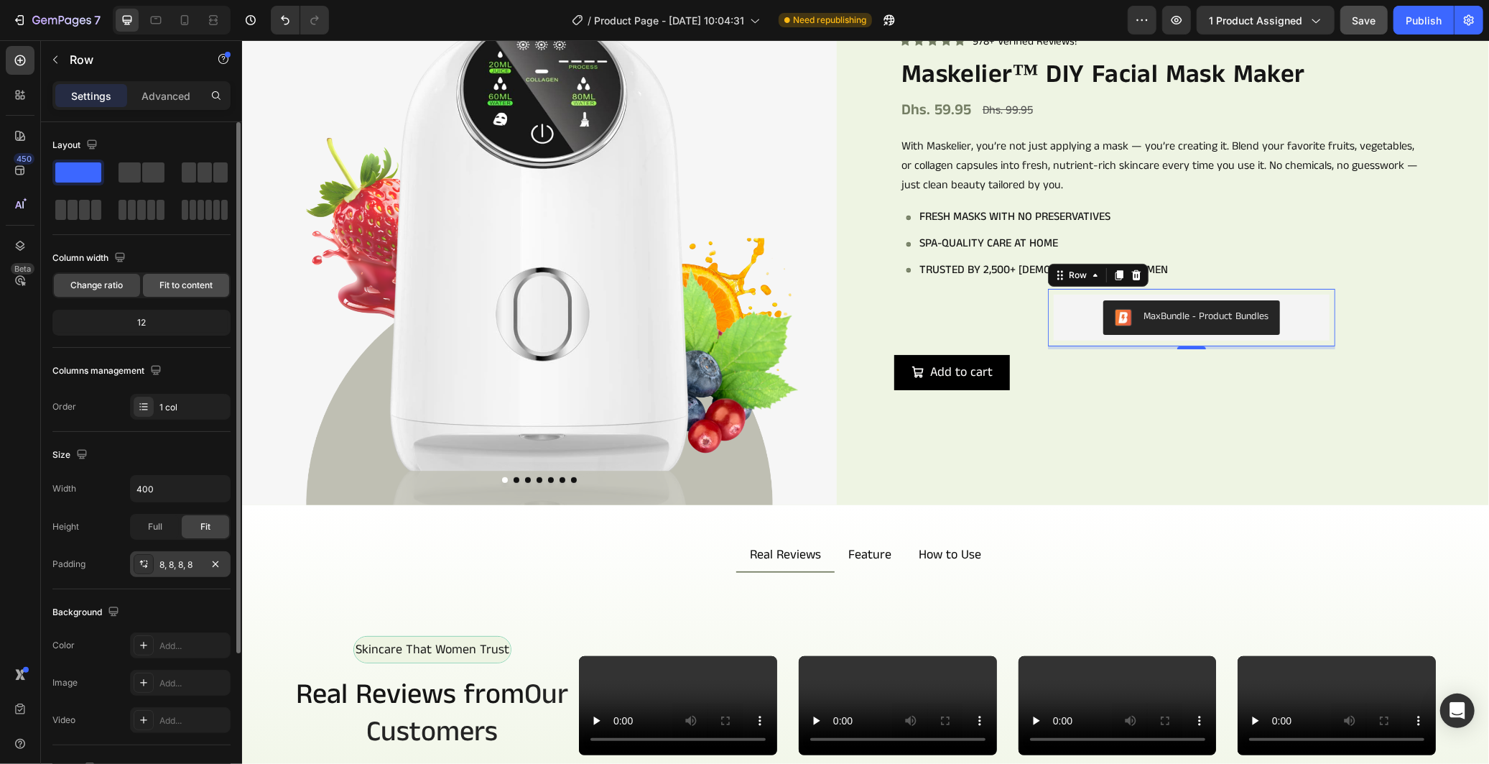
click at [181, 290] on span "Fit to content" at bounding box center [185, 285] width 53 height 13
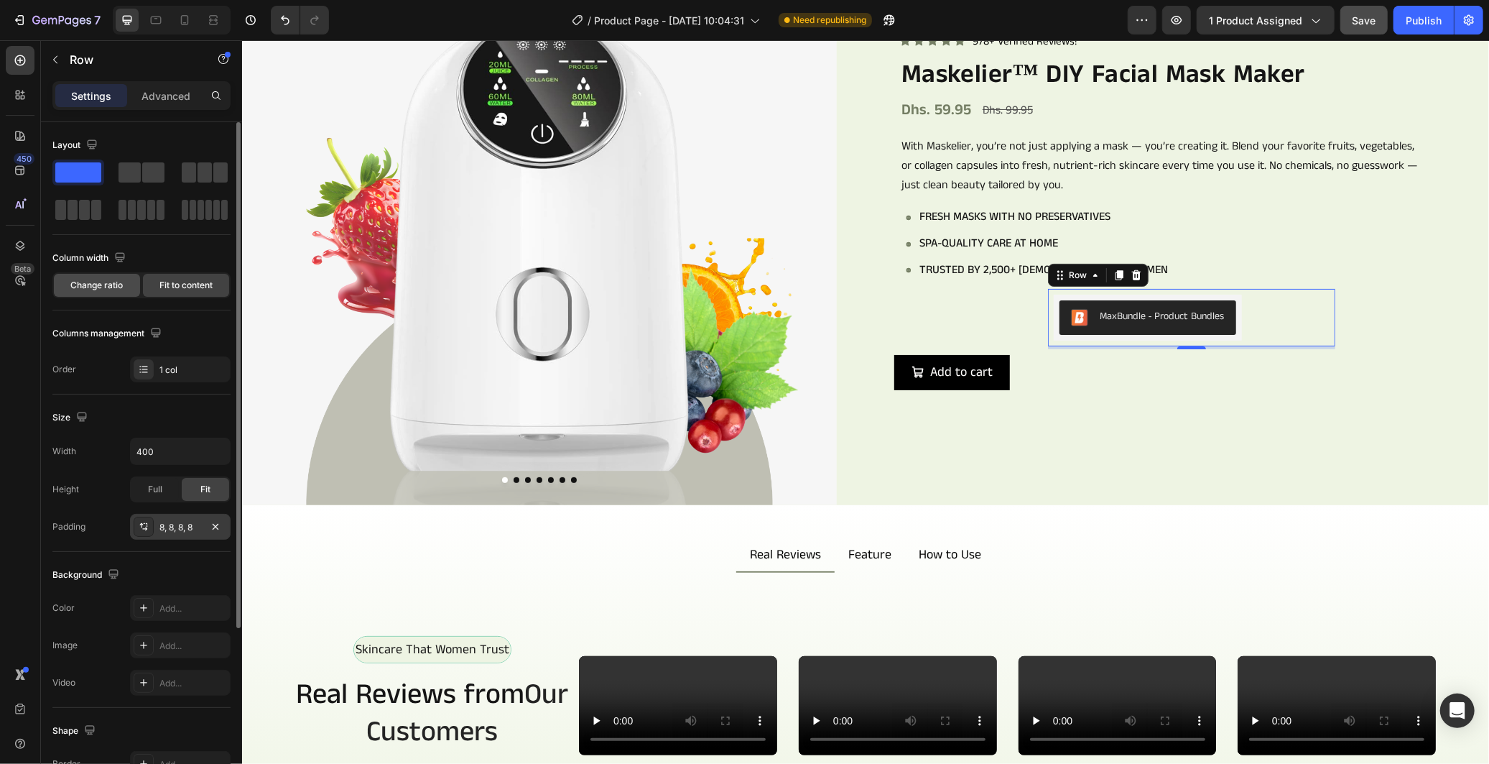
click at [80, 288] on span "Change ratio" at bounding box center [97, 285] width 52 height 13
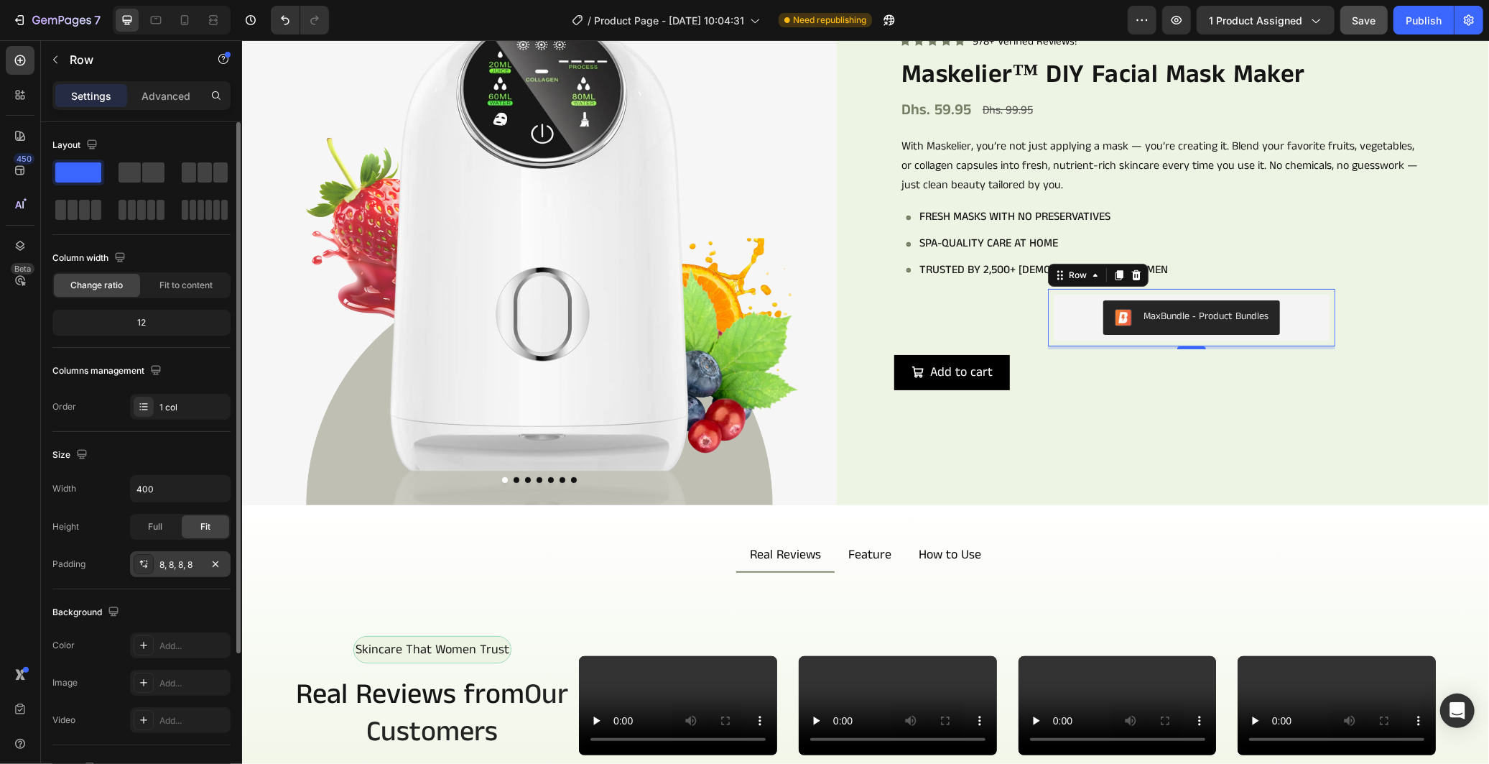
click at [149, 324] on div "12" at bounding box center [141, 323] width 172 height 20
click at [142, 318] on div "12" at bounding box center [141, 323] width 172 height 20
click at [184, 402] on div "1 col" at bounding box center [193, 407] width 68 height 13
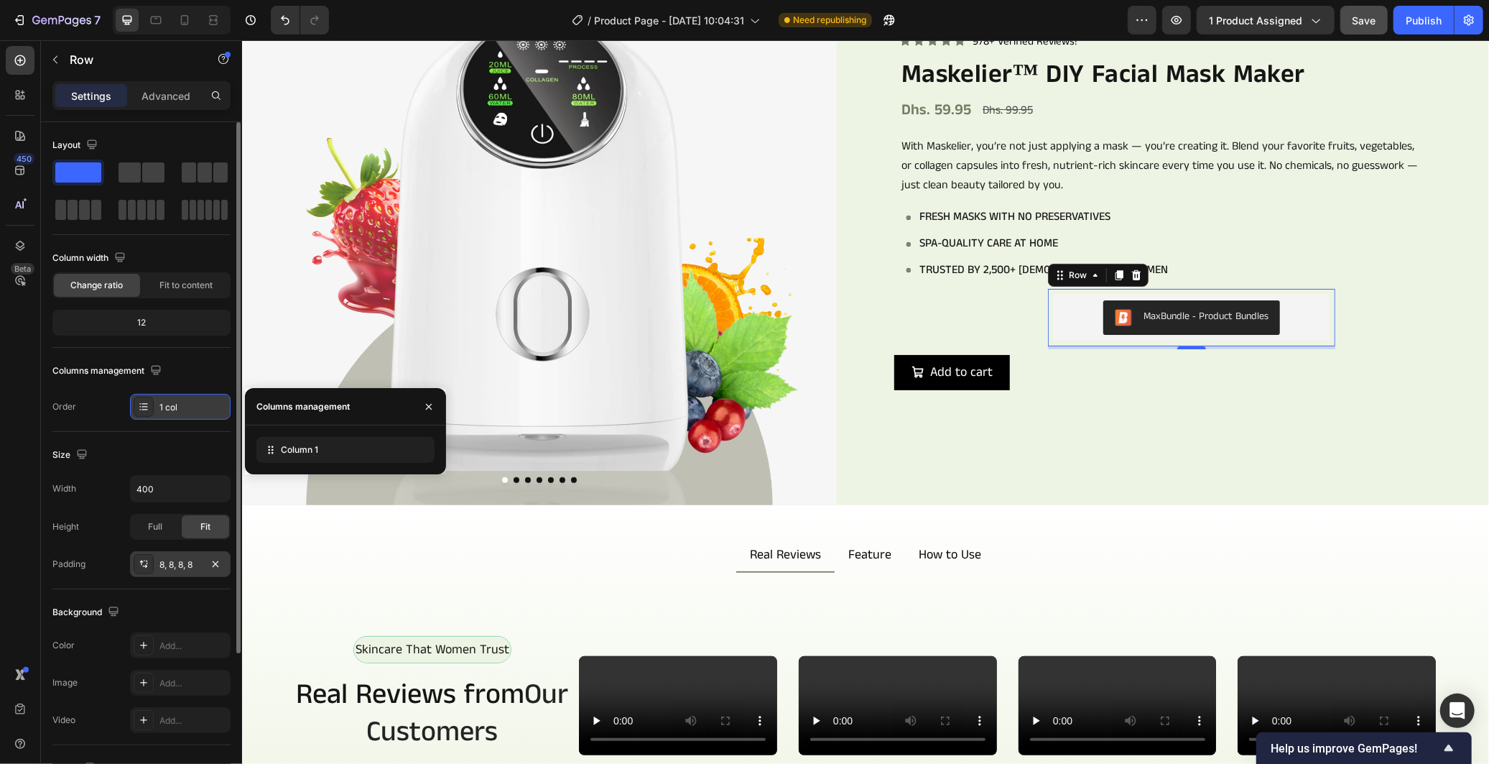
click at [181, 402] on div "1 col" at bounding box center [193, 407] width 68 height 13
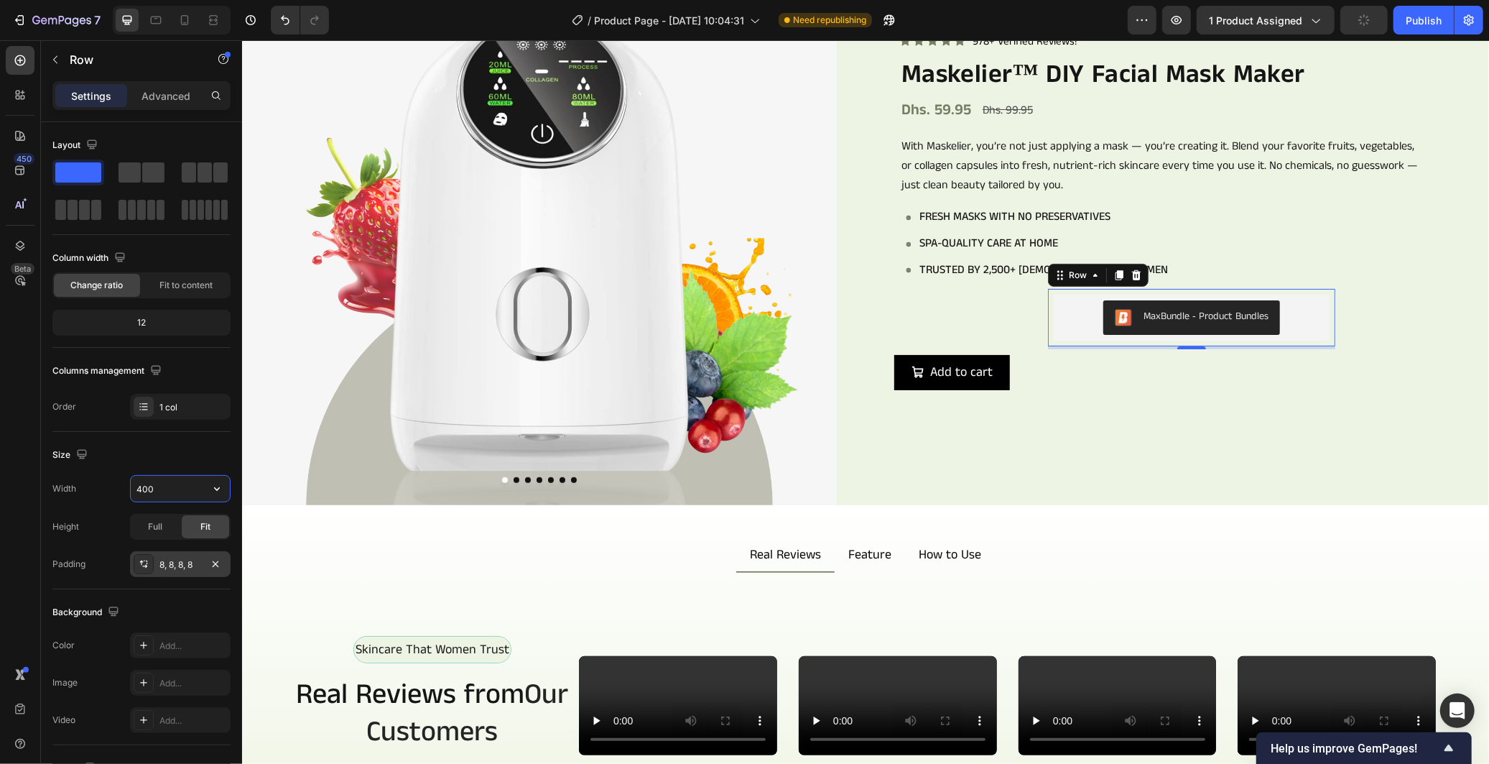
click at [175, 487] on input "400" at bounding box center [180, 489] width 99 height 26
click at [214, 485] on icon "button" at bounding box center [217, 488] width 14 height 14
click at [167, 548] on p "Full 100%" at bounding box center [177, 552] width 82 height 13
type input "100%"
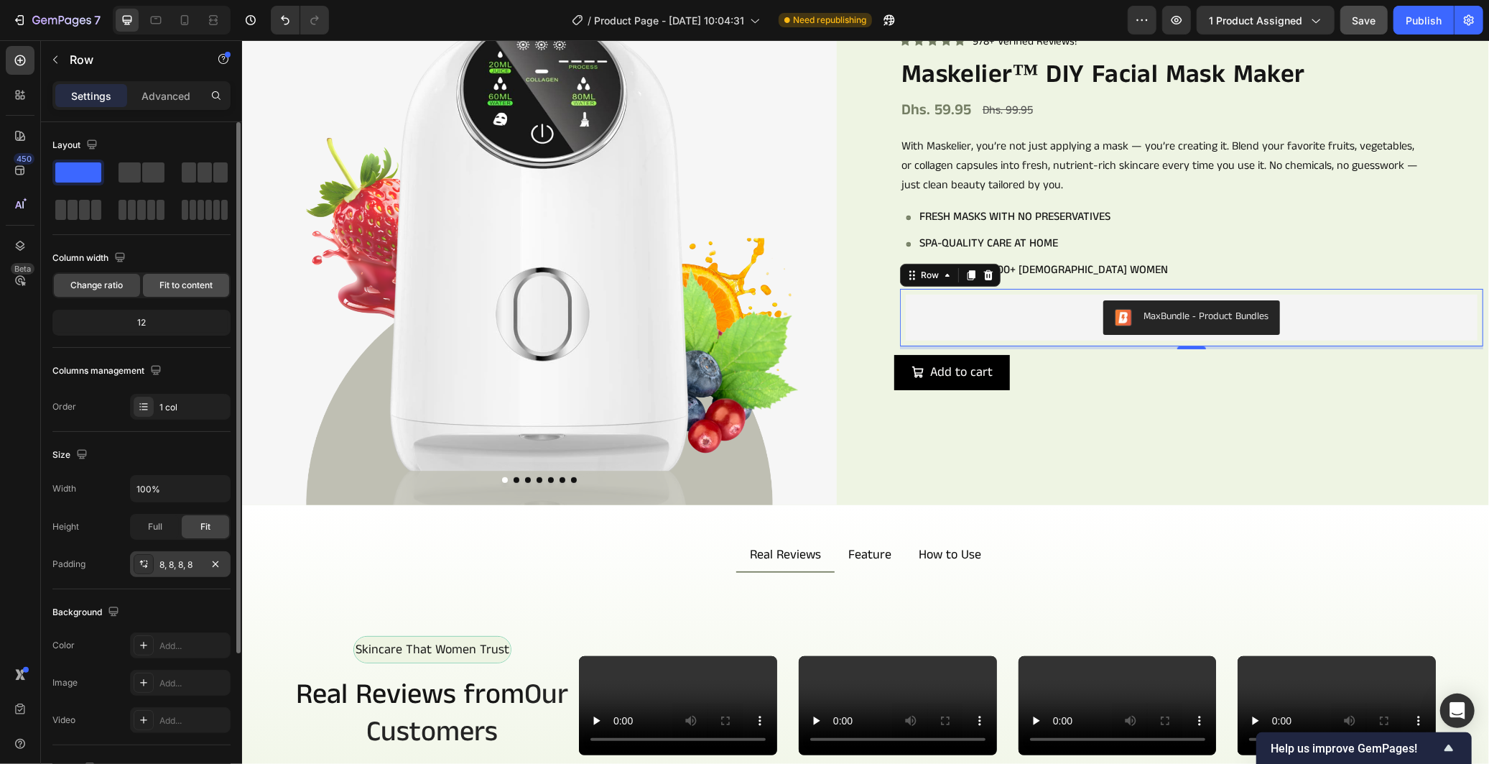
click at [184, 284] on span "Fit to content" at bounding box center [185, 285] width 53 height 13
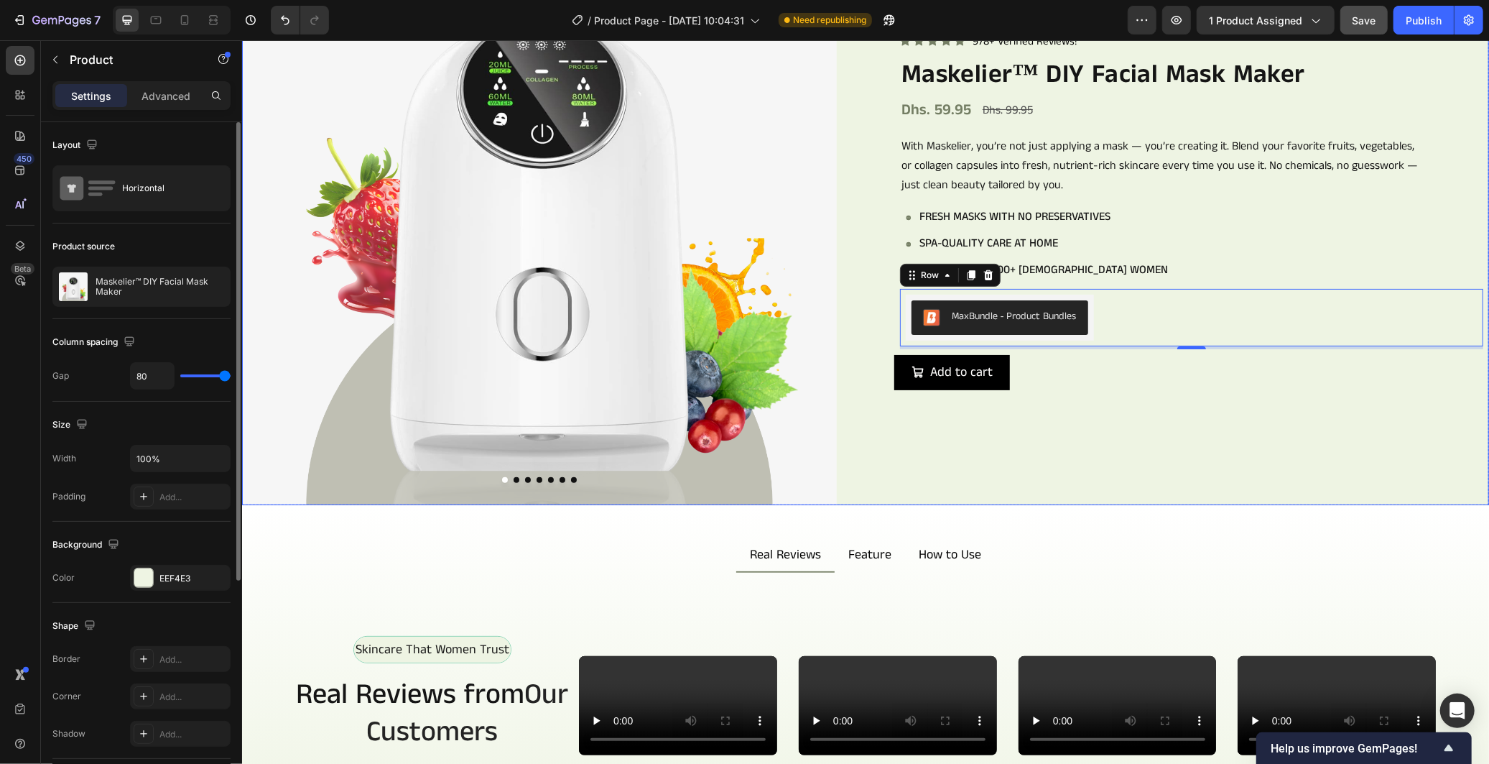
click at [899, 441] on div "Icon Icon Icon Icon Icon Icon List 978+ Verified Reviews! Text Block Row Maskel…" at bounding box center [1191, 206] width 595 height 595
